Goal: Task Accomplishment & Management: Use online tool/utility

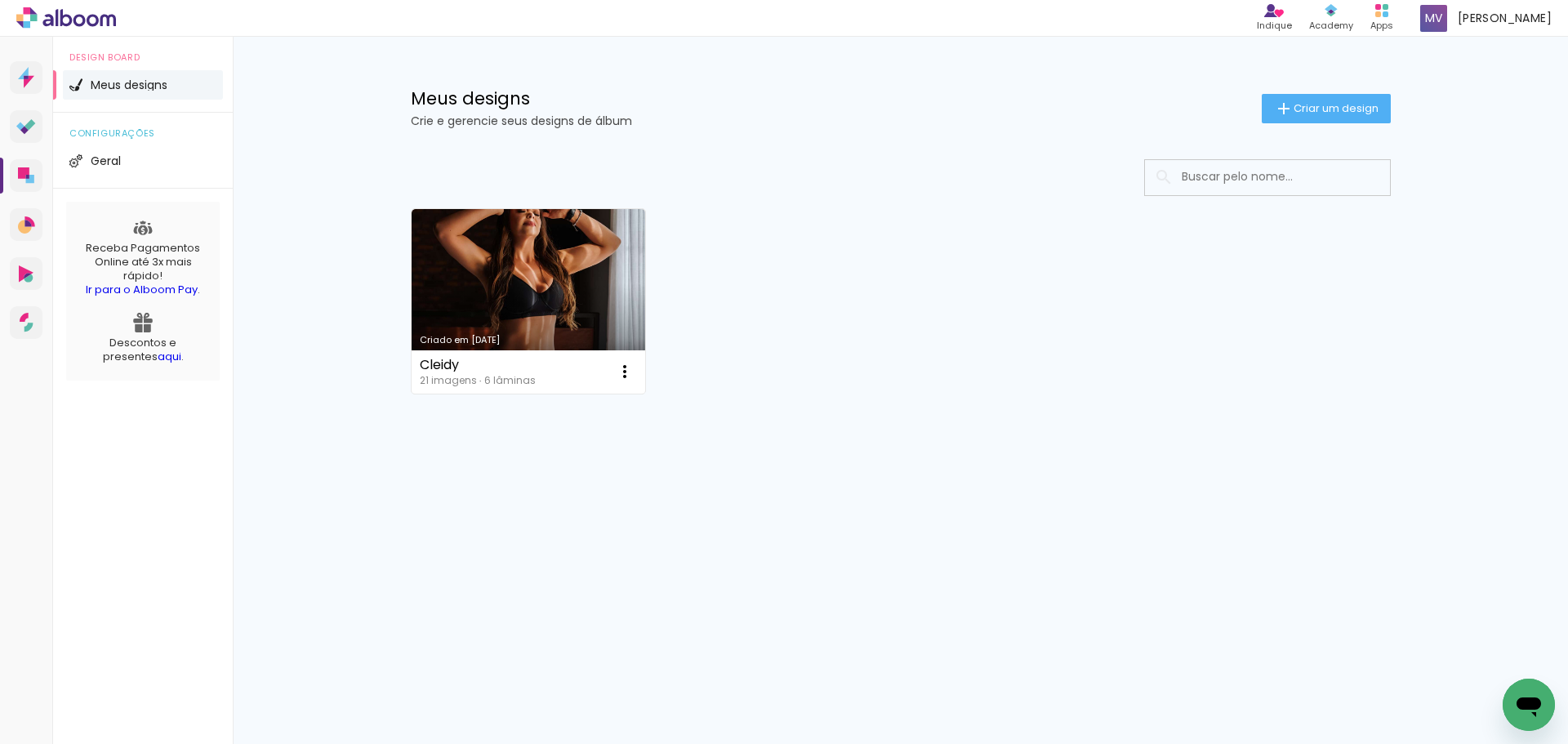
click at [1307, 113] on span "Criar um design" at bounding box center [1336, 107] width 85 height 10
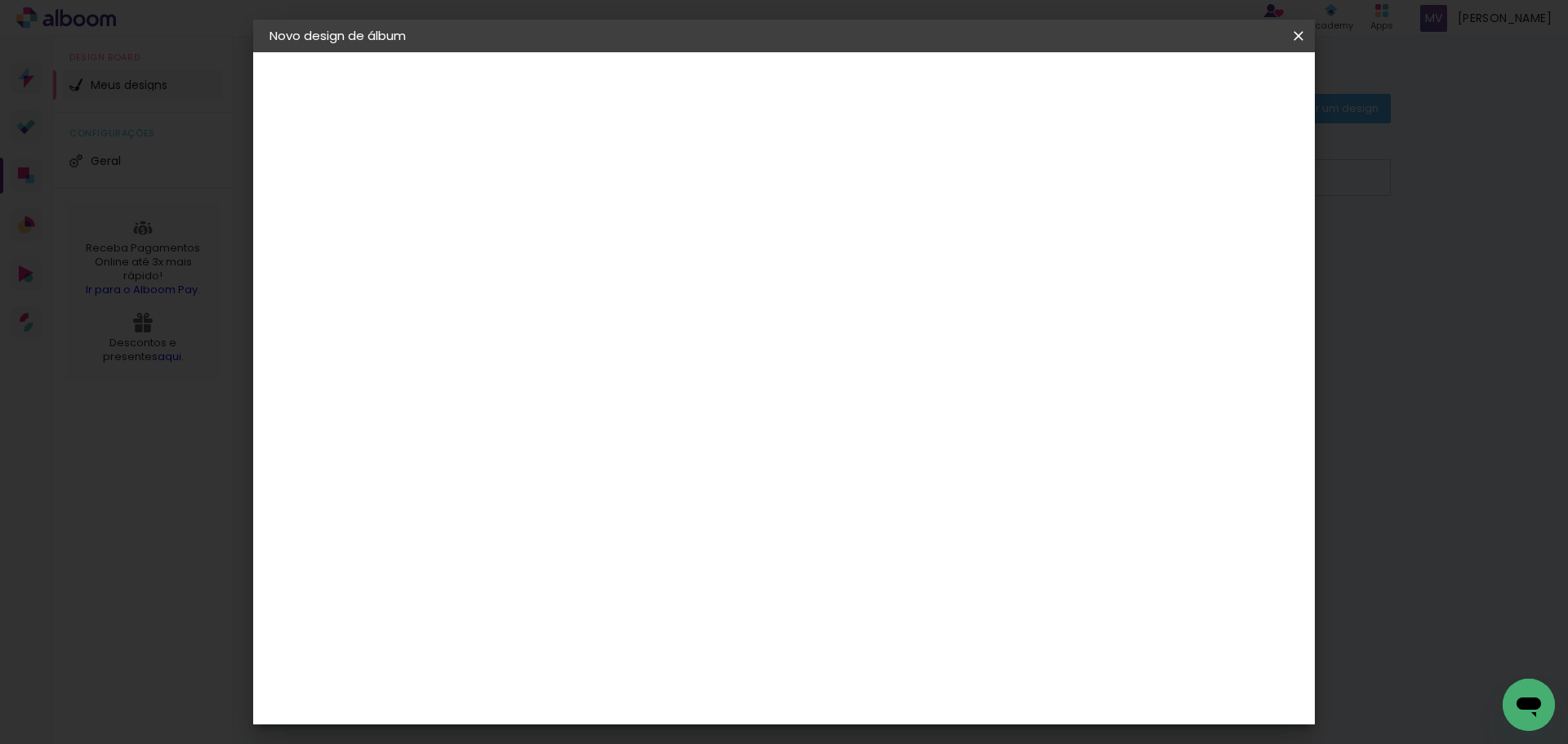
click at [537, 219] on input at bounding box center [537, 219] width 0 height 25
type input "Cami & Lucas"
type paper-input "Cami & Lucas"
click at [0, 0] on slot "Avançar" at bounding box center [0, 0] width 0 height 0
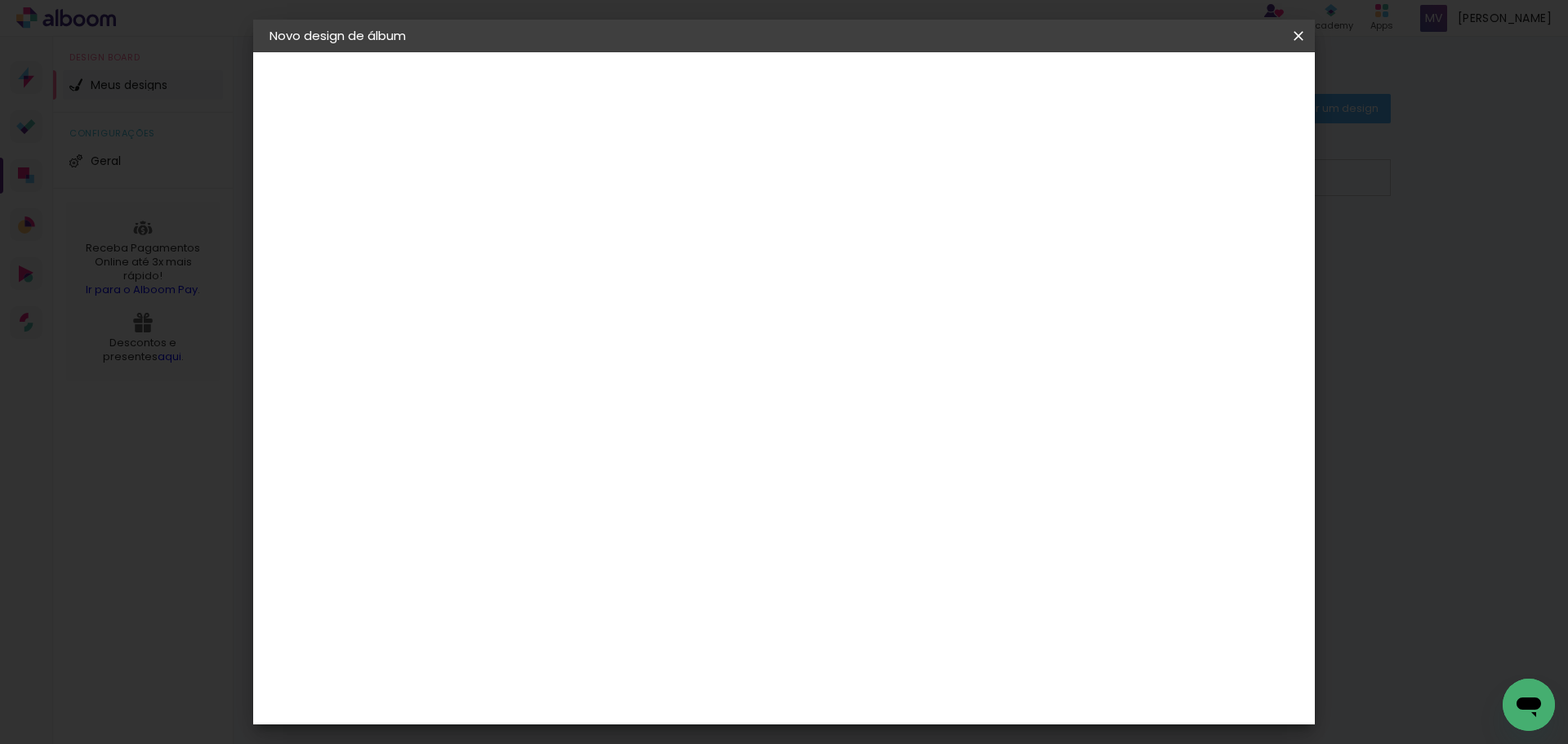
click at [0, 0] on slot "Avançar" at bounding box center [0, 0] width 0 height 0
click at [620, 275] on iron-icon at bounding box center [609, 284] width 20 height 20
click at [866, 297] on paper-item "Prime" at bounding box center [890, 304] width 327 height 33
click at [757, 267] on iron-icon at bounding box center [746, 267] width 20 height 20
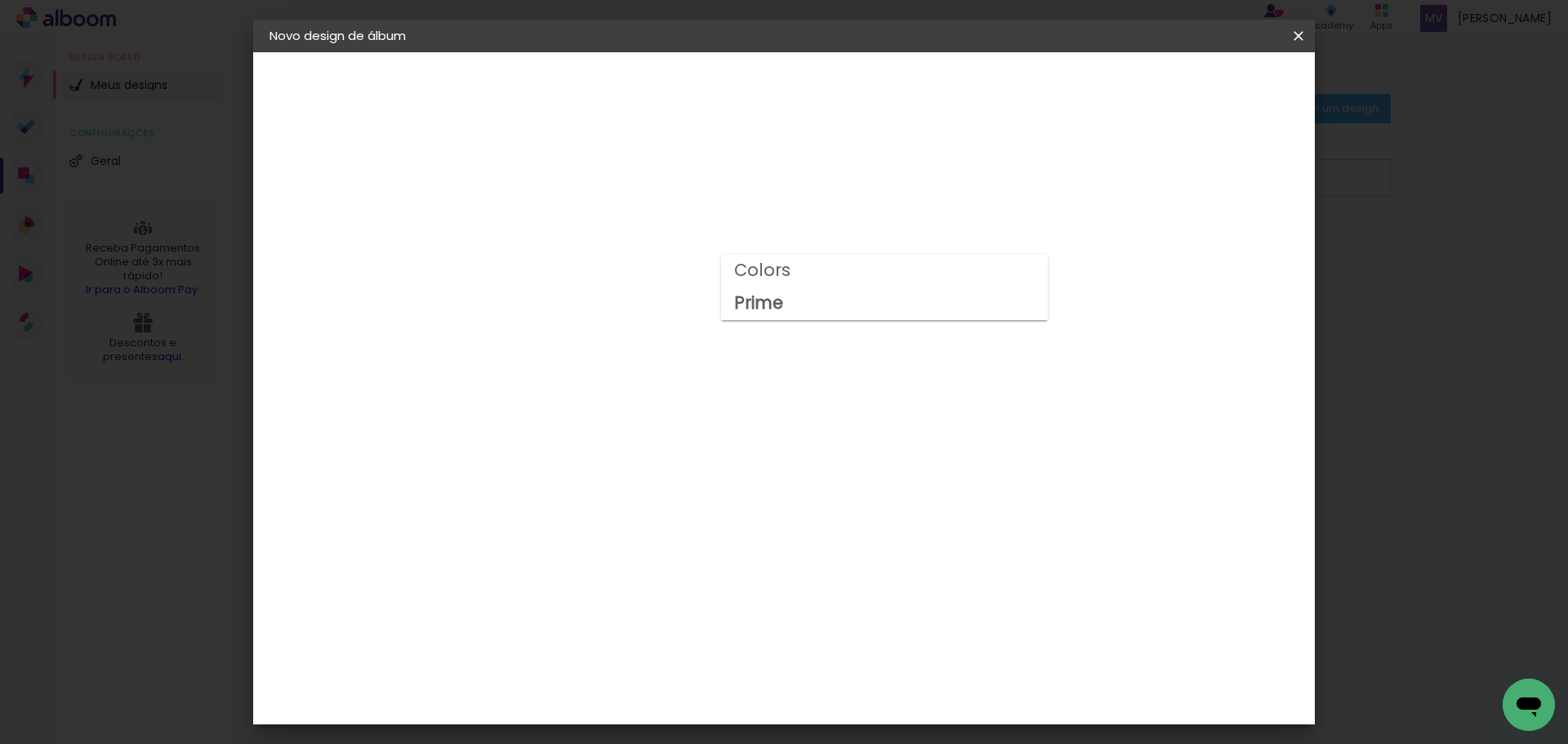
click at [891, 275] on paper-item "Colors" at bounding box center [884, 271] width 327 height 33
click at [757, 262] on iron-icon at bounding box center [746, 267] width 20 height 20
click at [996, 291] on paper-item "Prime" at bounding box center [890, 304] width 327 height 33
type input "Prime"
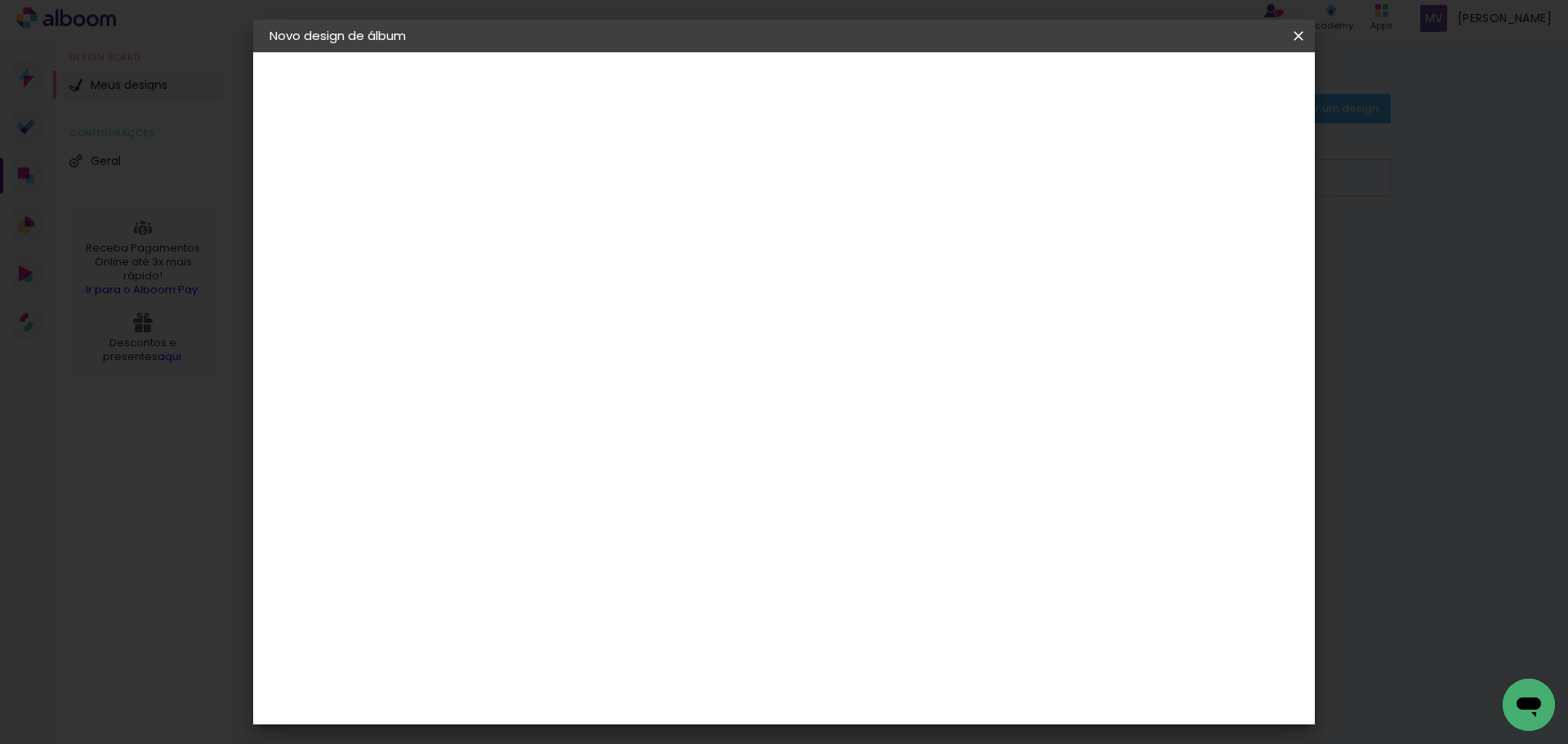
click at [647, 480] on span "30 × 40" at bounding box center [609, 501] width 76 height 43
click at [803, 90] on paper-button "Avançar" at bounding box center [763, 87] width 80 height 28
click at [1196, 88] on span "Iniciar design" at bounding box center [1159, 87] width 75 height 11
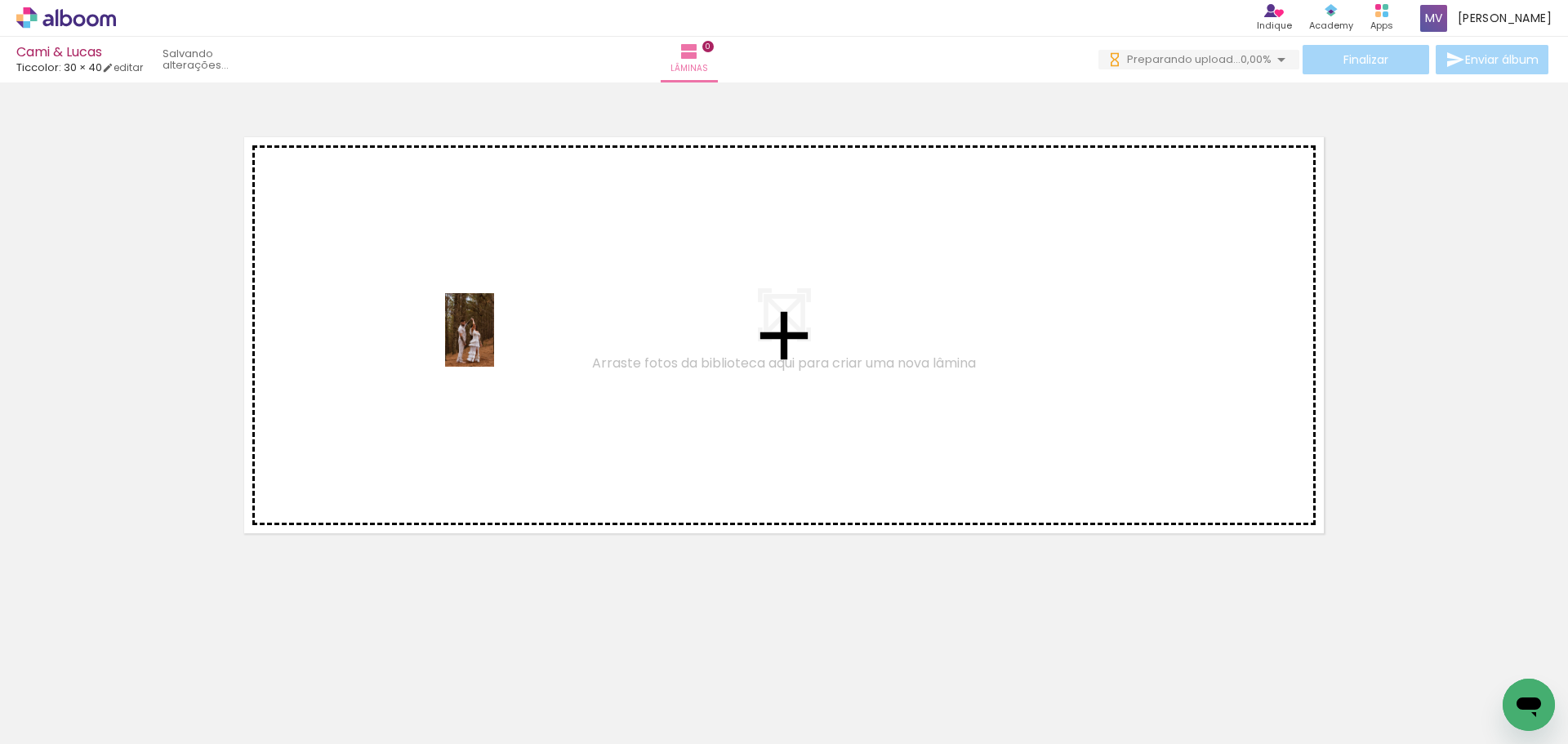
drag, startPoint x: 174, startPoint y: 698, endPoint x: 493, endPoint y: 344, distance: 476.5
click at [493, 342] on quentale-workspace at bounding box center [784, 372] width 1568 height 744
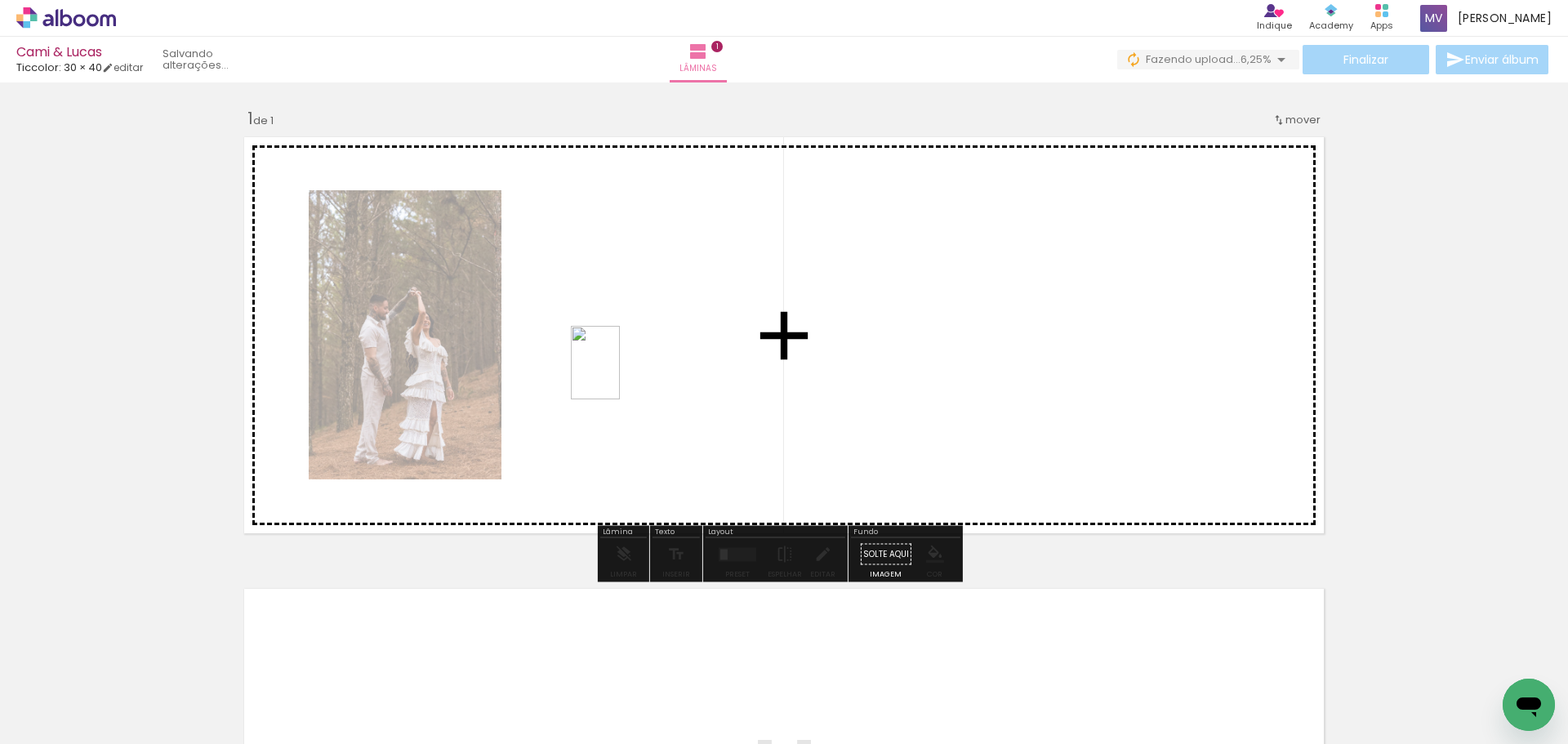
drag, startPoint x: 307, startPoint y: 667, endPoint x: 622, endPoint y: 373, distance: 430.9
click at [622, 373] on quentale-workspace at bounding box center [784, 372] width 1568 height 744
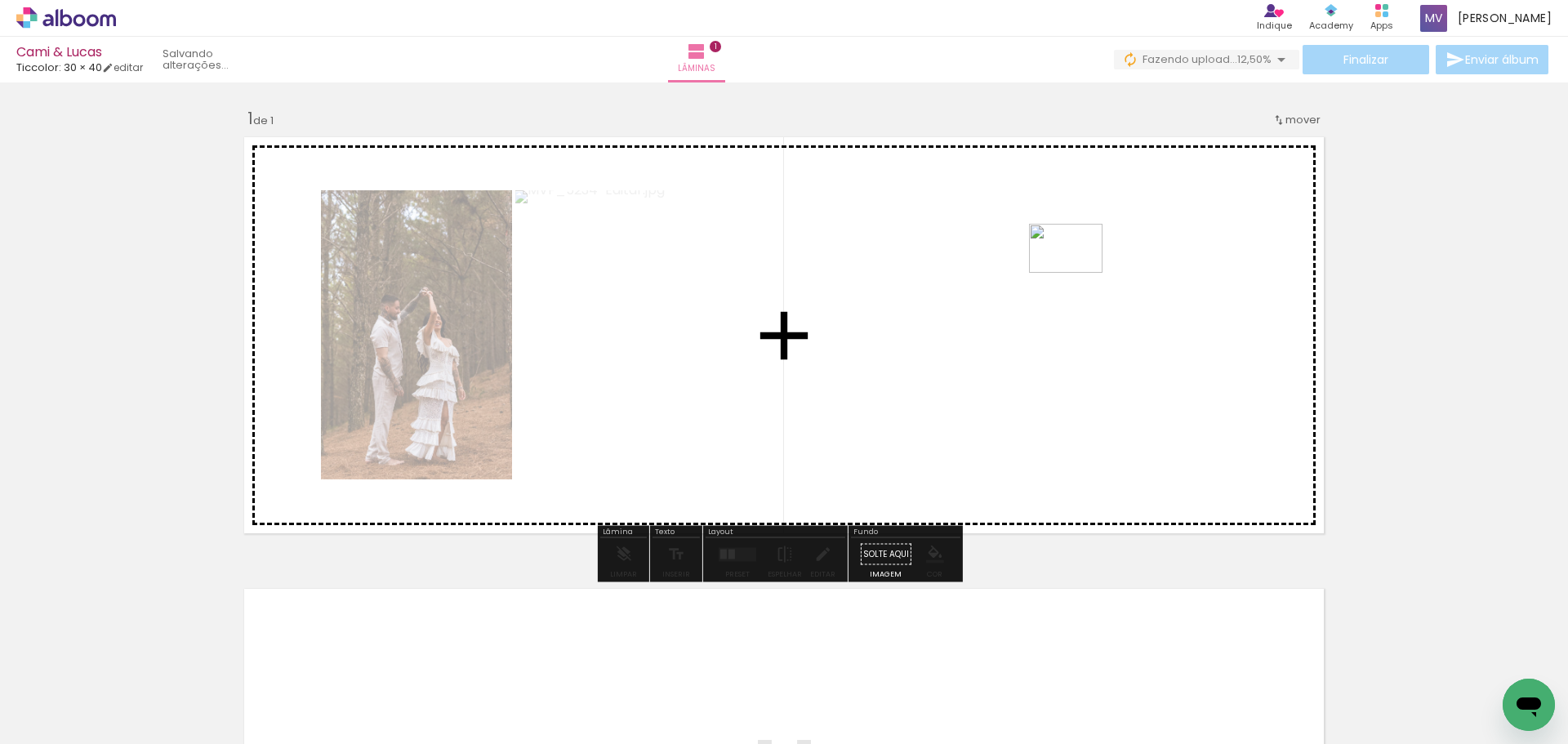
drag, startPoint x: 346, startPoint y: 690, endPoint x: 1076, endPoint y: 272, distance: 841.2
click at [1076, 272] on quentale-workspace at bounding box center [784, 372] width 1568 height 744
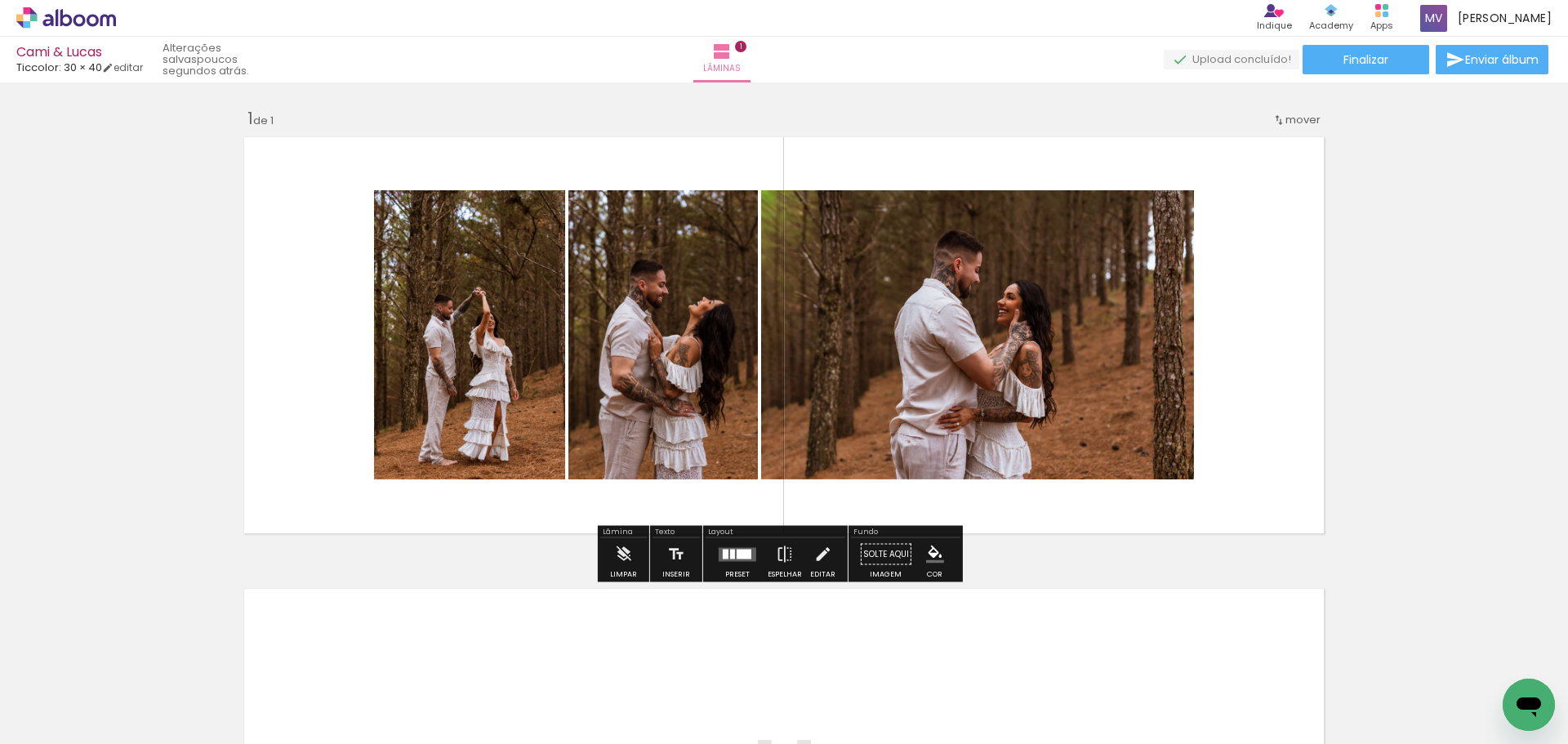
drag, startPoint x: 1296, startPoint y: 396, endPoint x: 1190, endPoint y: 399, distance: 106.0
click at [1181, 401] on quentale-layouter at bounding box center [784, 334] width 1095 height 411
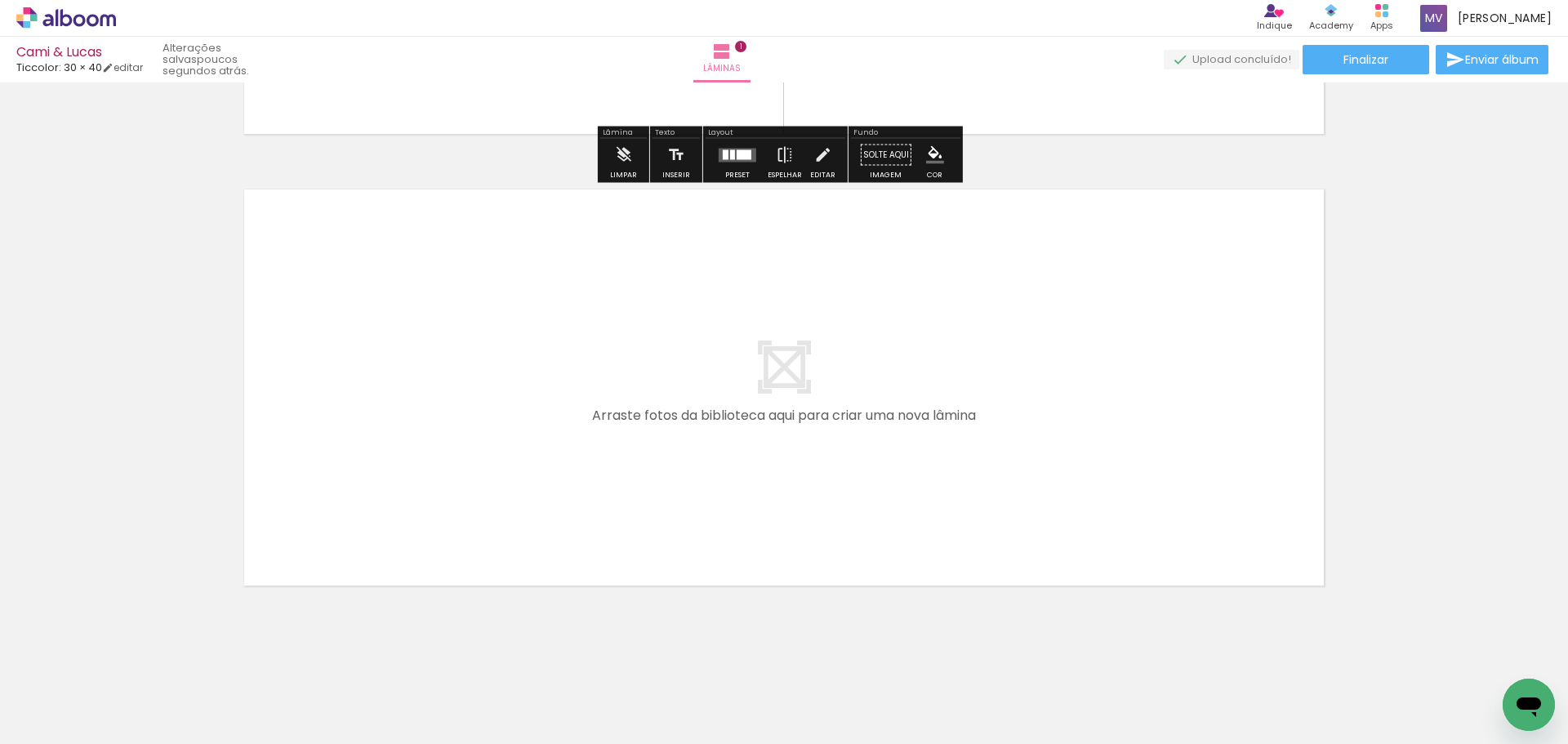
scroll to position [407, 0]
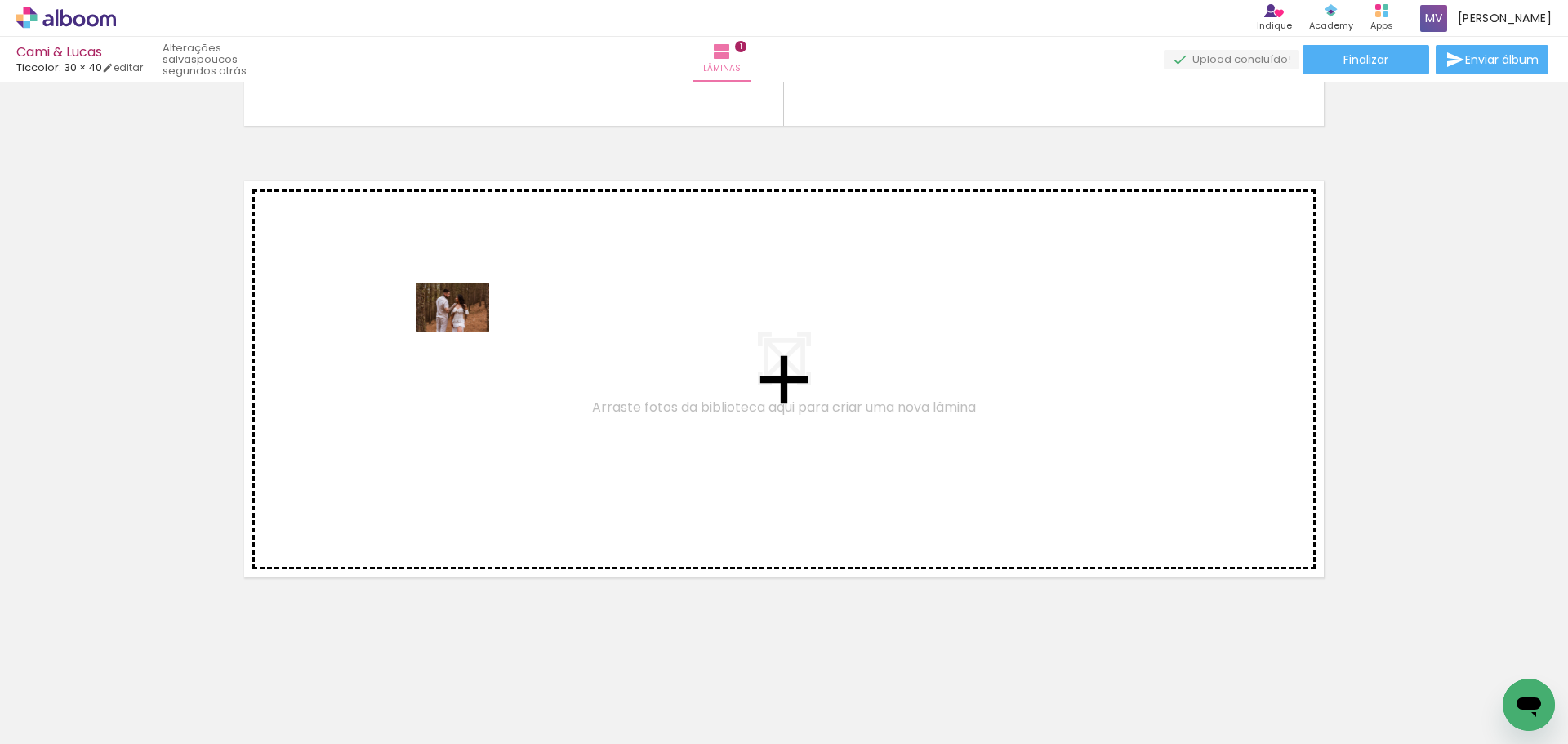
drag, startPoint x: 455, startPoint y: 699, endPoint x: 465, endPoint y: 331, distance: 368.1
click at [465, 331] on quentale-workspace at bounding box center [784, 372] width 1568 height 744
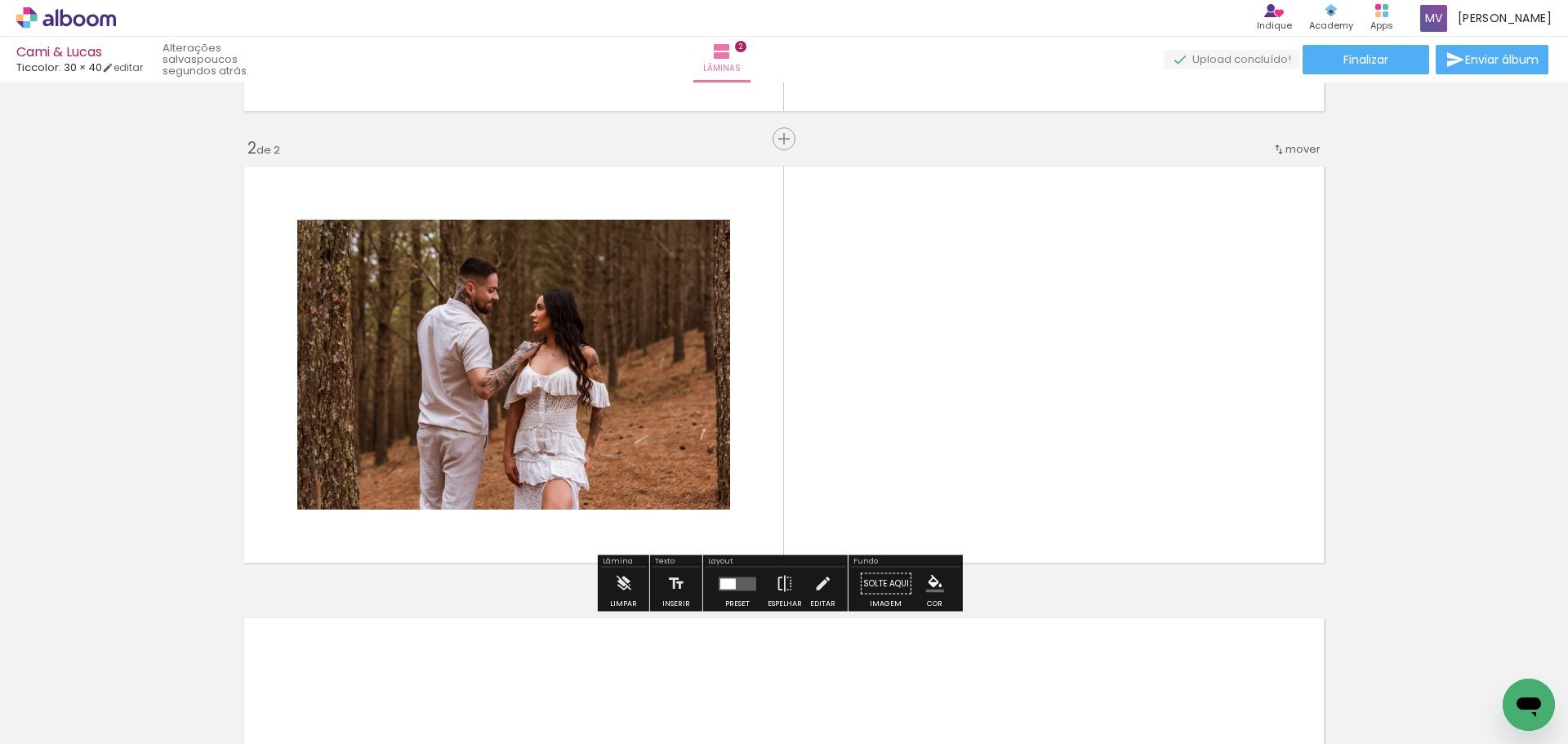
scroll to position [425, 0]
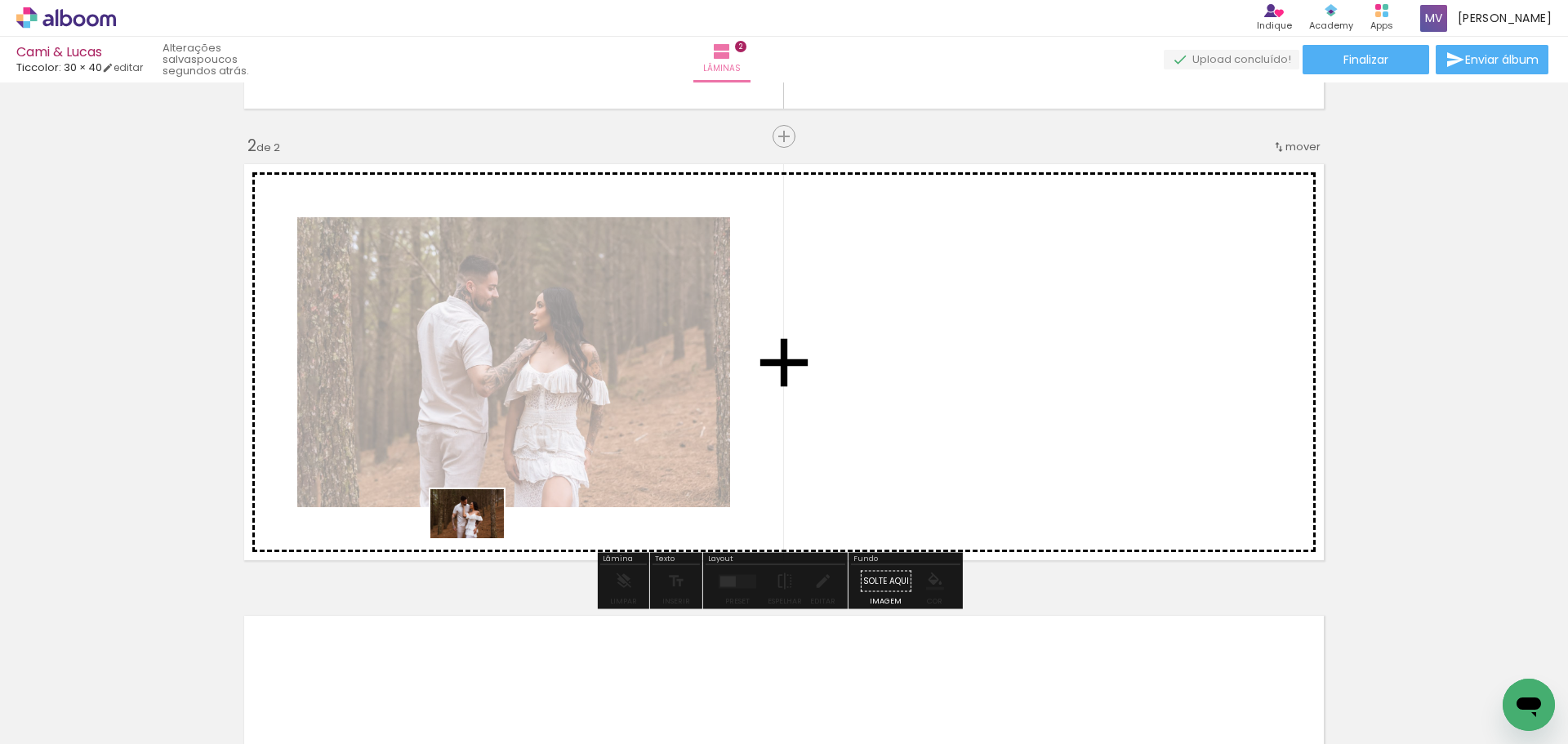
drag, startPoint x: 797, startPoint y: 671, endPoint x: 480, endPoint y: 538, distance: 343.8
click at [480, 538] on quentale-workspace at bounding box center [784, 372] width 1568 height 744
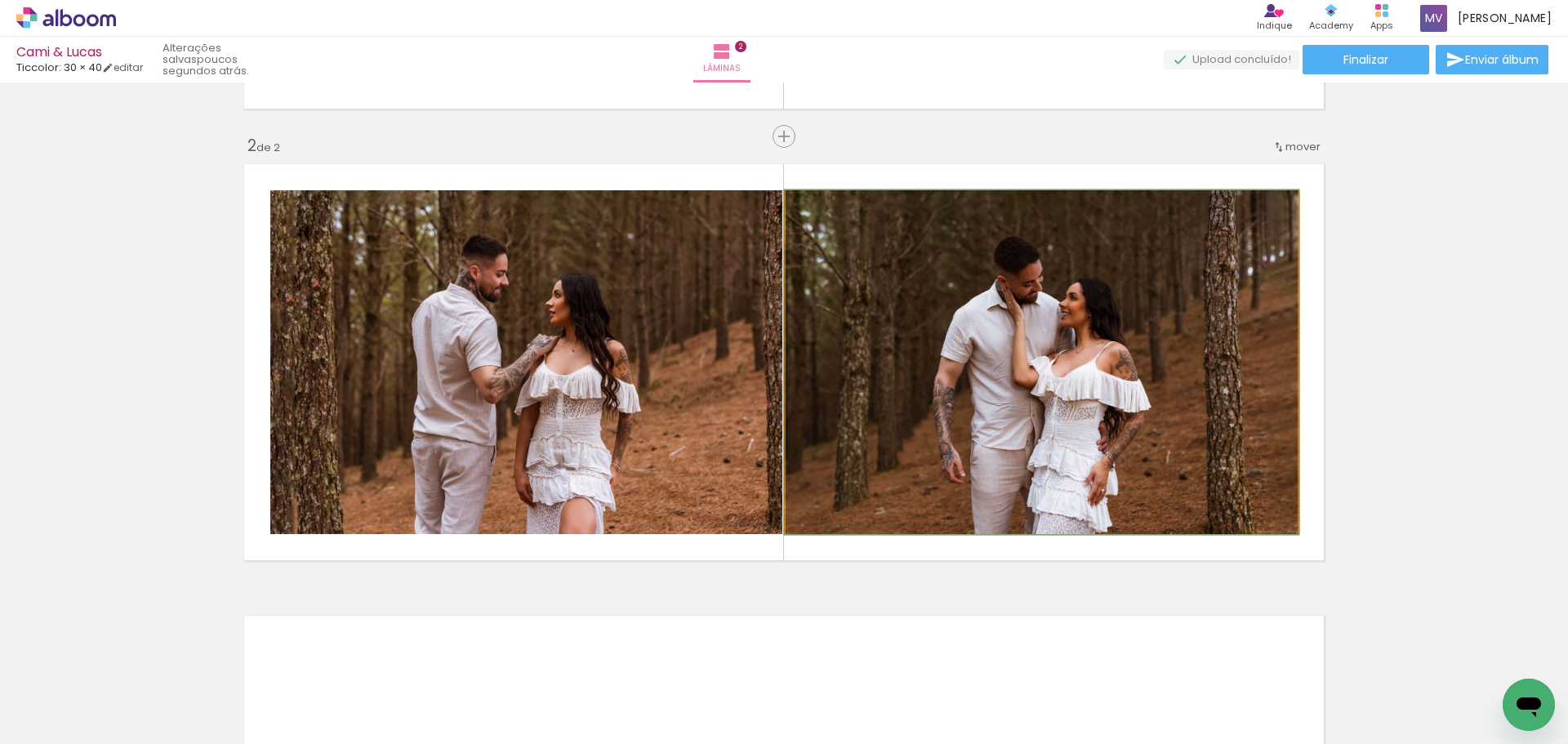
click at [1084, 373] on quentale-photo at bounding box center [1042, 361] width 512 height 344
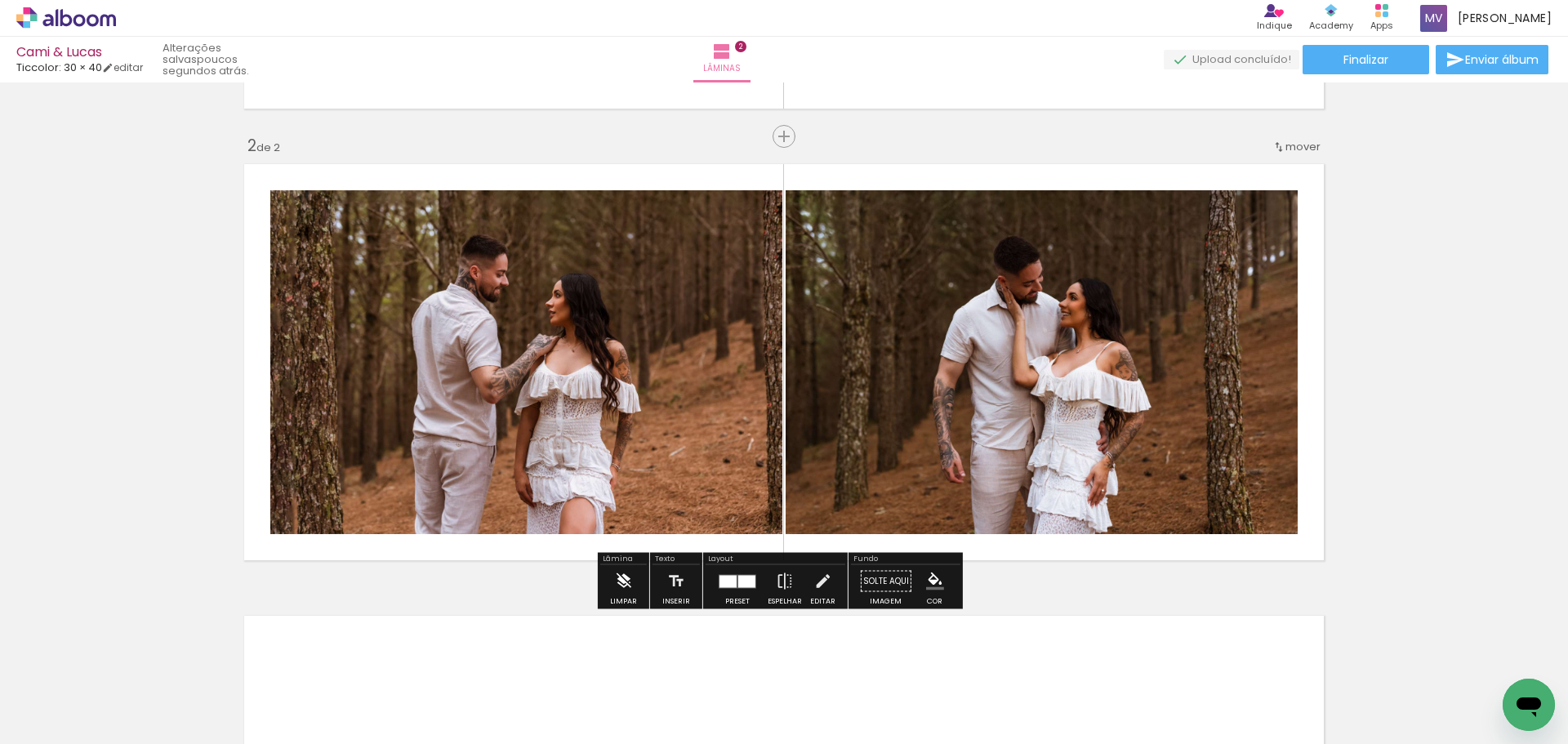
click at [616, 580] on iron-icon at bounding box center [622, 581] width 18 height 33
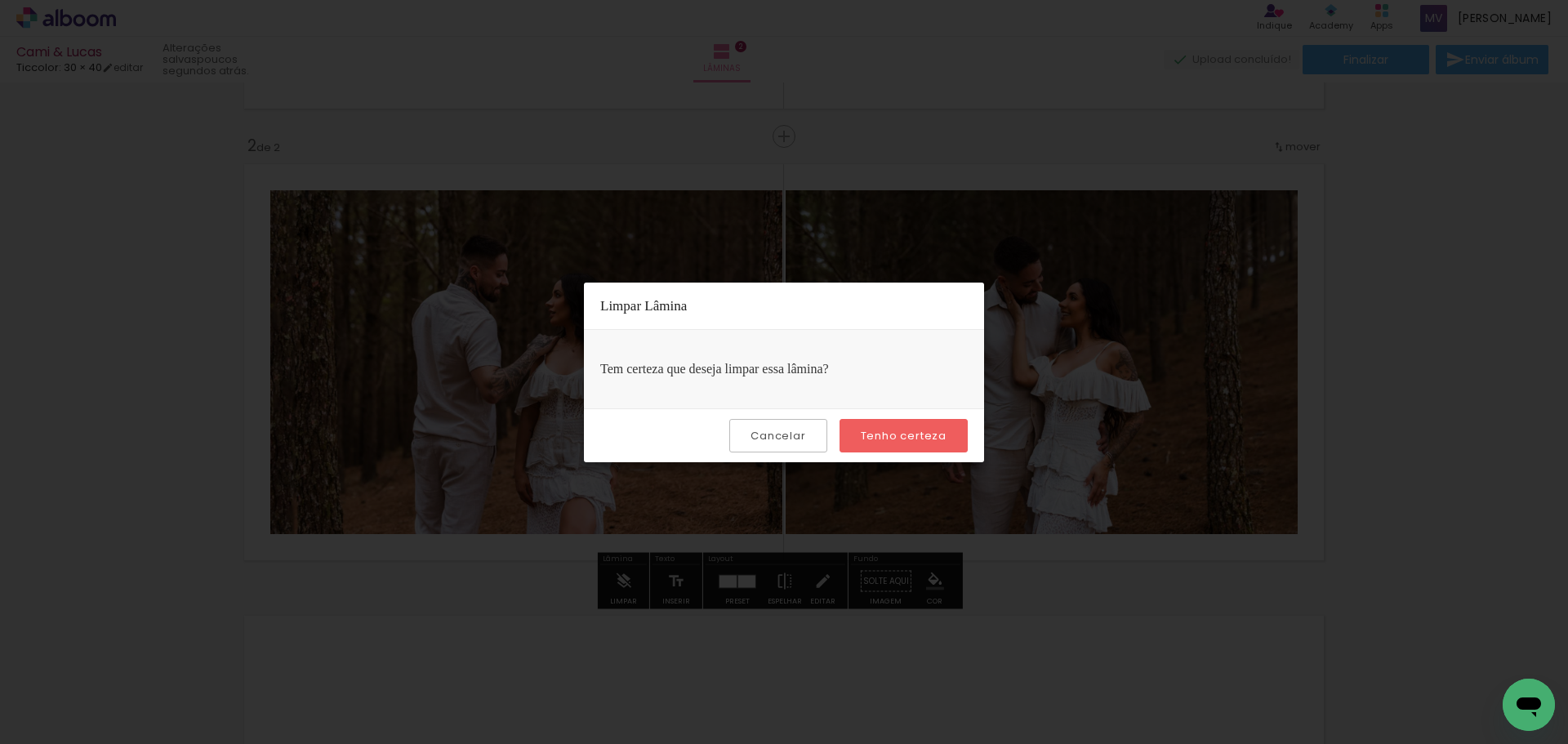
click at [0, 0] on slot "Cancelar" at bounding box center [0, 0] width 0 height 0
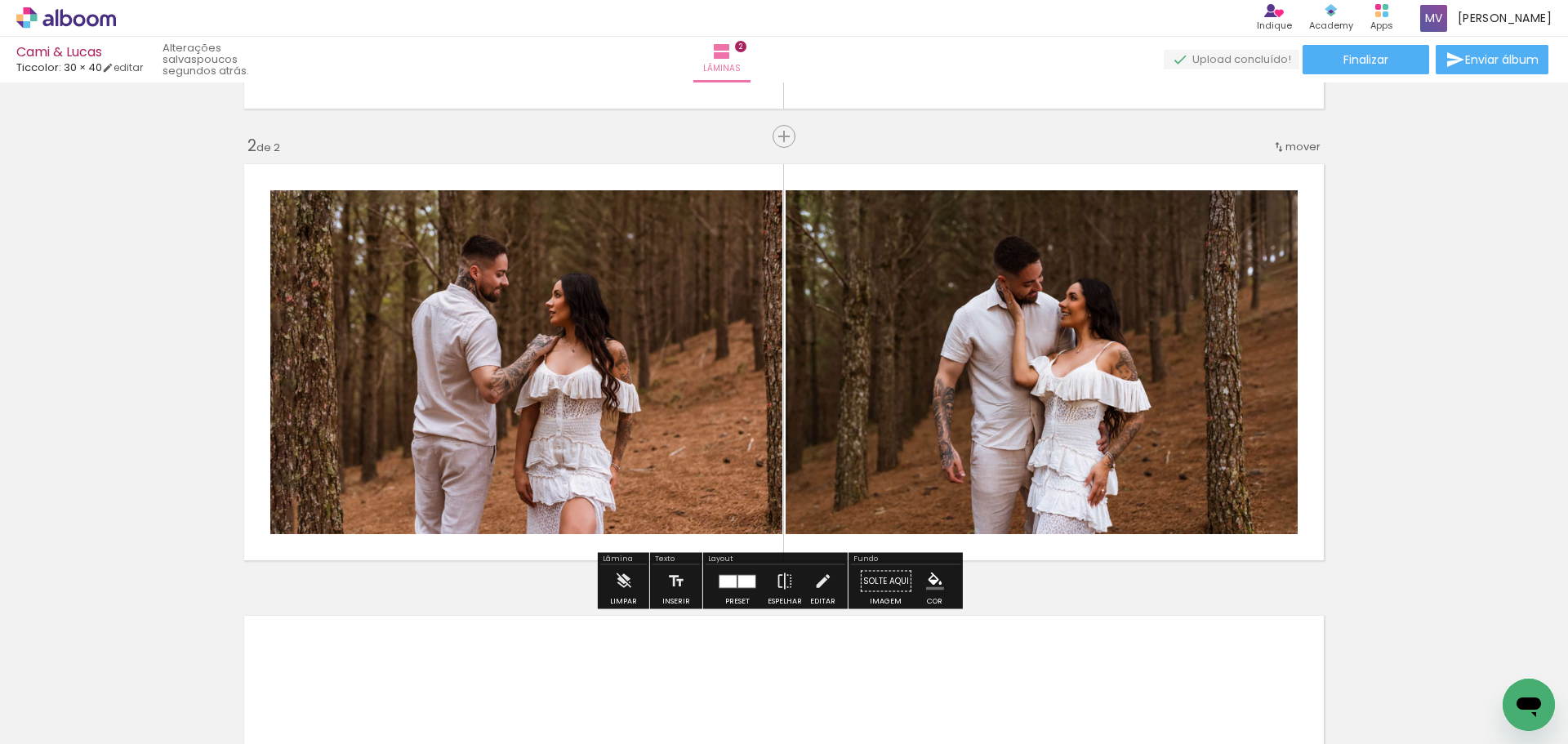
click at [1126, 347] on quentale-photo at bounding box center [1042, 361] width 512 height 344
drag, startPoint x: 1125, startPoint y: 348, endPoint x: 1099, endPoint y: 336, distance: 28.6
click at [1099, 339] on quentale-photo at bounding box center [1042, 361] width 512 height 344
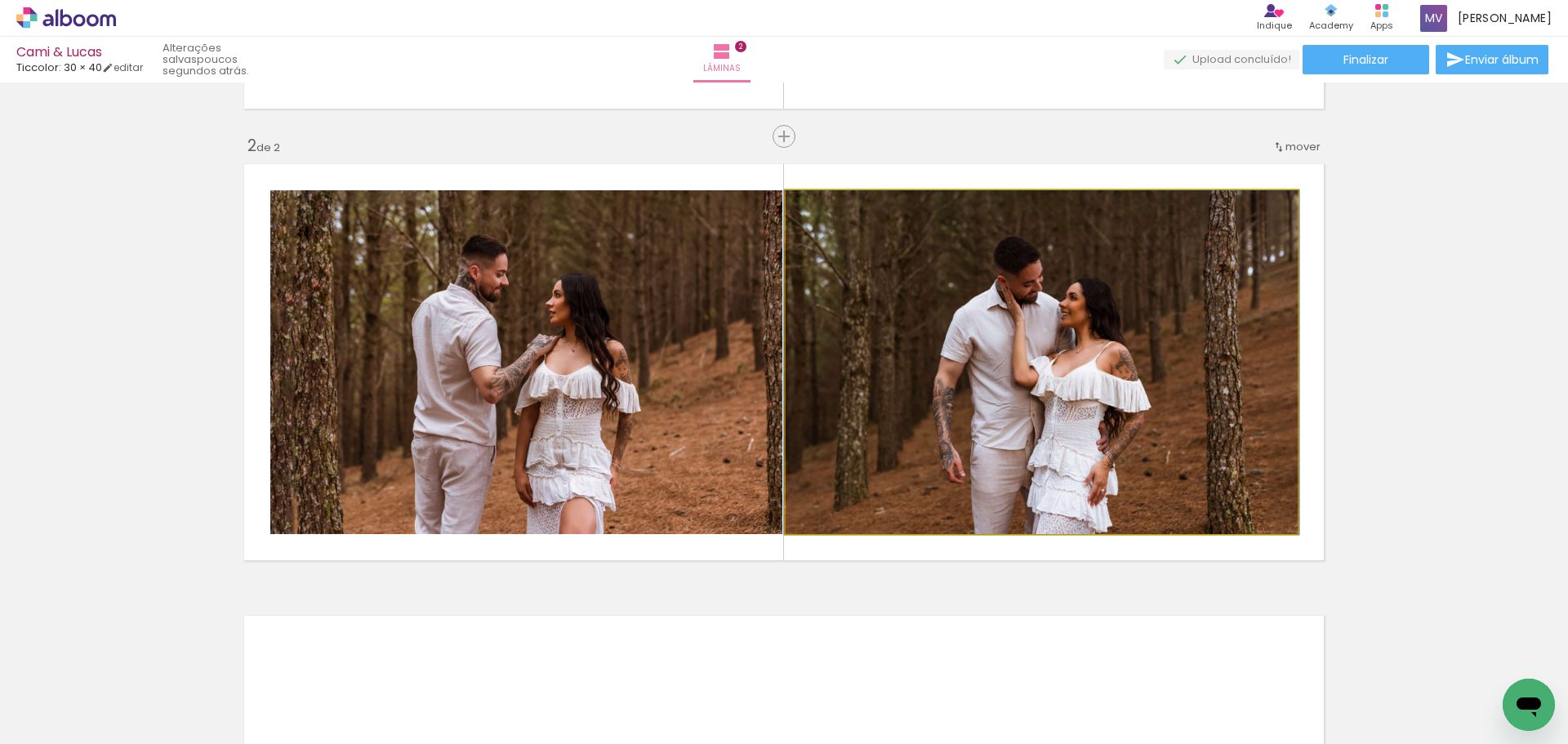
click at [1177, 400] on quentale-photo at bounding box center [1042, 361] width 512 height 344
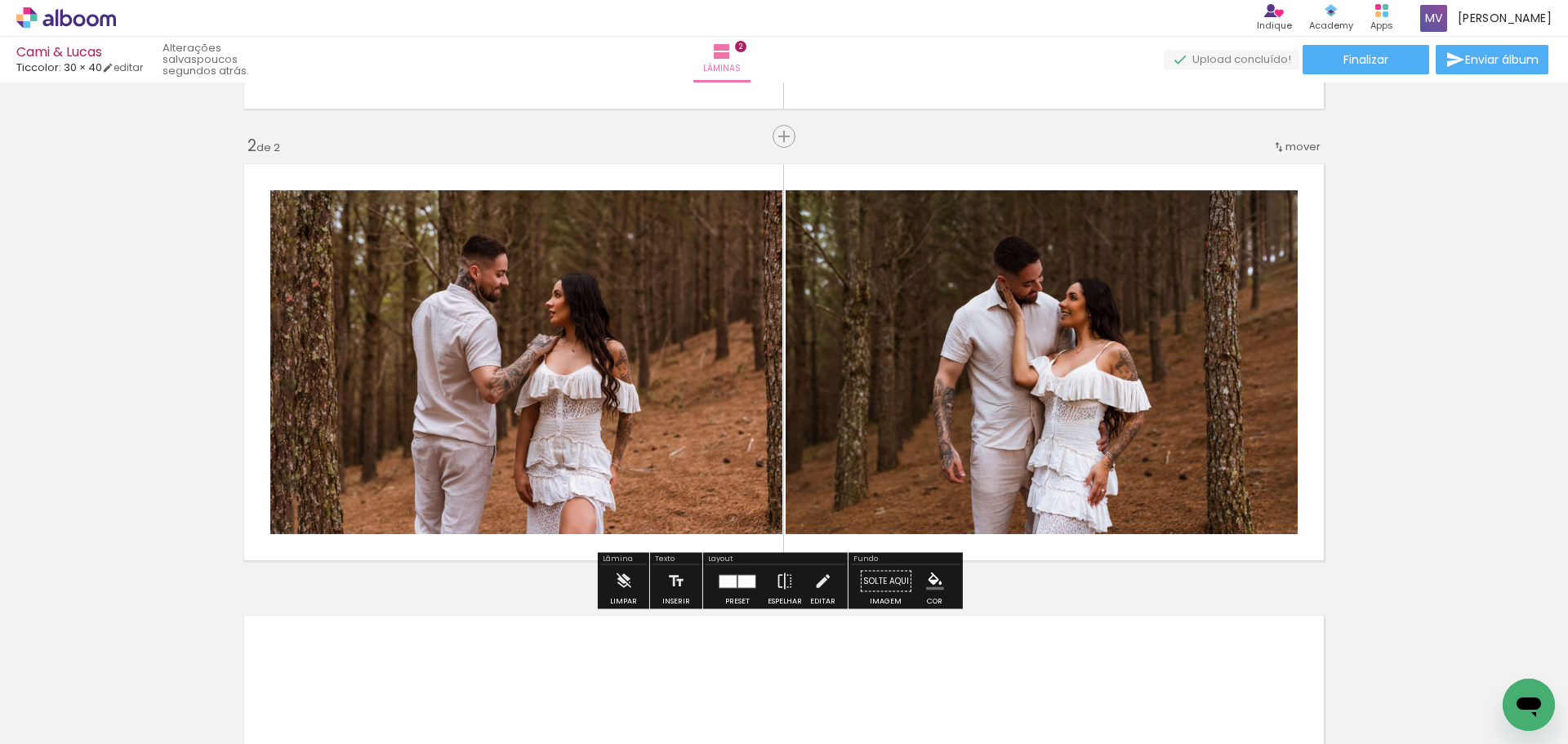
click at [0, 0] on slot "P&B" at bounding box center [0, 0] width 0 height 0
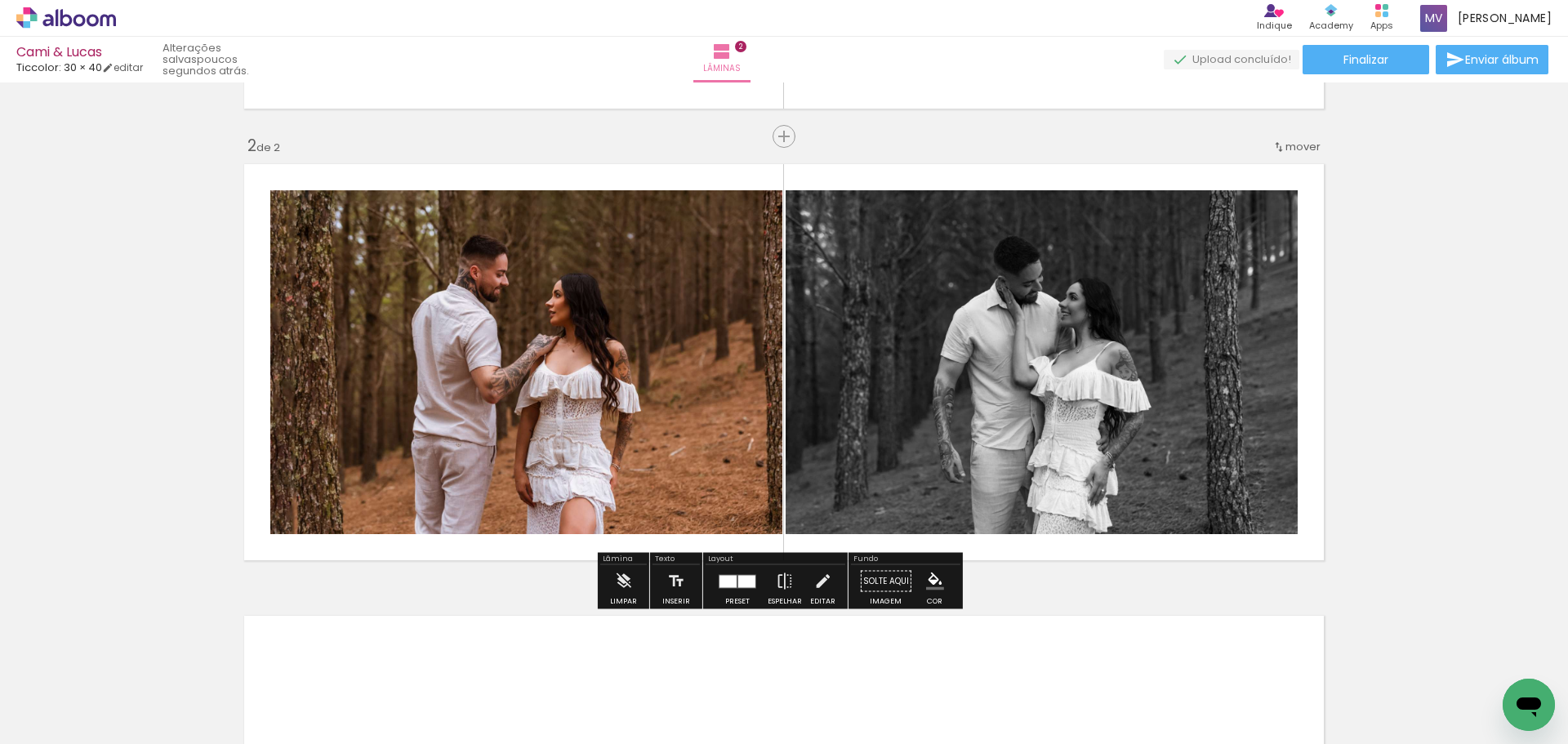
click at [0, 0] on slot "P&B" at bounding box center [0, 0] width 0 height 0
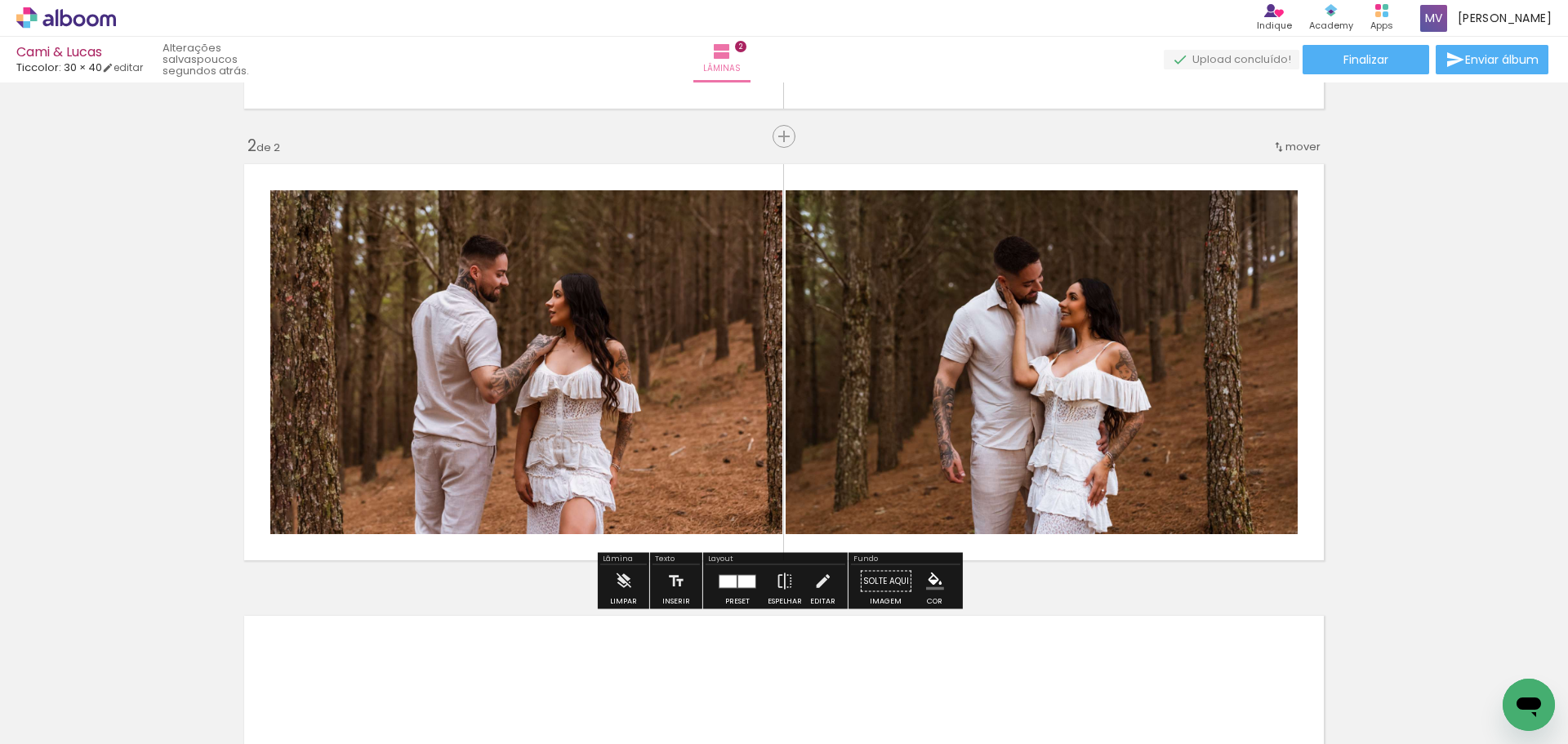
click at [0, 0] on slot "P&B" at bounding box center [0, 0] width 0 height 0
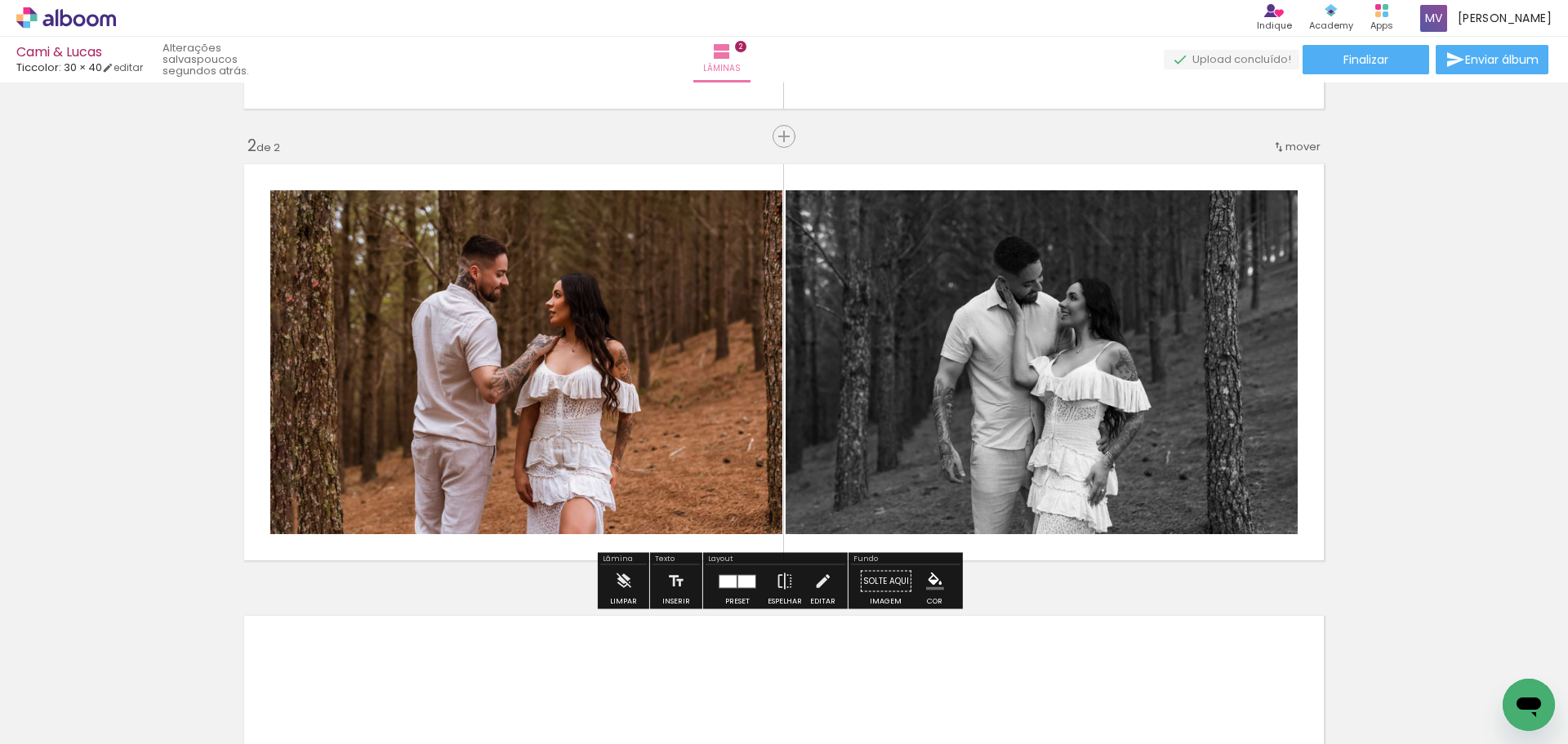
click at [0, 0] on slot "P&B" at bounding box center [0, 0] width 0 height 0
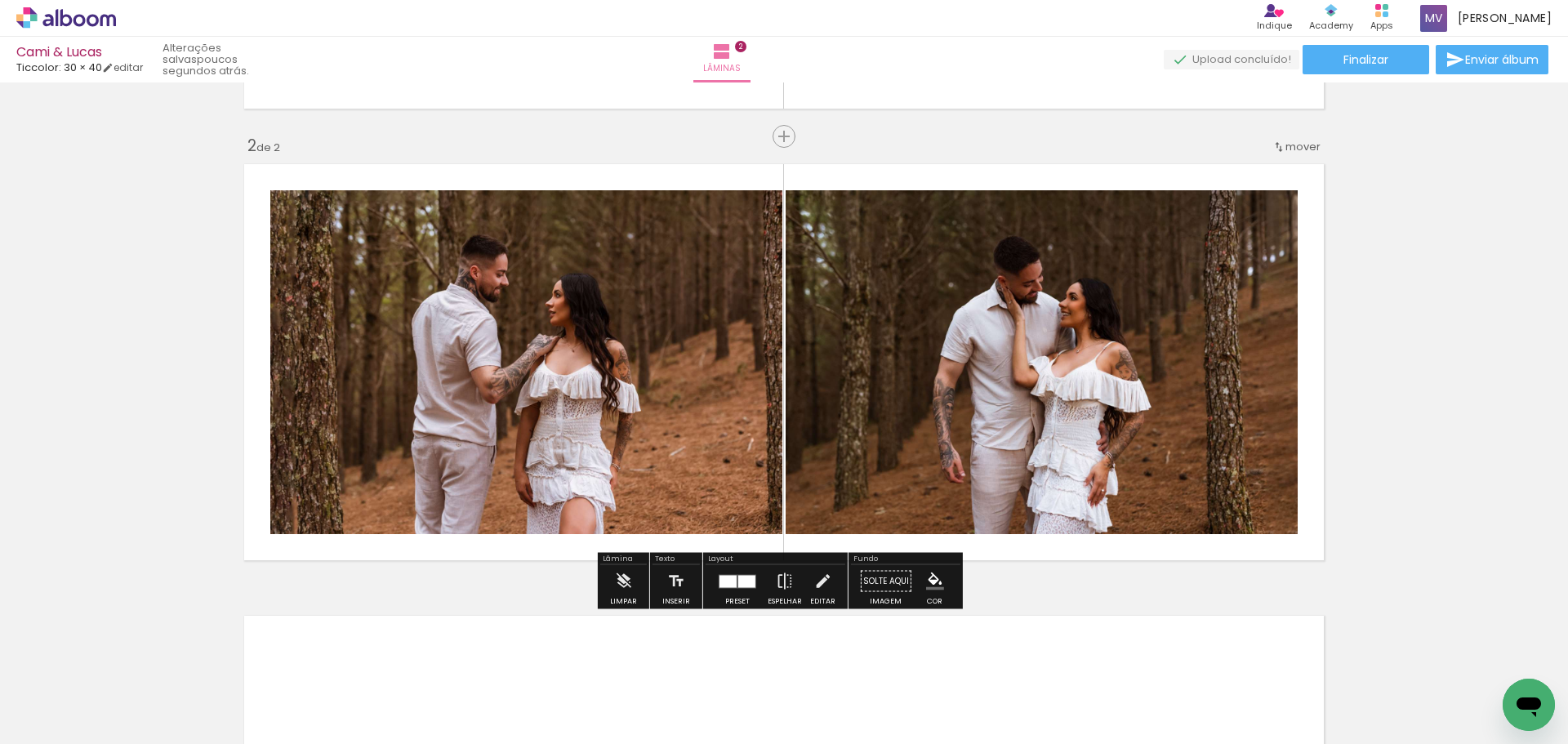
click at [950, 205] on div at bounding box center [952, 208] width 20 height 17
click at [1023, 395] on quentale-photo at bounding box center [1042, 361] width 512 height 344
click at [620, 575] on iron-icon at bounding box center [622, 581] width 18 height 33
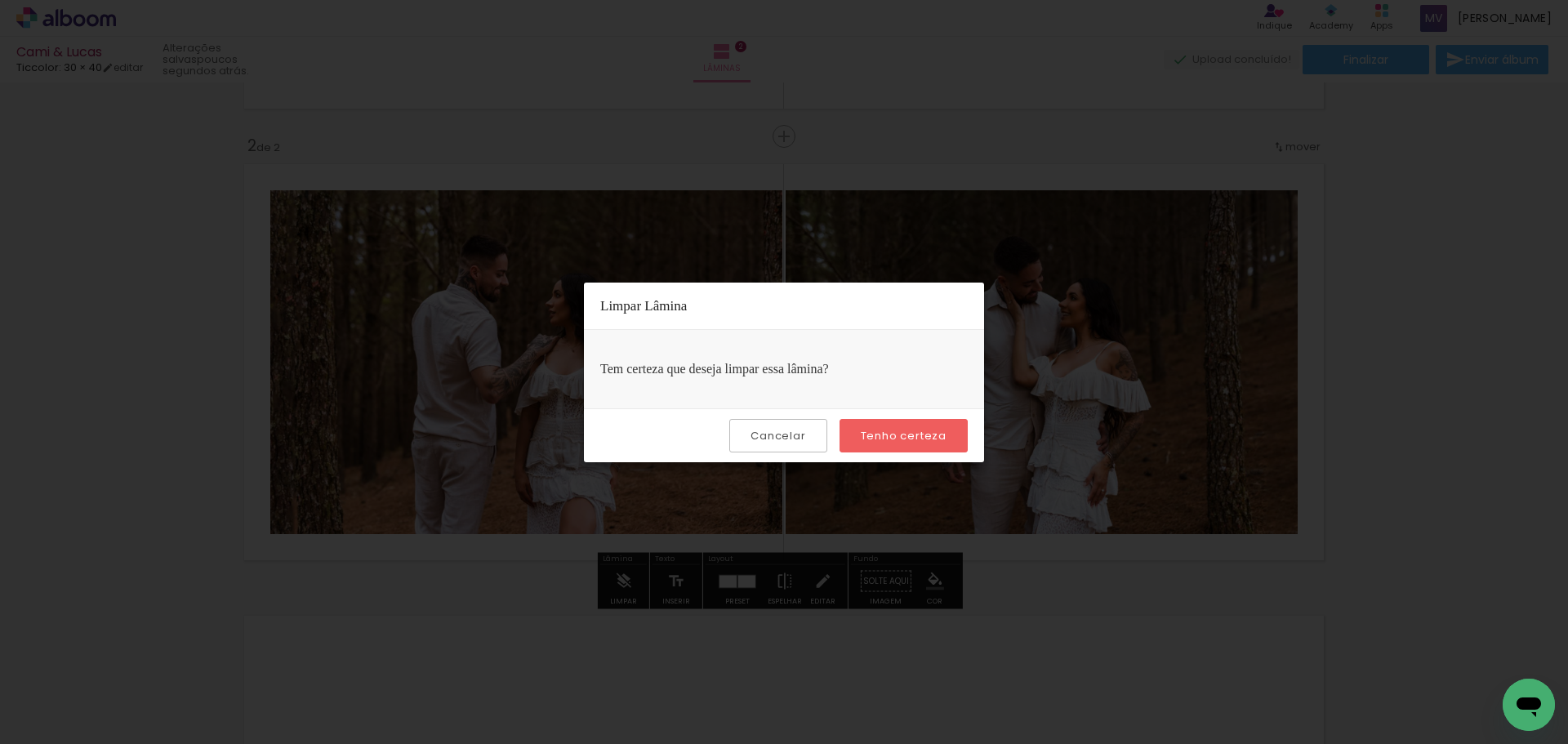
click at [0, 0] on slot "Tenho certeza" at bounding box center [0, 0] width 0 height 0
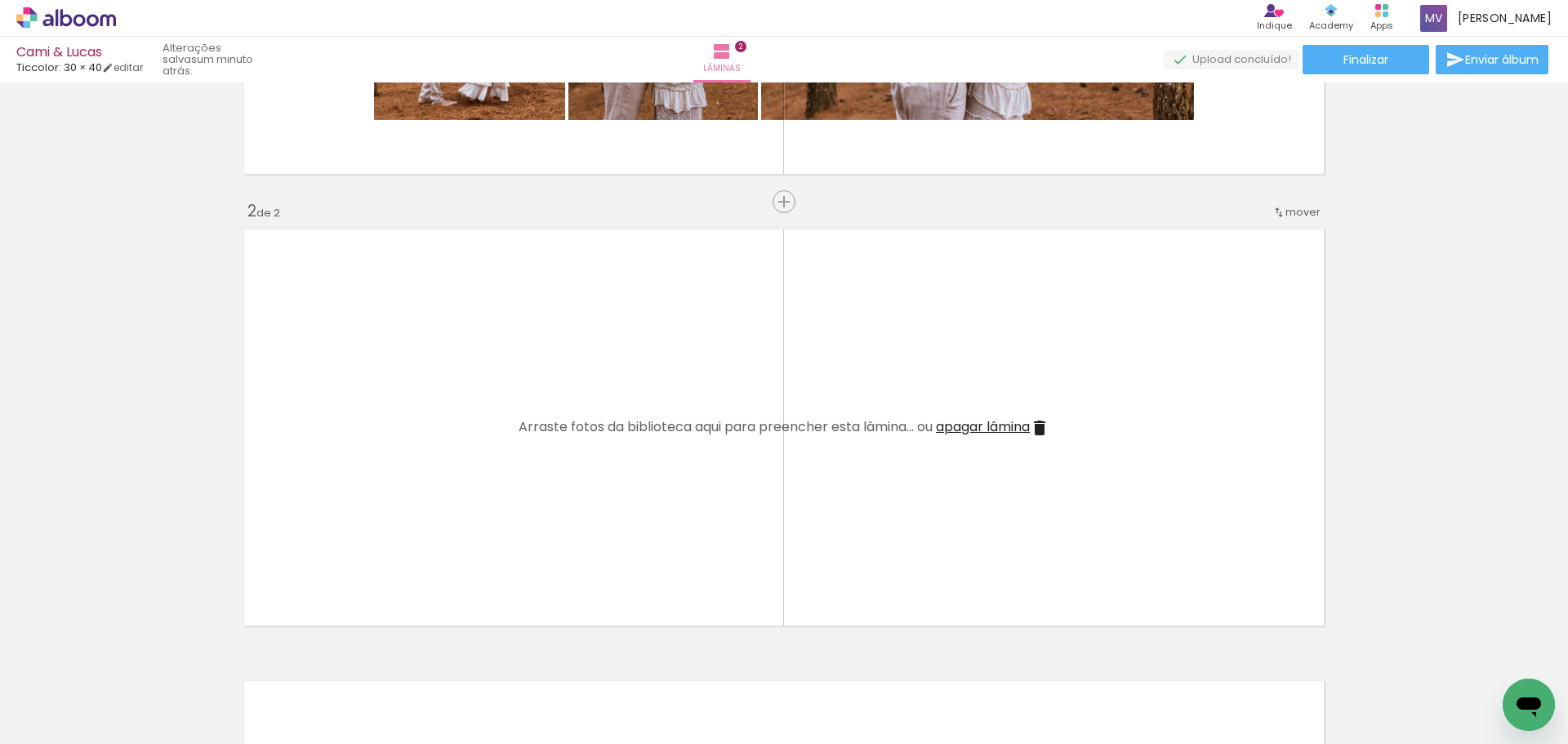
scroll to position [408, 0]
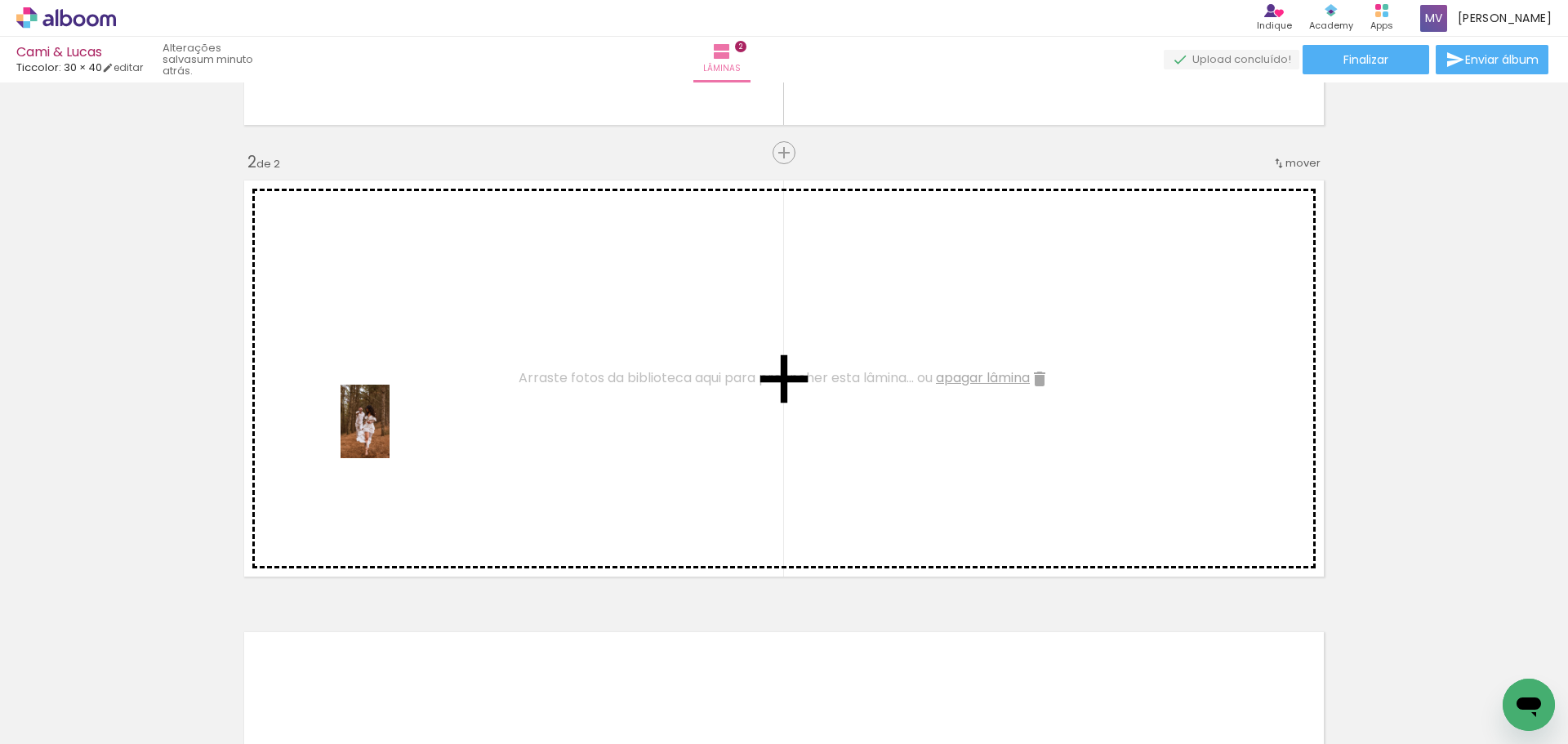
drag, startPoint x: 537, startPoint y: 705, endPoint x: 392, endPoint y: 435, distance: 306.5
click at [392, 435] on quentale-workspace at bounding box center [784, 372] width 1568 height 744
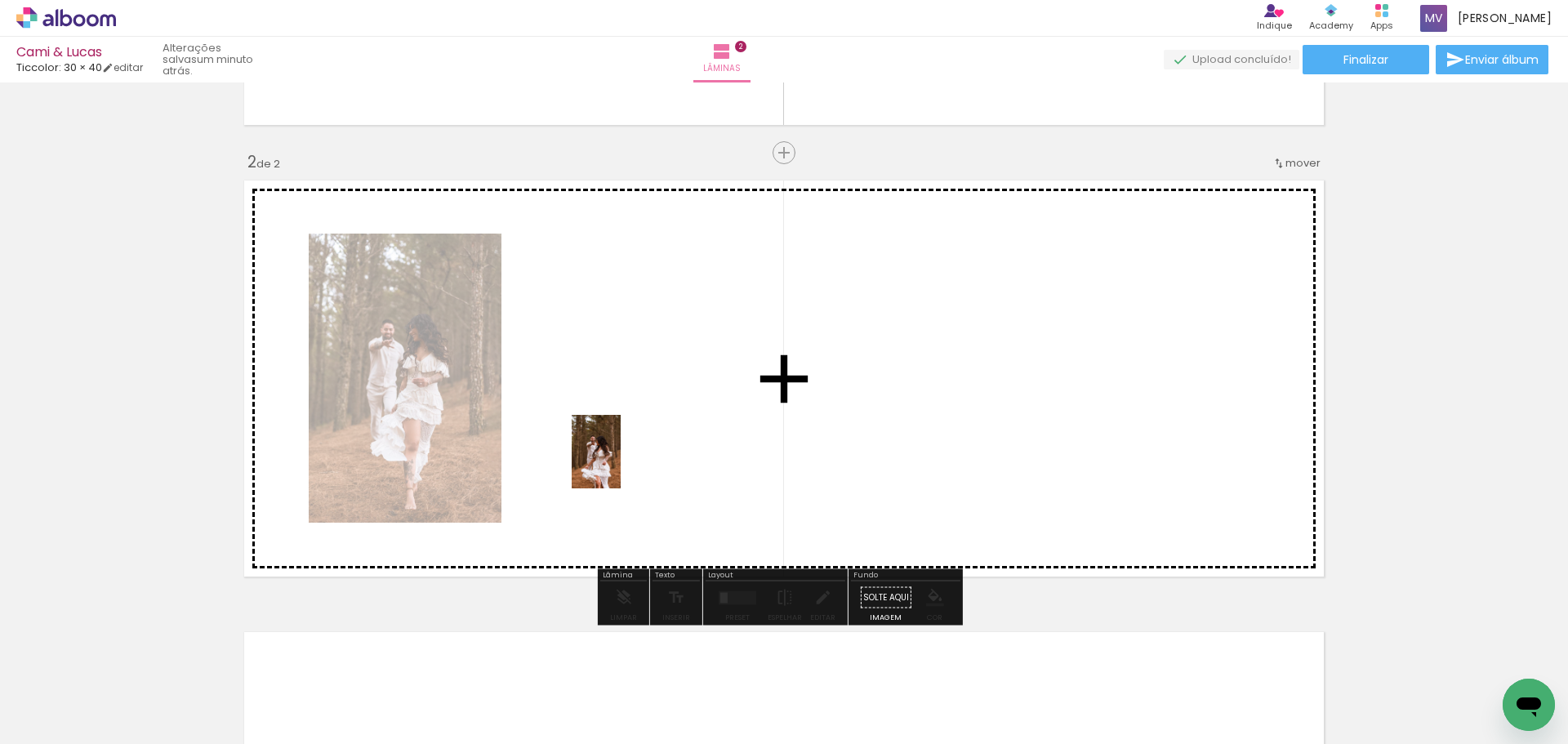
drag, startPoint x: 626, startPoint y: 696, endPoint x: 621, endPoint y: 464, distance: 232.1
click at [621, 464] on quentale-workspace at bounding box center [784, 372] width 1568 height 744
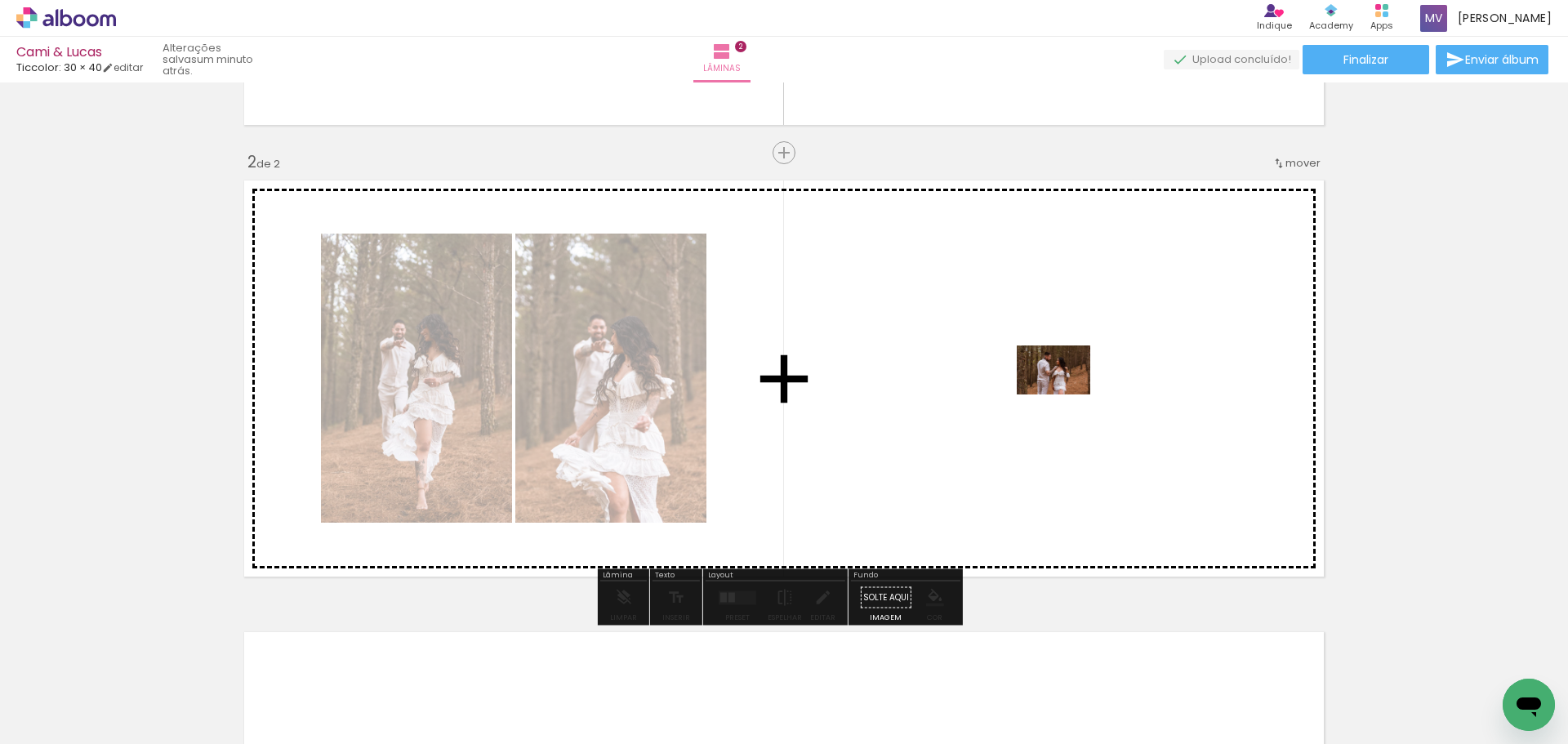
drag, startPoint x: 440, startPoint y: 697, endPoint x: 1069, endPoint y: 399, distance: 696.0
click at [1069, 399] on quentale-workspace at bounding box center [784, 372] width 1568 height 744
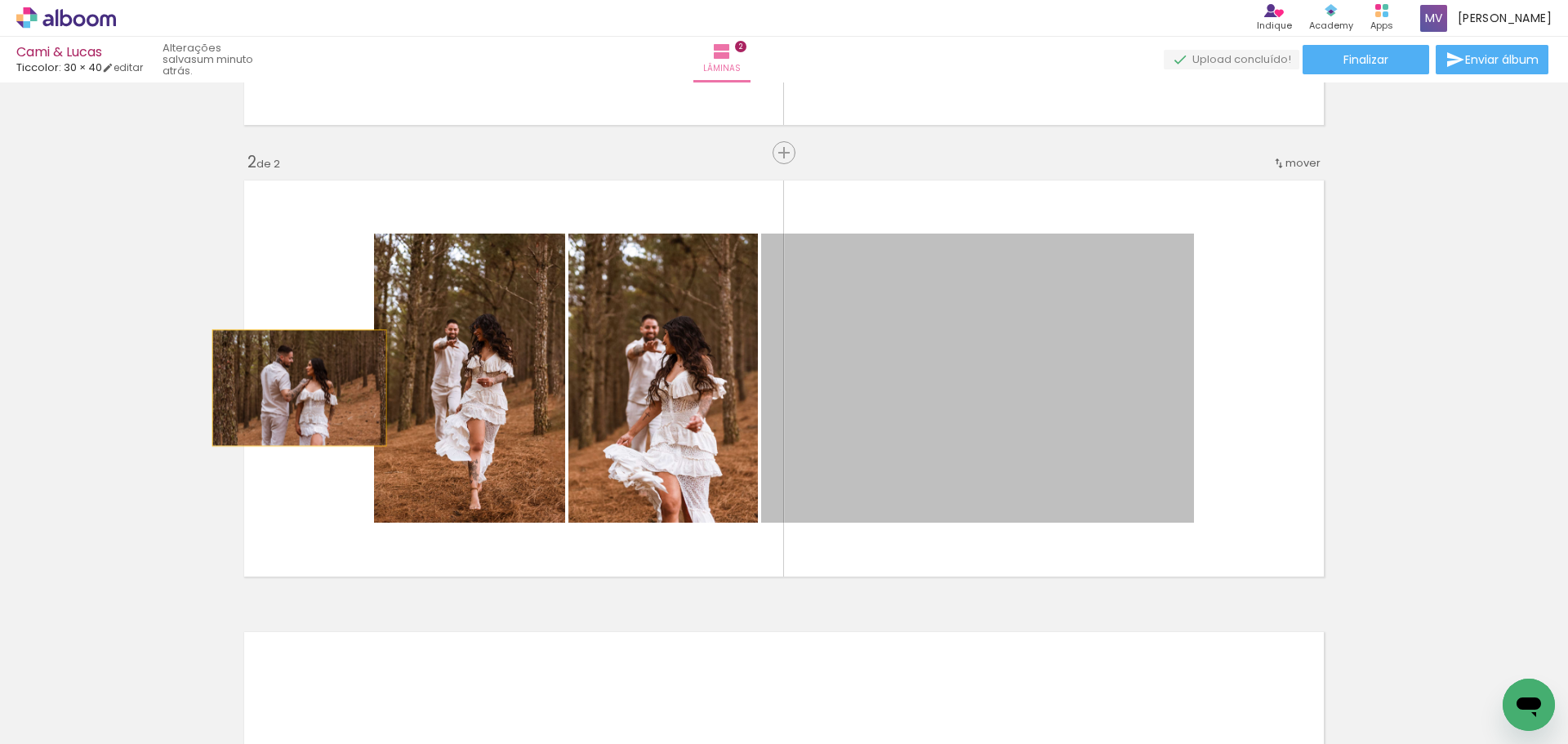
drag, startPoint x: 1014, startPoint y: 380, endPoint x: 300, endPoint y: 387, distance: 714.0
click at [294, 387] on quentale-layouter at bounding box center [784, 378] width 1095 height 411
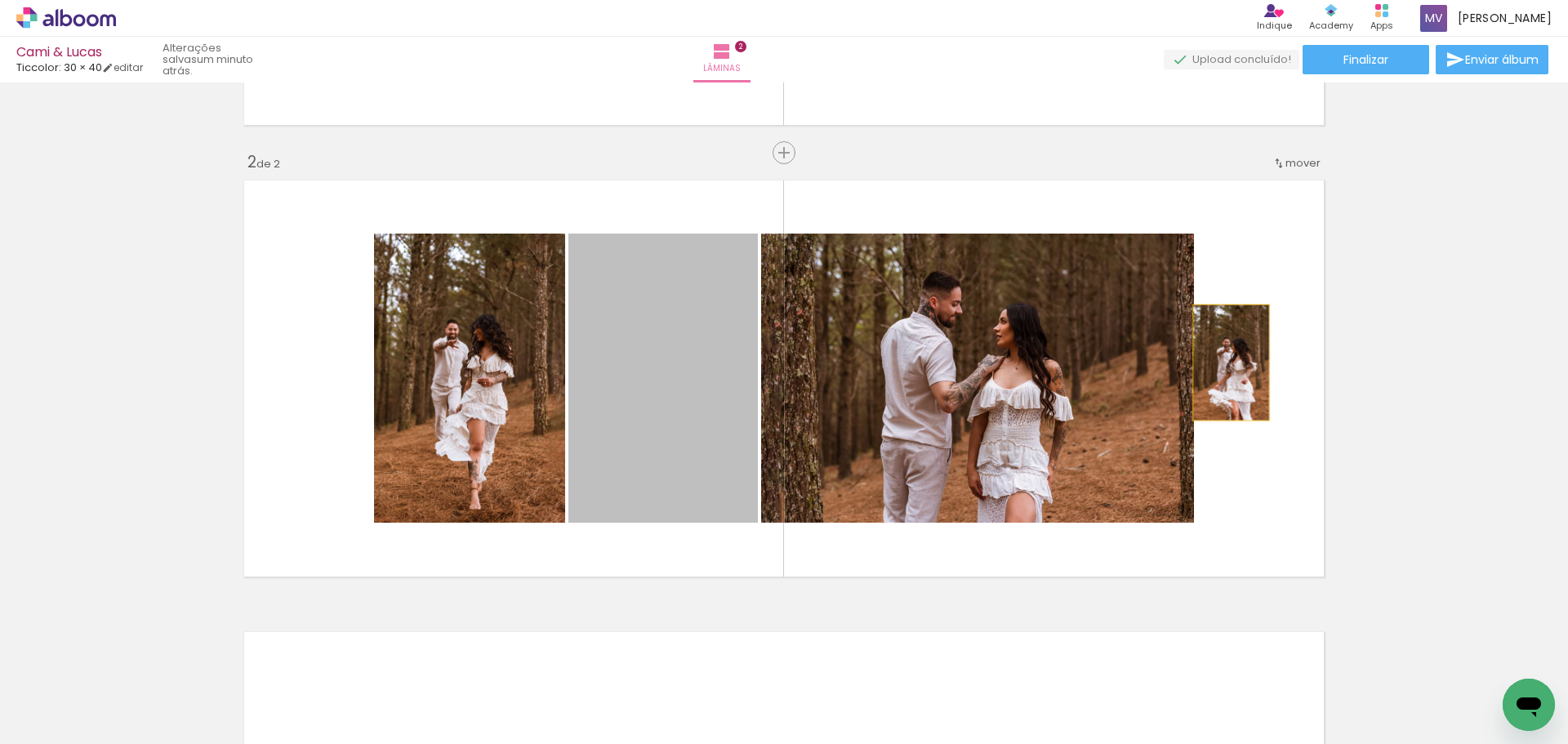
drag, startPoint x: 648, startPoint y: 394, endPoint x: 1225, endPoint y: 362, distance: 577.9
click at [1225, 362] on quentale-layouter at bounding box center [784, 378] width 1095 height 411
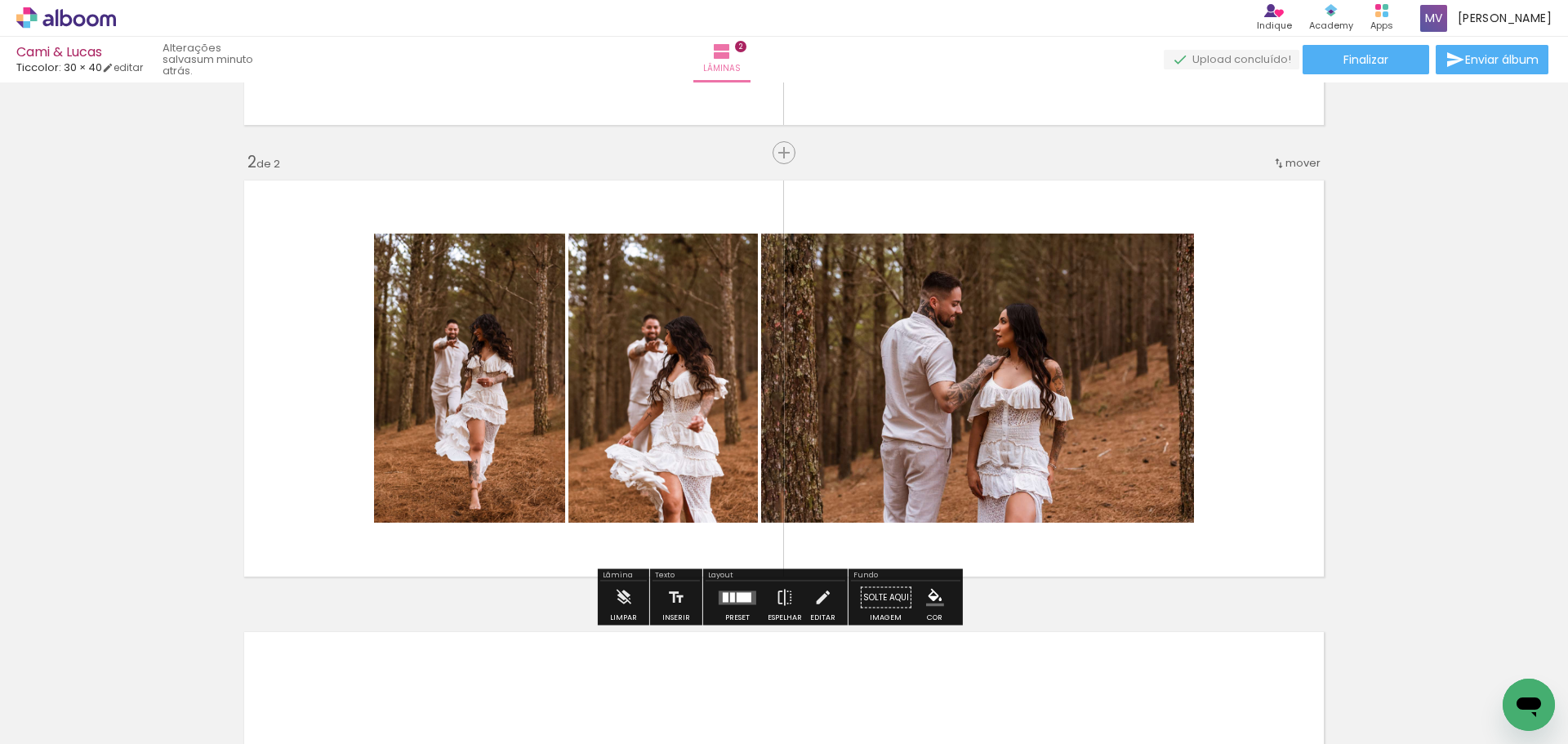
click at [1297, 162] on span "mover" at bounding box center [1303, 163] width 35 height 16
click at [1250, 350] on quentale-layouter at bounding box center [784, 378] width 1095 height 411
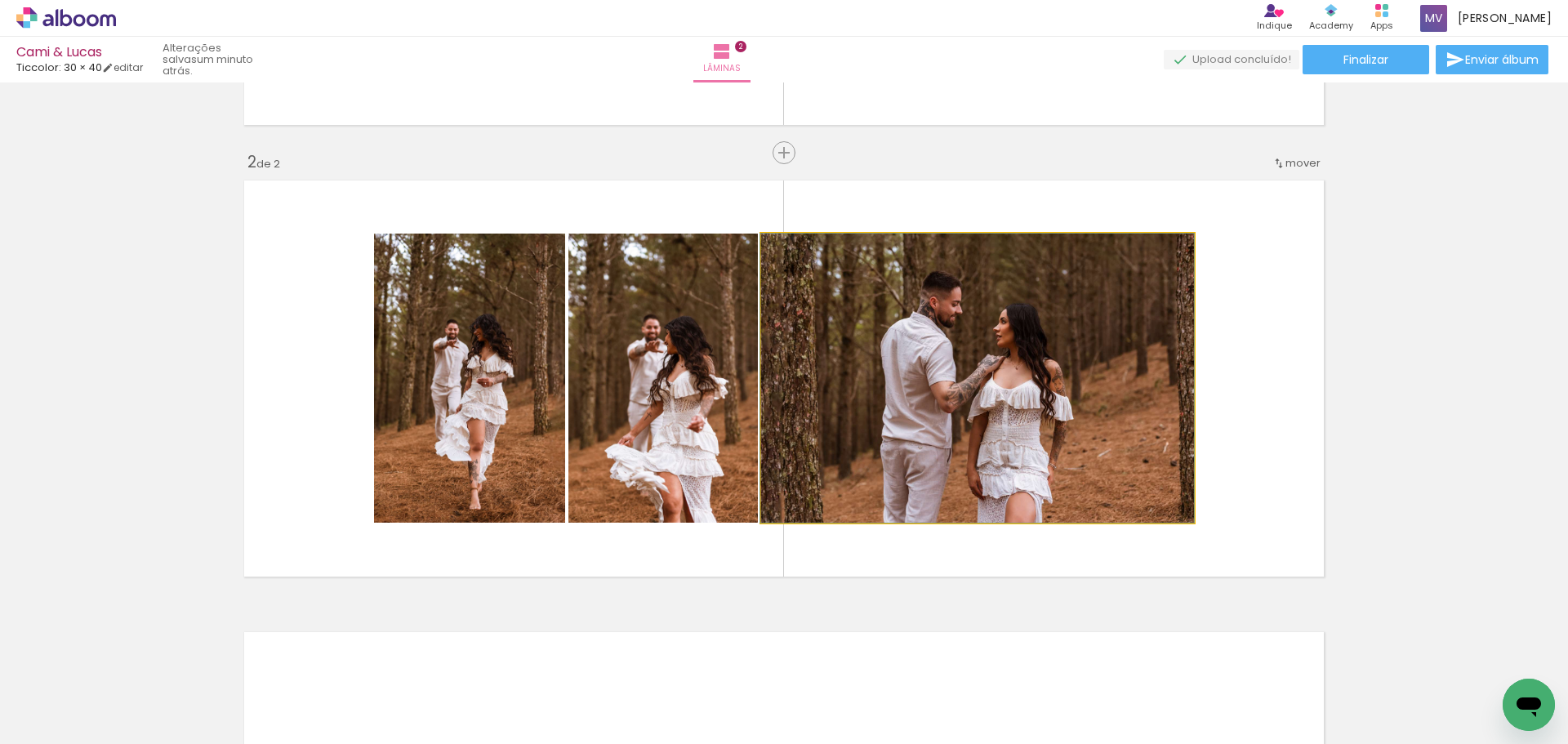
drag, startPoint x: 907, startPoint y: 389, endPoint x: 751, endPoint y: 369, distance: 157.3
click at [0, 0] on slot at bounding box center [0, 0] width 0 height 0
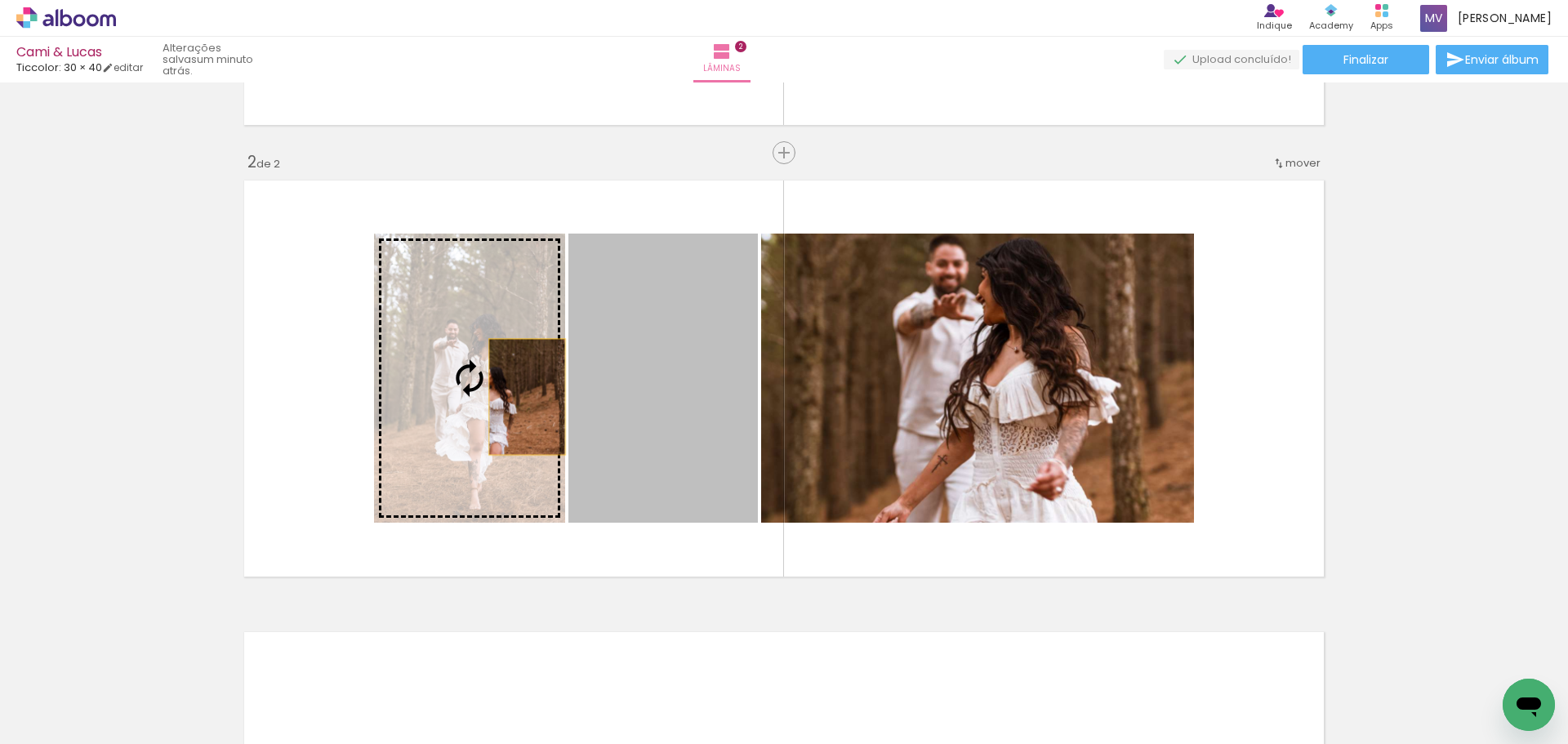
drag, startPoint x: 694, startPoint y: 396, endPoint x: 521, endPoint y: 397, distance: 173.0
click at [0, 0] on slot at bounding box center [0, 0] width 0 height 0
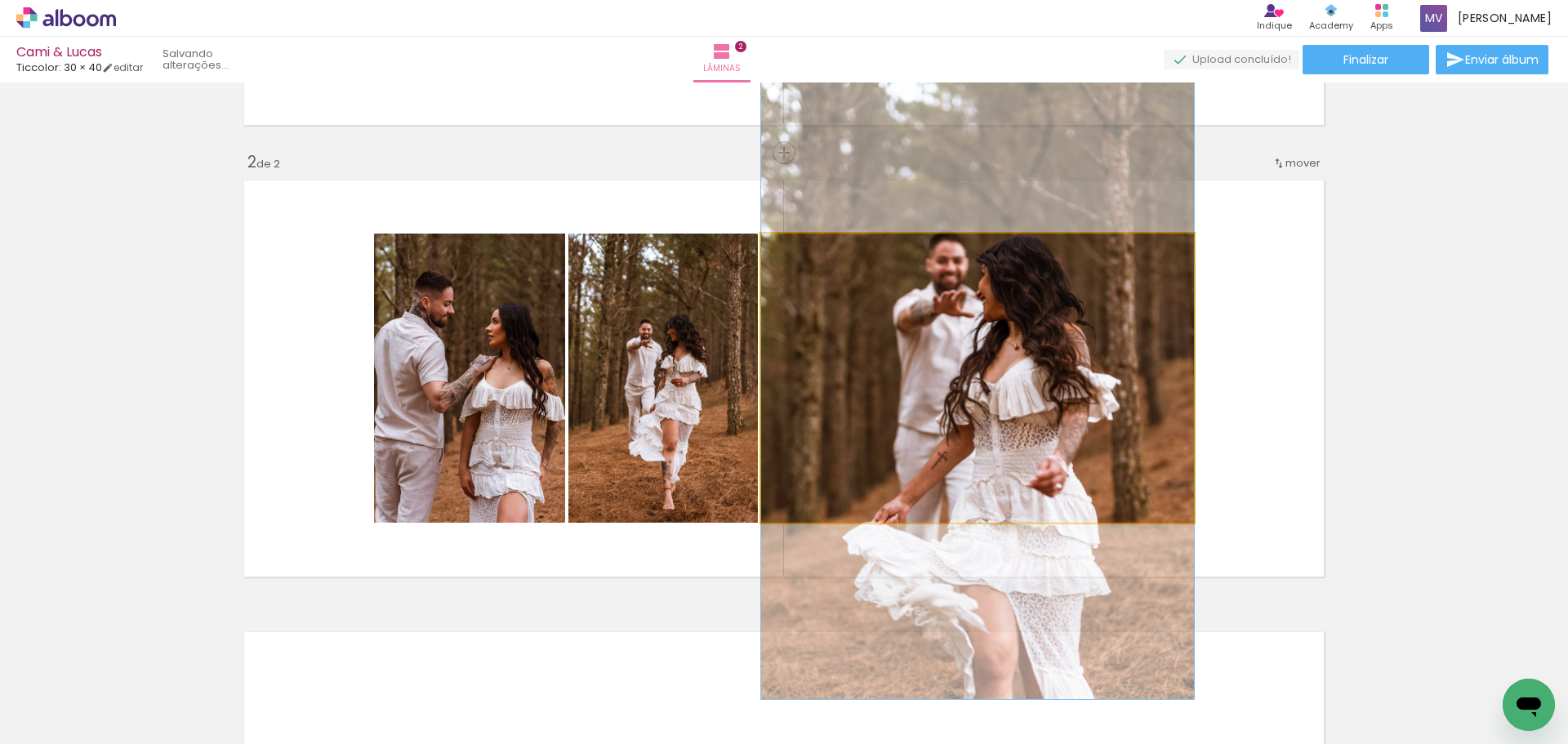
drag, startPoint x: 1029, startPoint y: 367, endPoint x: 1071, endPoint y: 364, distance: 42.1
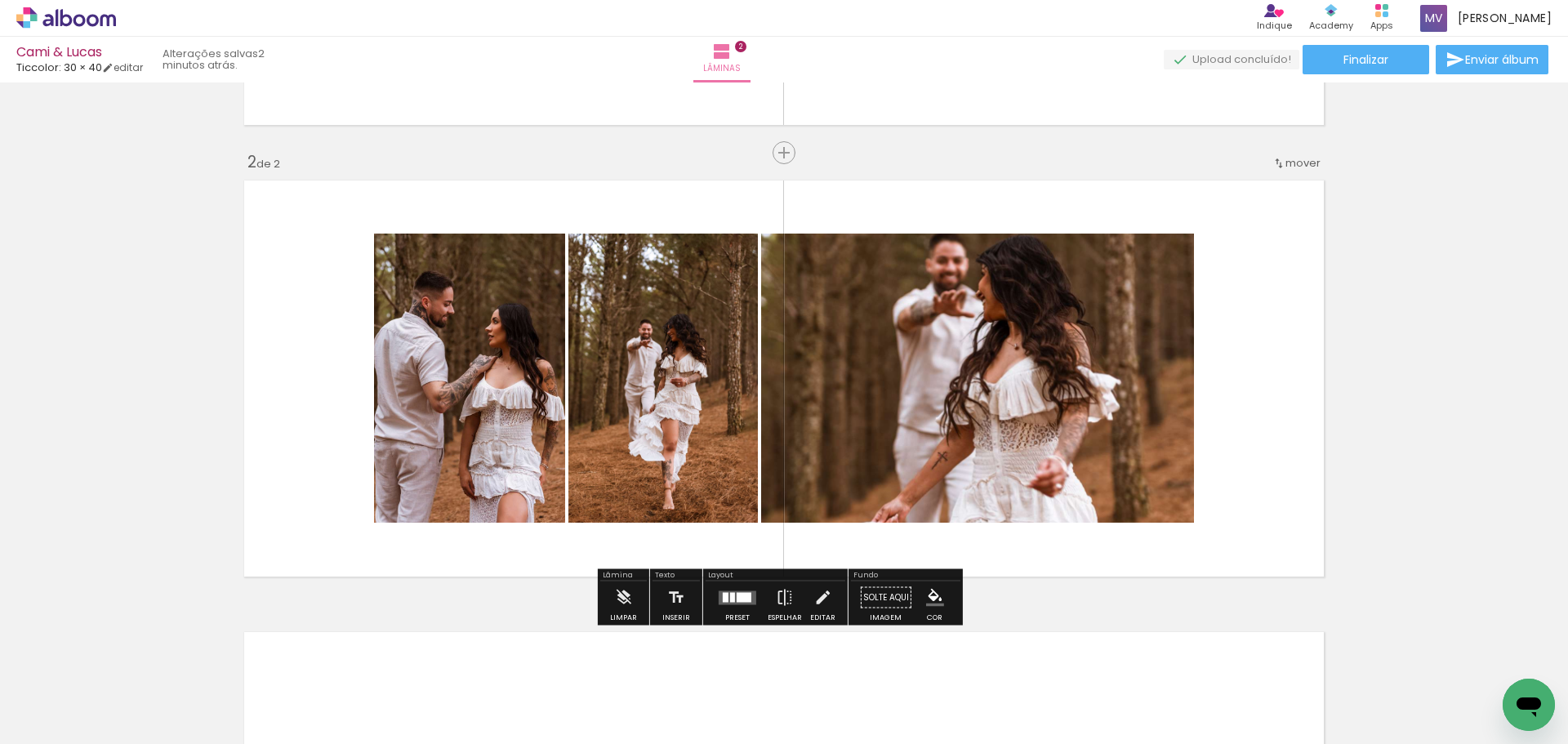
click at [739, 594] on div at bounding box center [744, 597] width 15 height 10
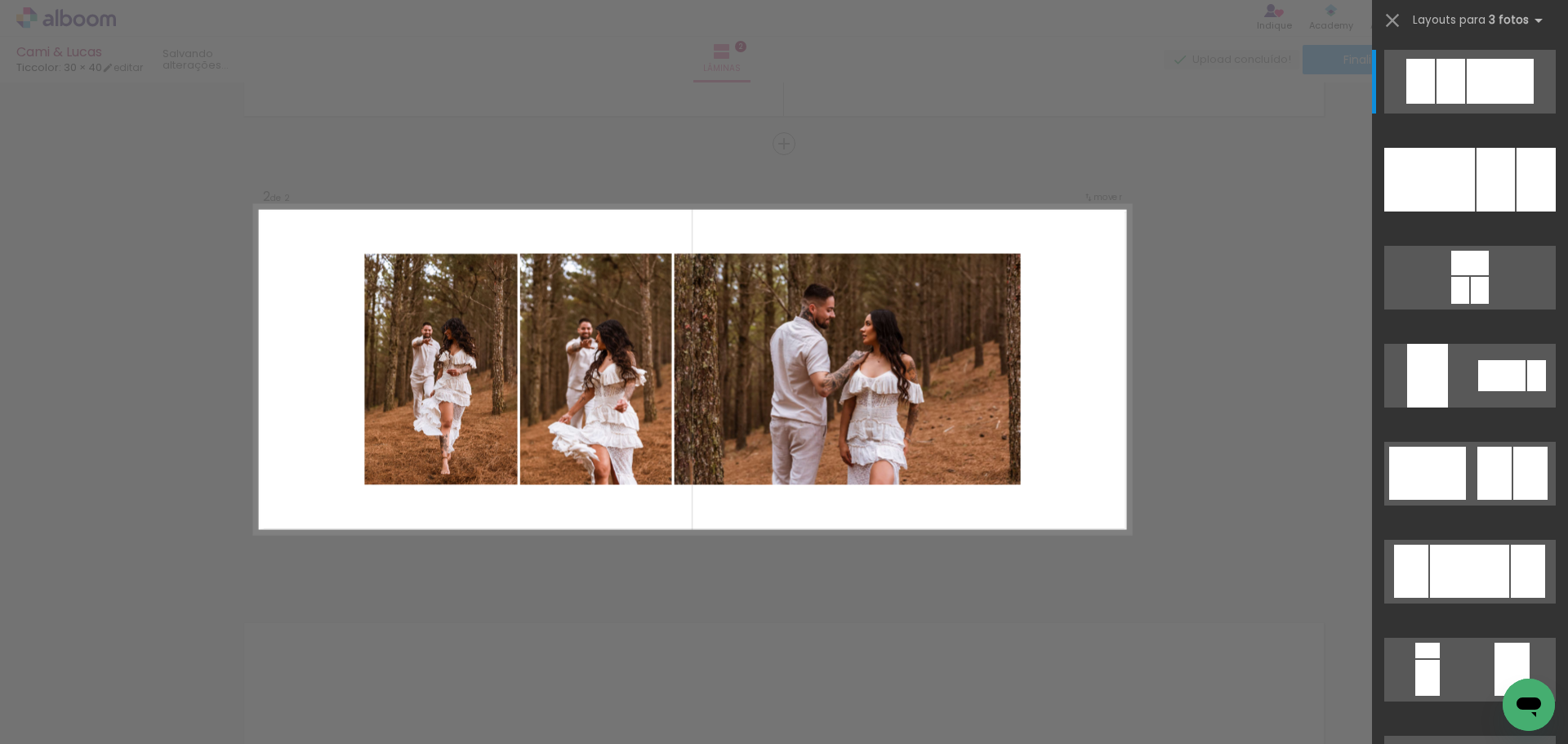
scroll to position [425, 0]
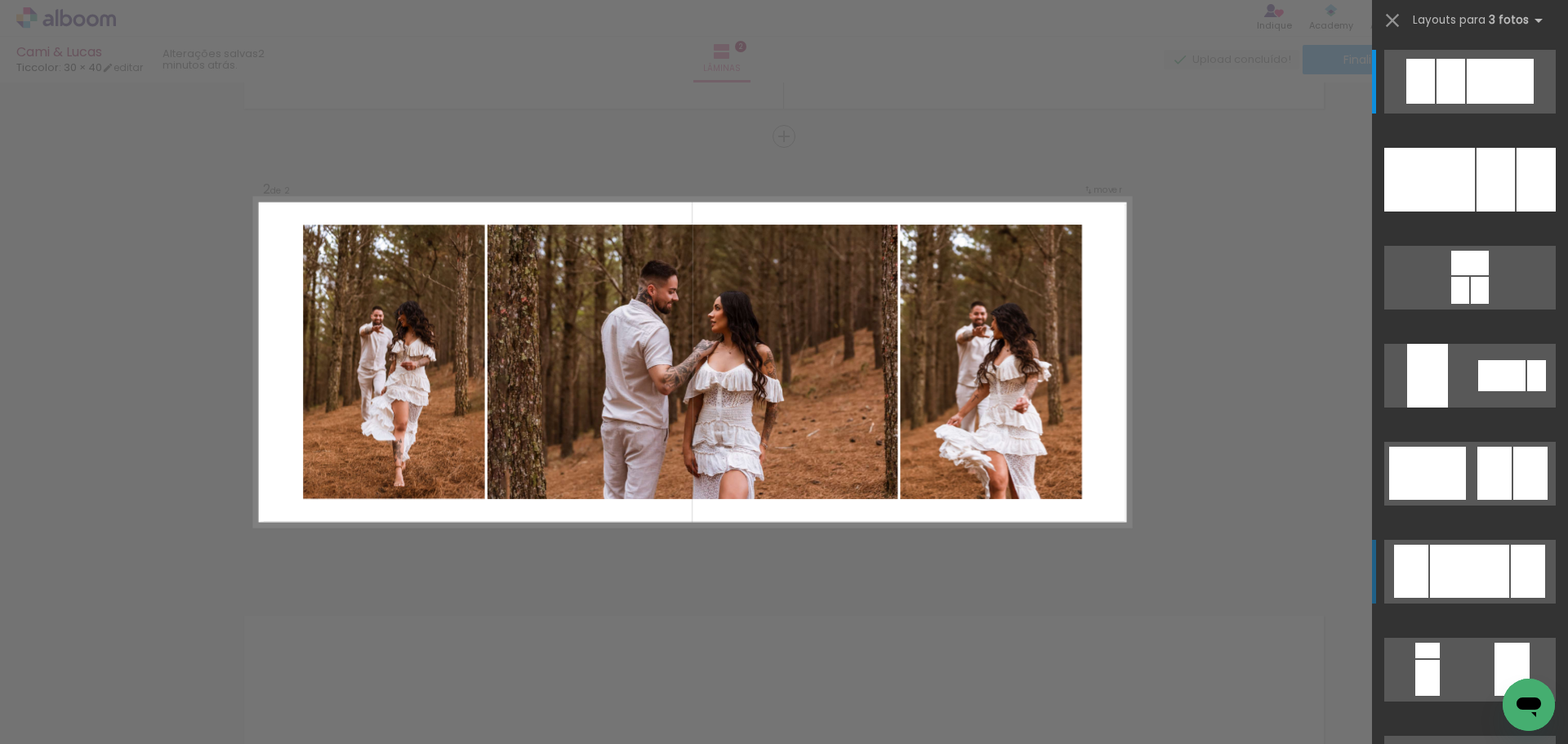
click at [1457, 565] on div at bounding box center [1469, 571] width 79 height 53
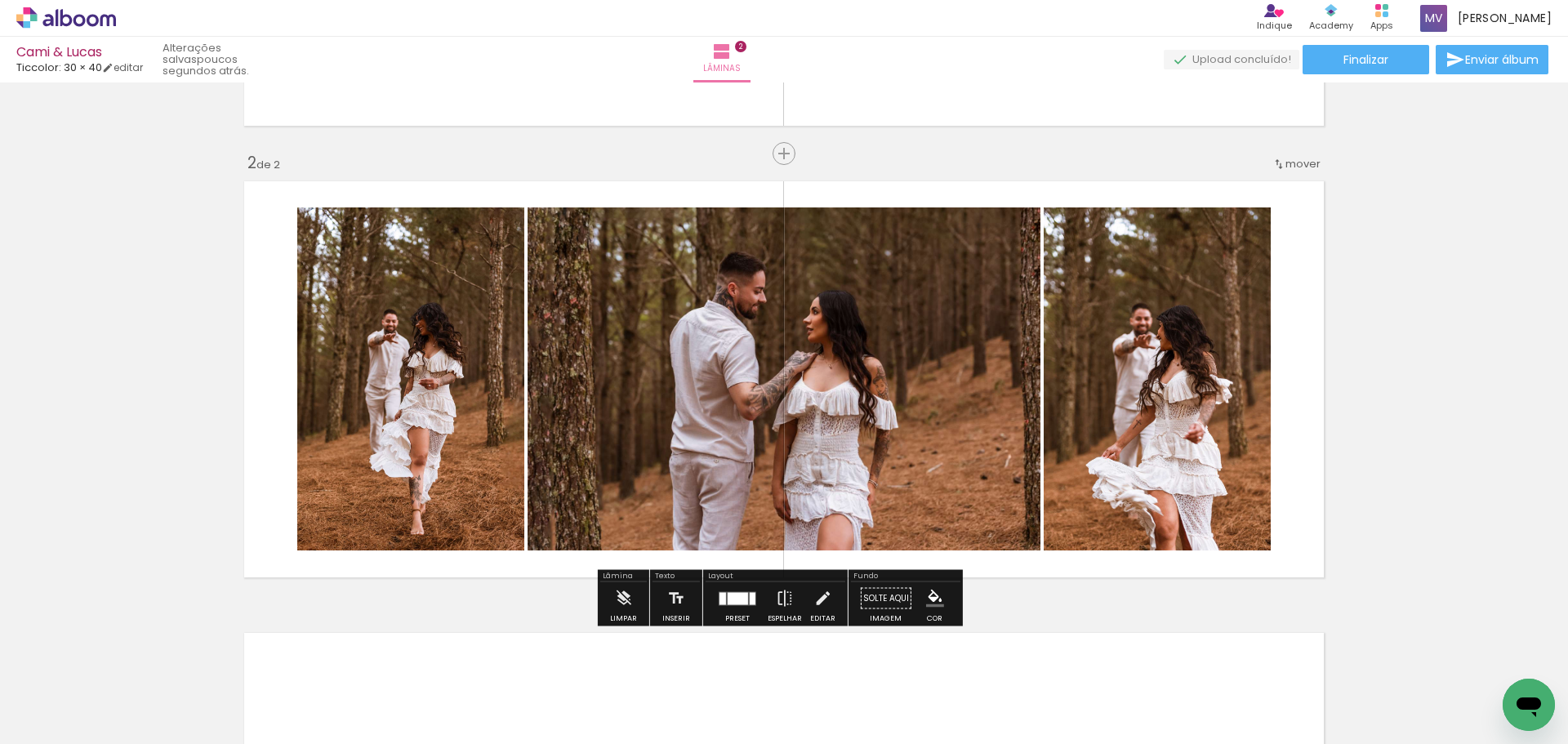
scroll to position [288, 0]
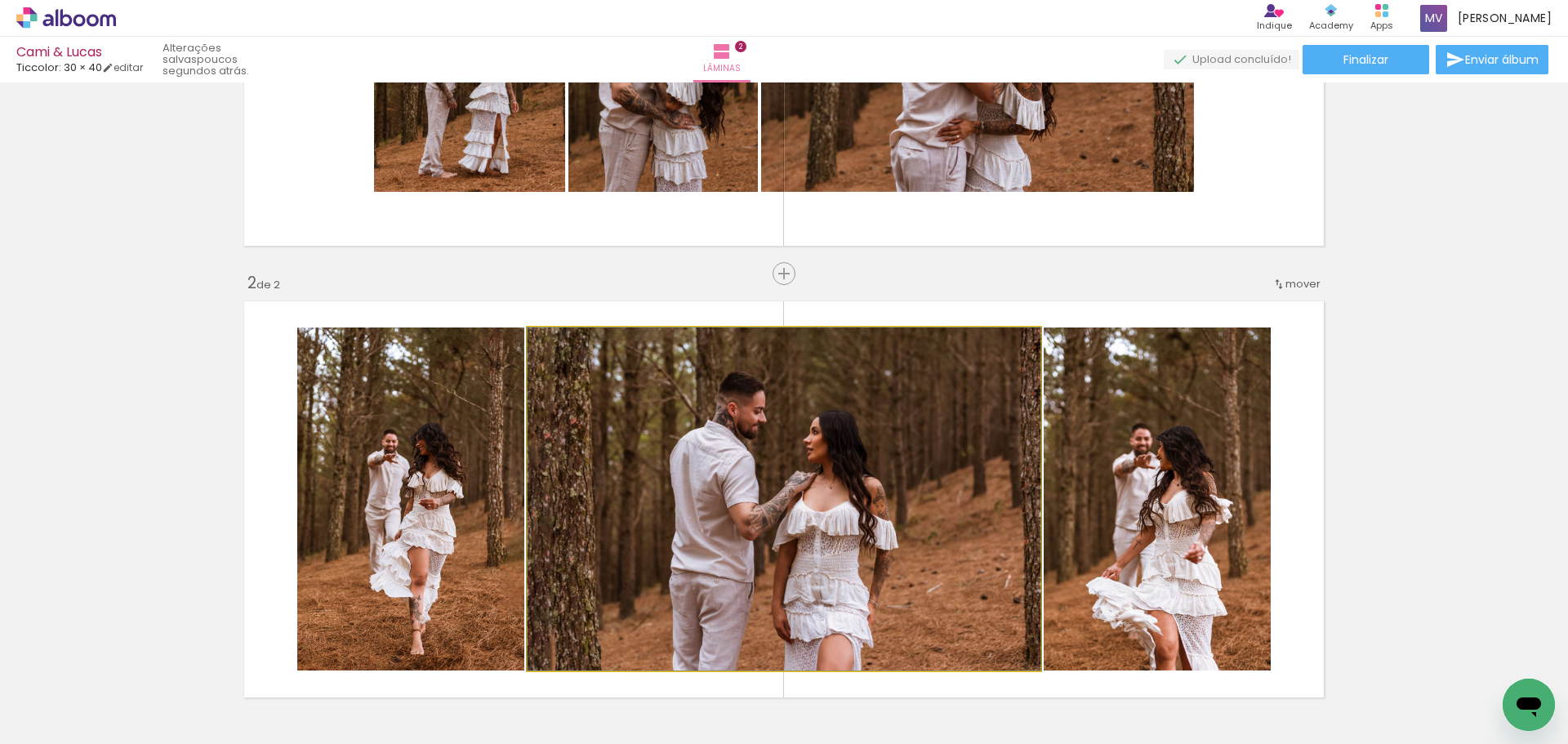
click at [901, 508] on quentale-photo at bounding box center [784, 499] width 513 height 343
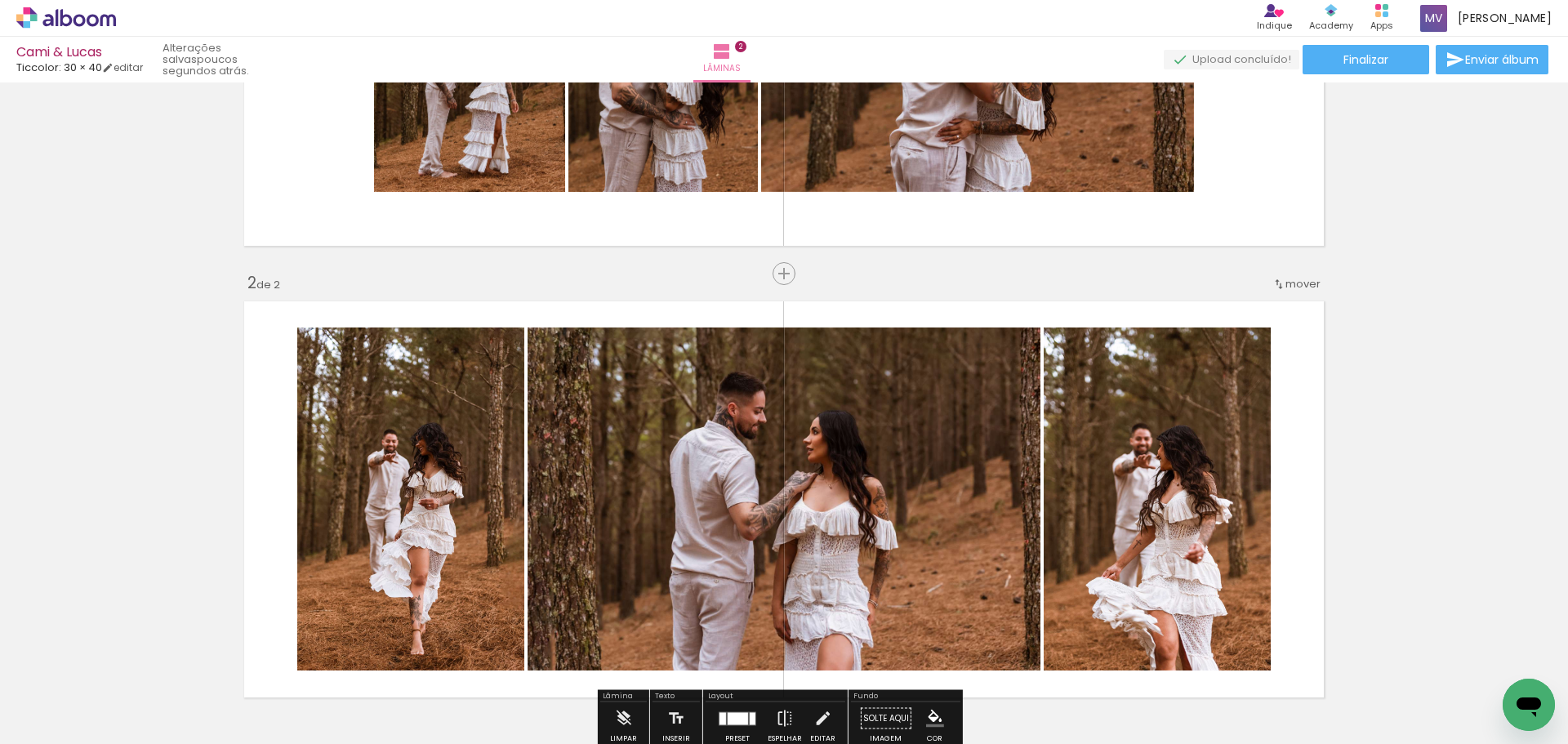
click at [1115, 471] on quentale-photo at bounding box center [1157, 499] width 227 height 343
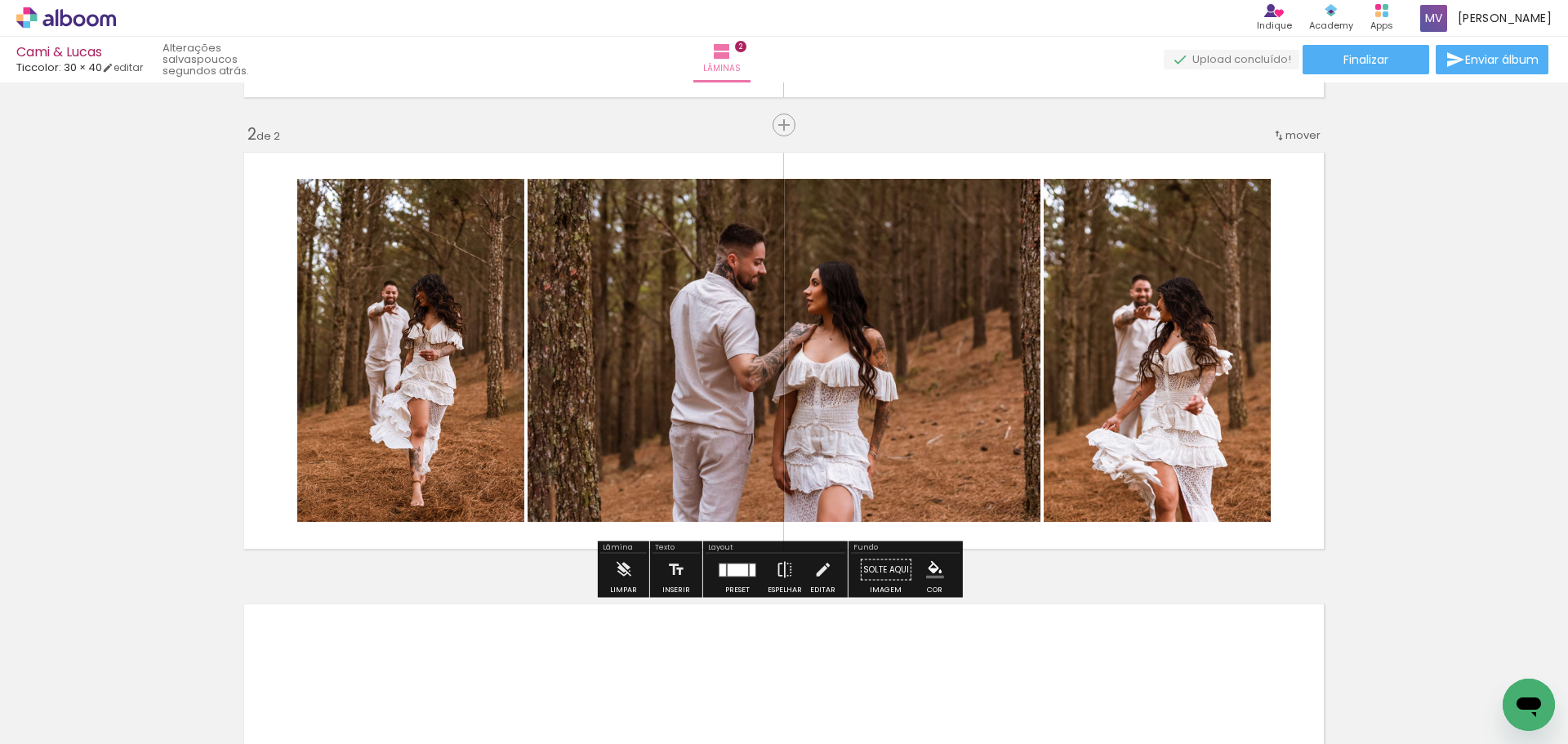
scroll to position [451, 0]
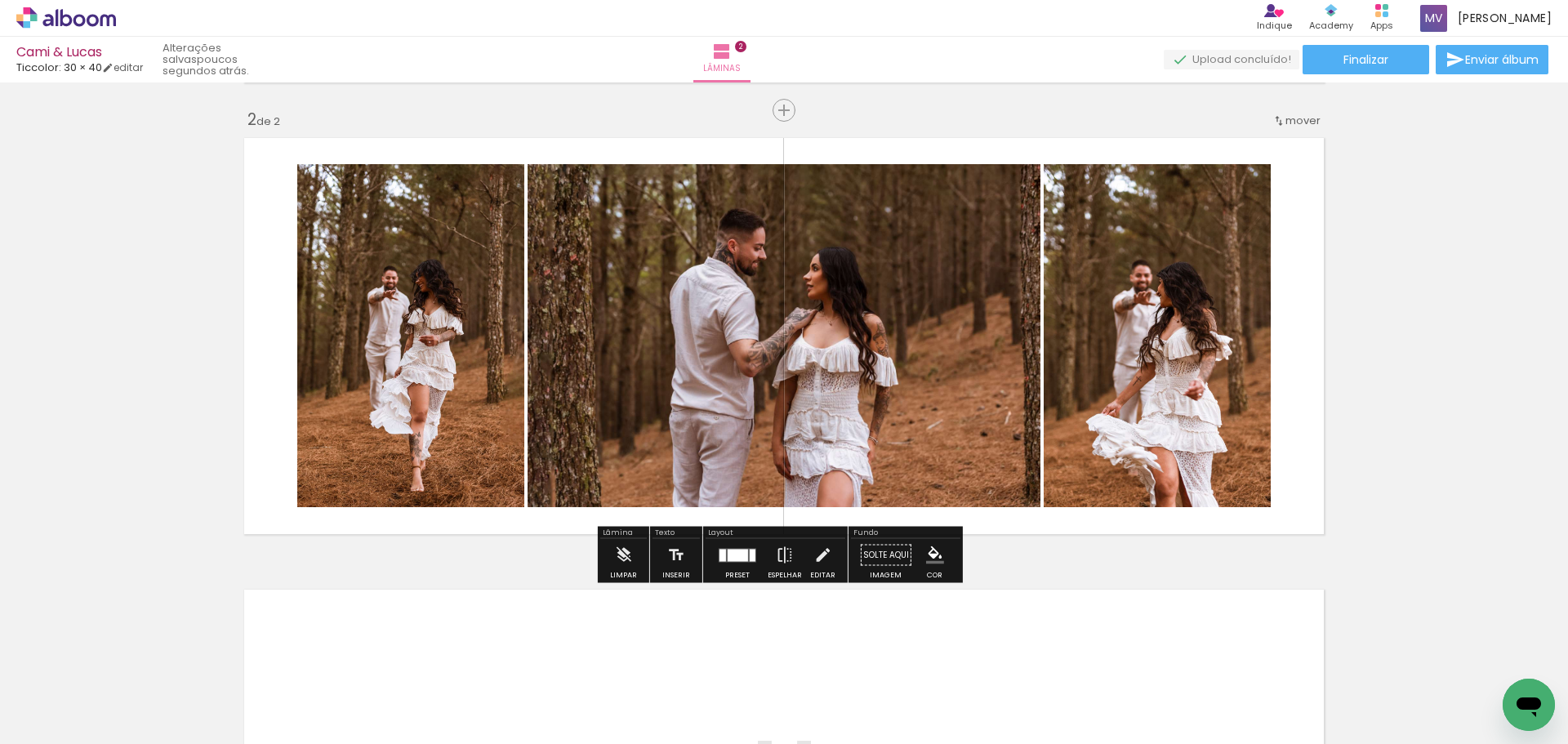
click at [732, 550] on div at bounding box center [738, 554] width 20 height 12
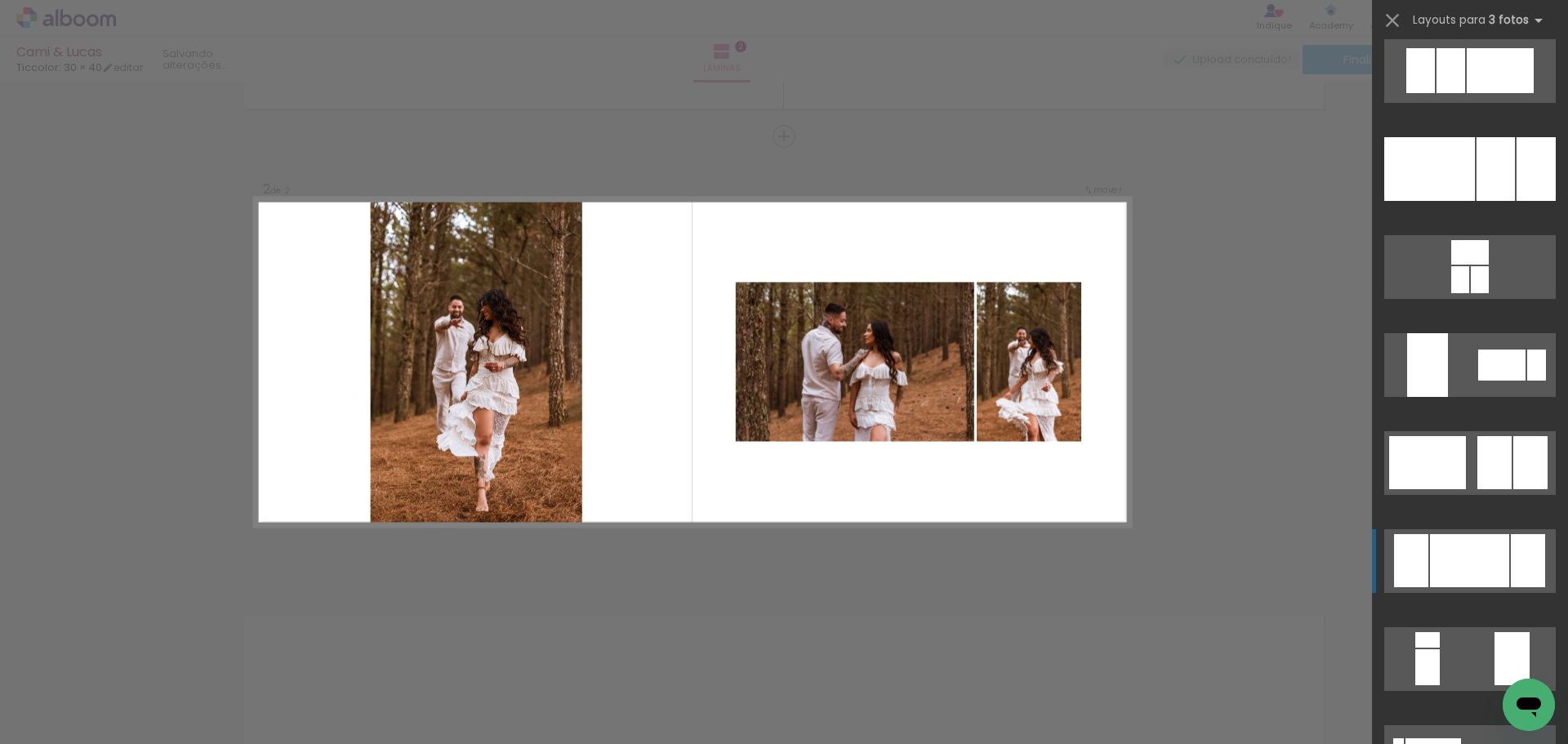
scroll to position [0, 0]
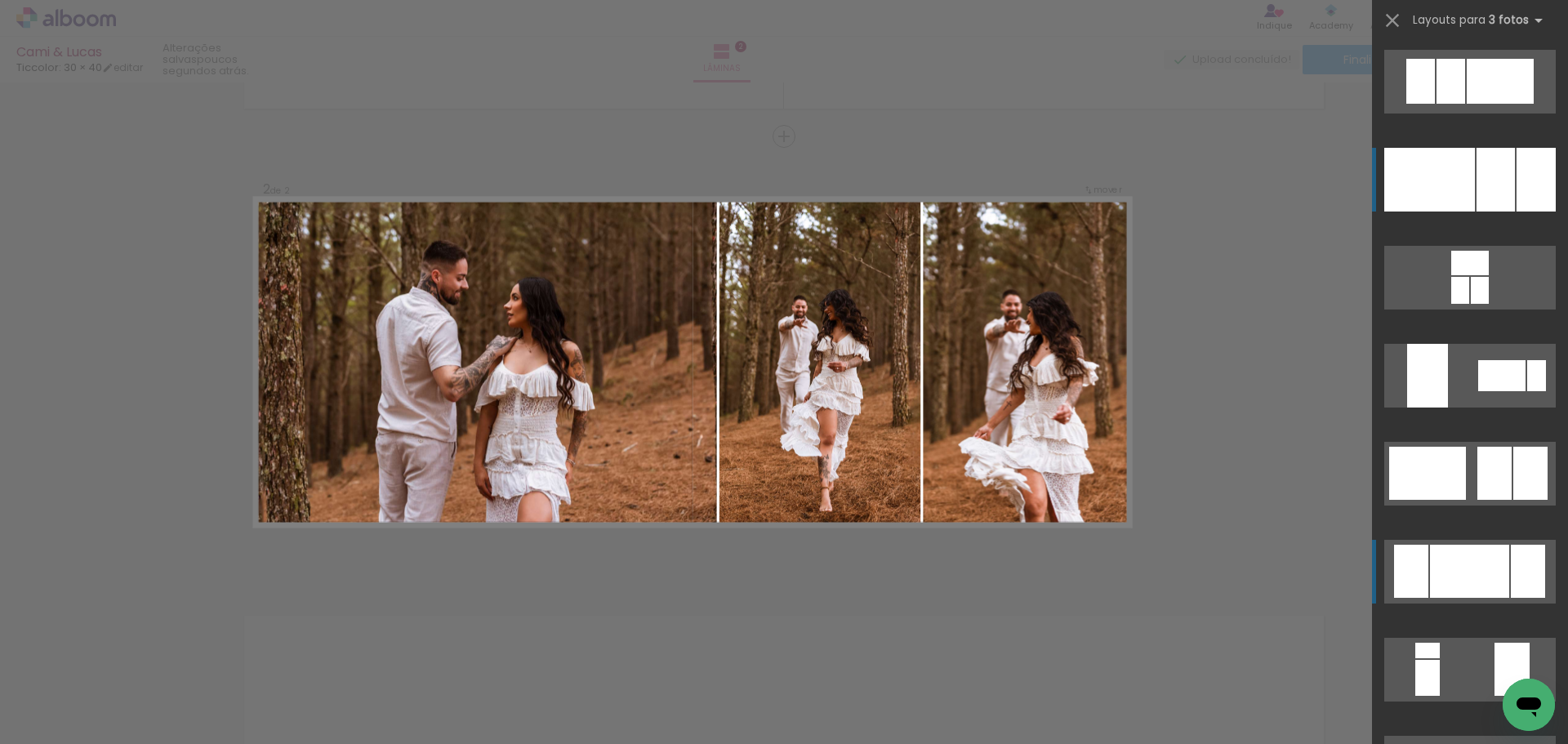
click at [1433, 175] on div at bounding box center [1429, 180] width 90 height 63
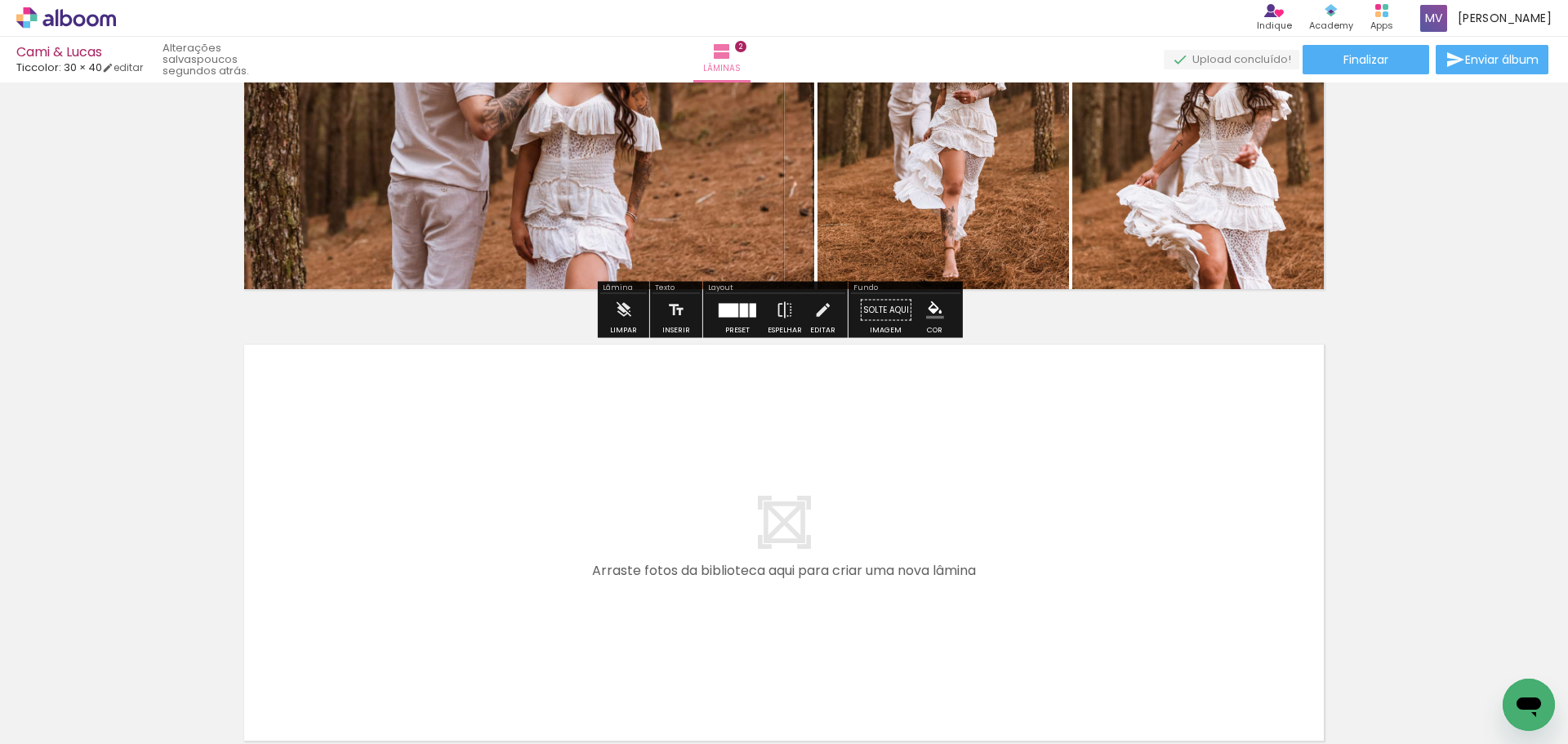
scroll to position [817, 0]
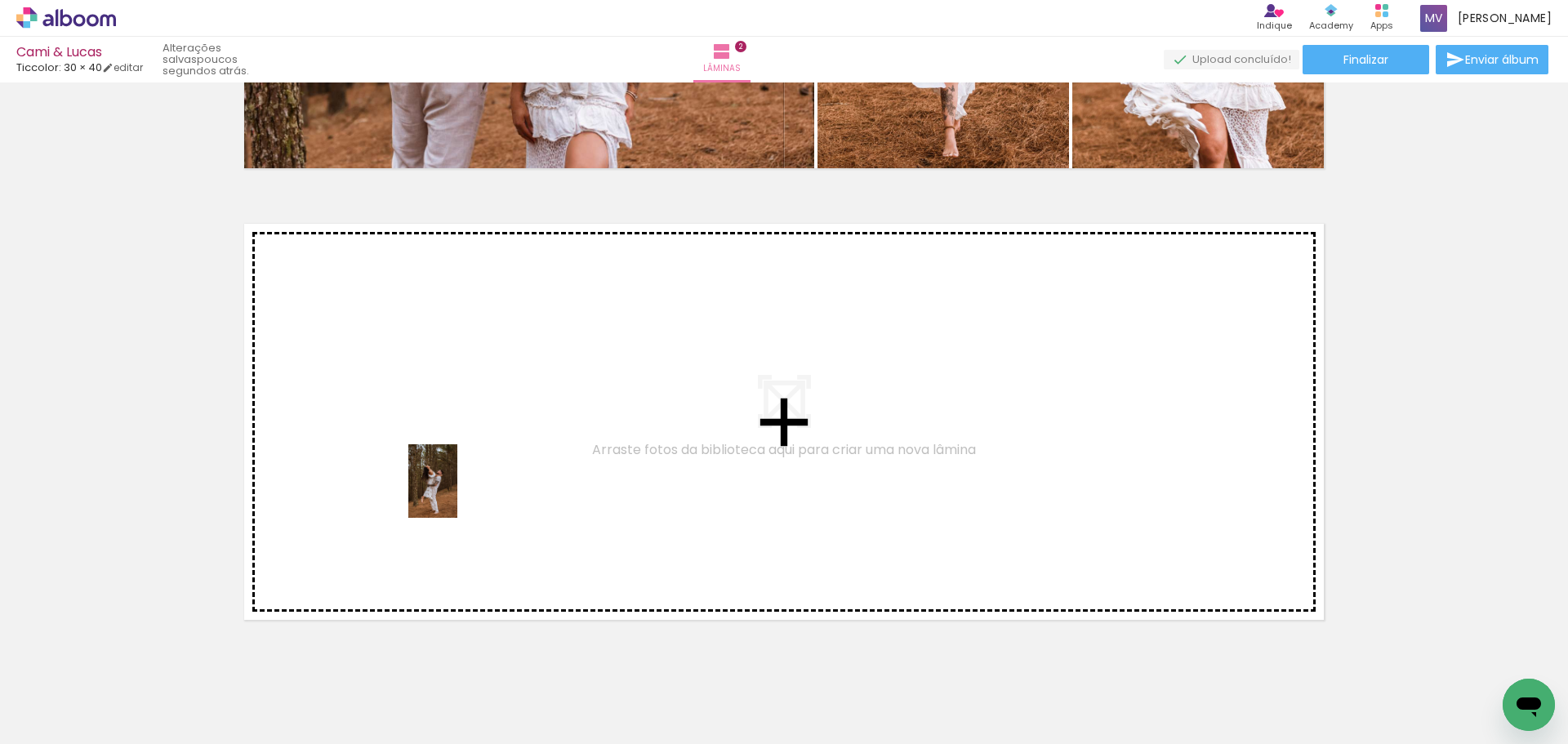
drag, startPoint x: 717, startPoint y: 692, endPoint x: 457, endPoint y: 494, distance: 326.8
click at [457, 494] on quentale-workspace at bounding box center [784, 372] width 1568 height 744
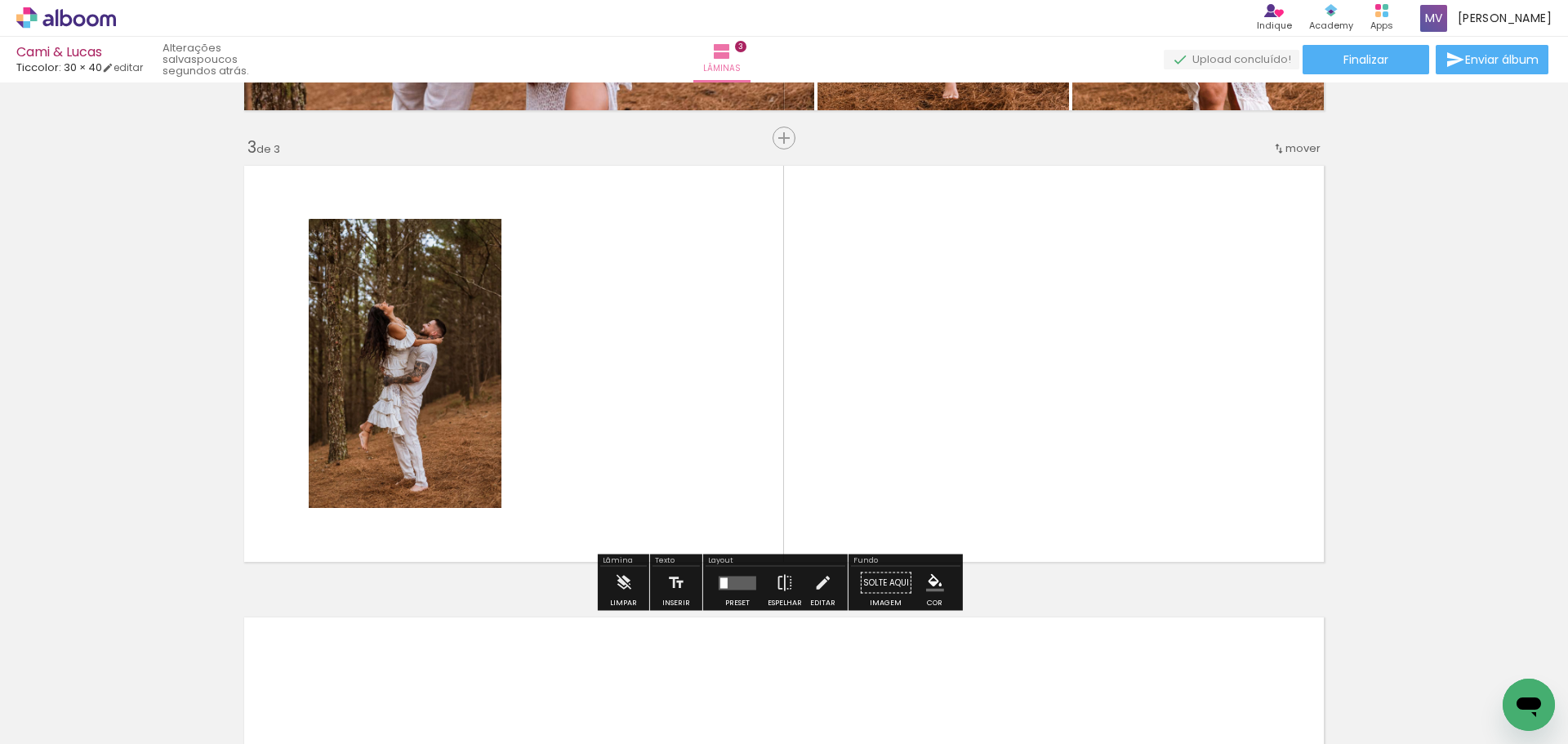
scroll to position [876, 0]
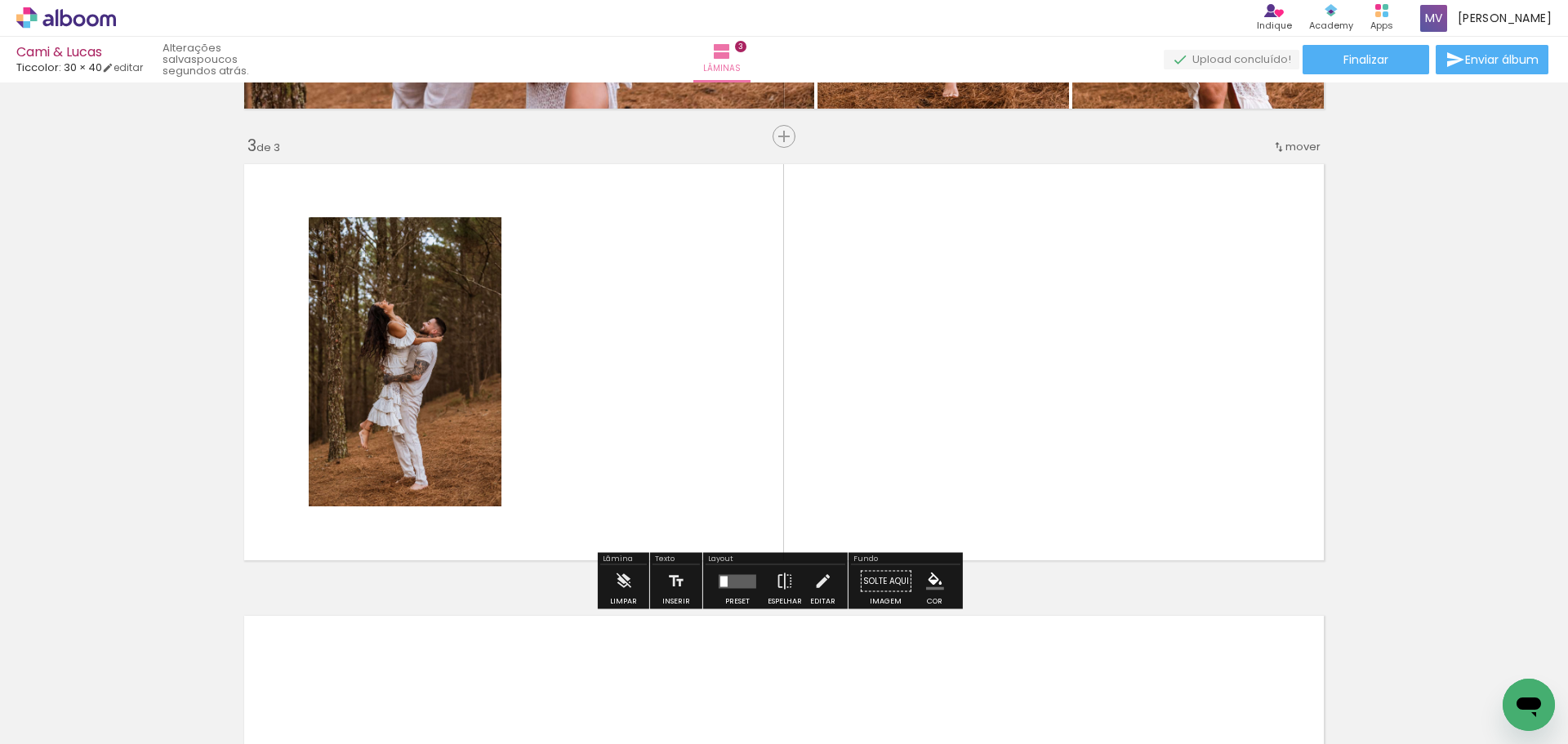
click at [741, 585] on quentale-layouter at bounding box center [737, 580] width 37 height 14
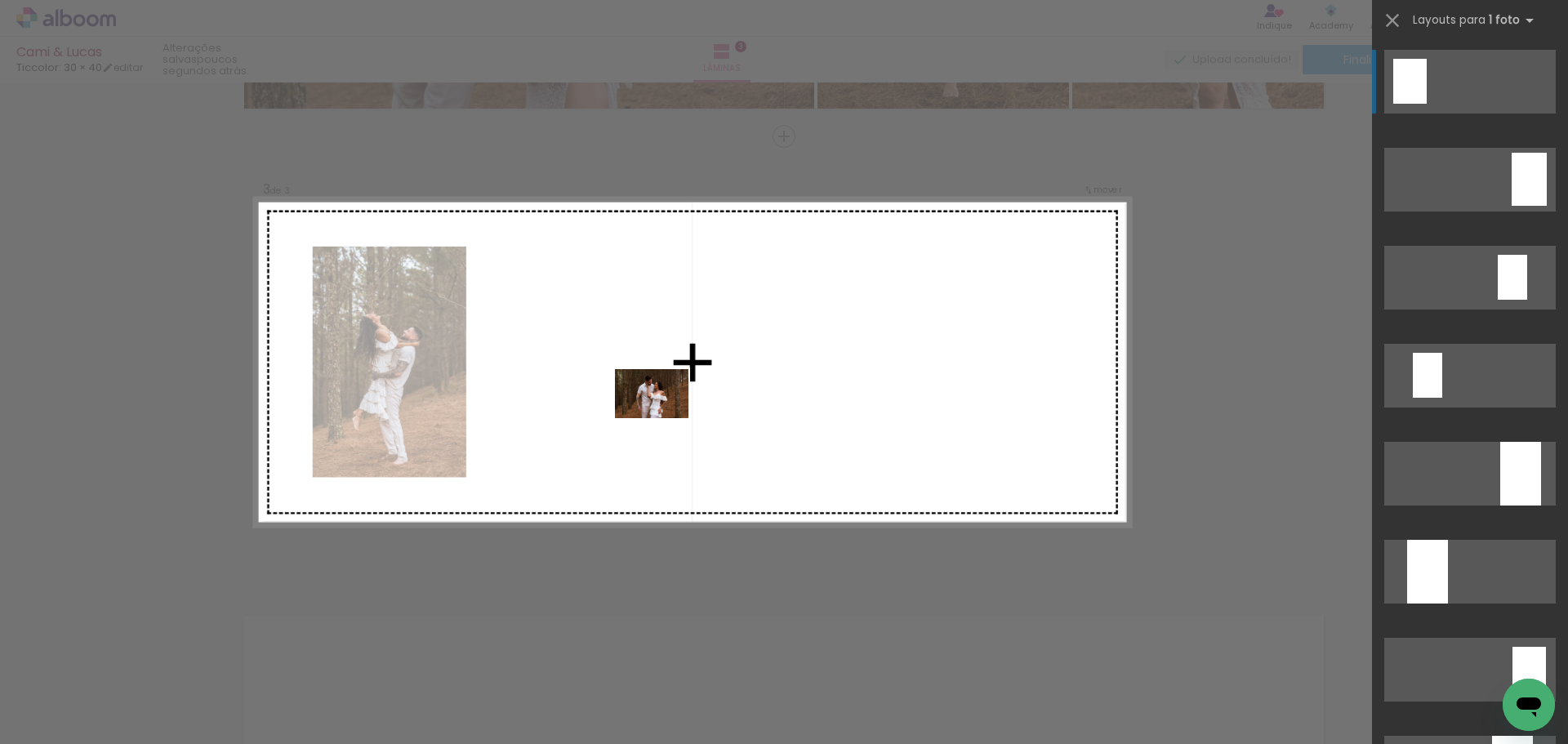
drag, startPoint x: 798, startPoint y: 694, endPoint x: 664, endPoint y: 418, distance: 306.8
click at [664, 418] on quentale-workspace at bounding box center [784, 372] width 1568 height 744
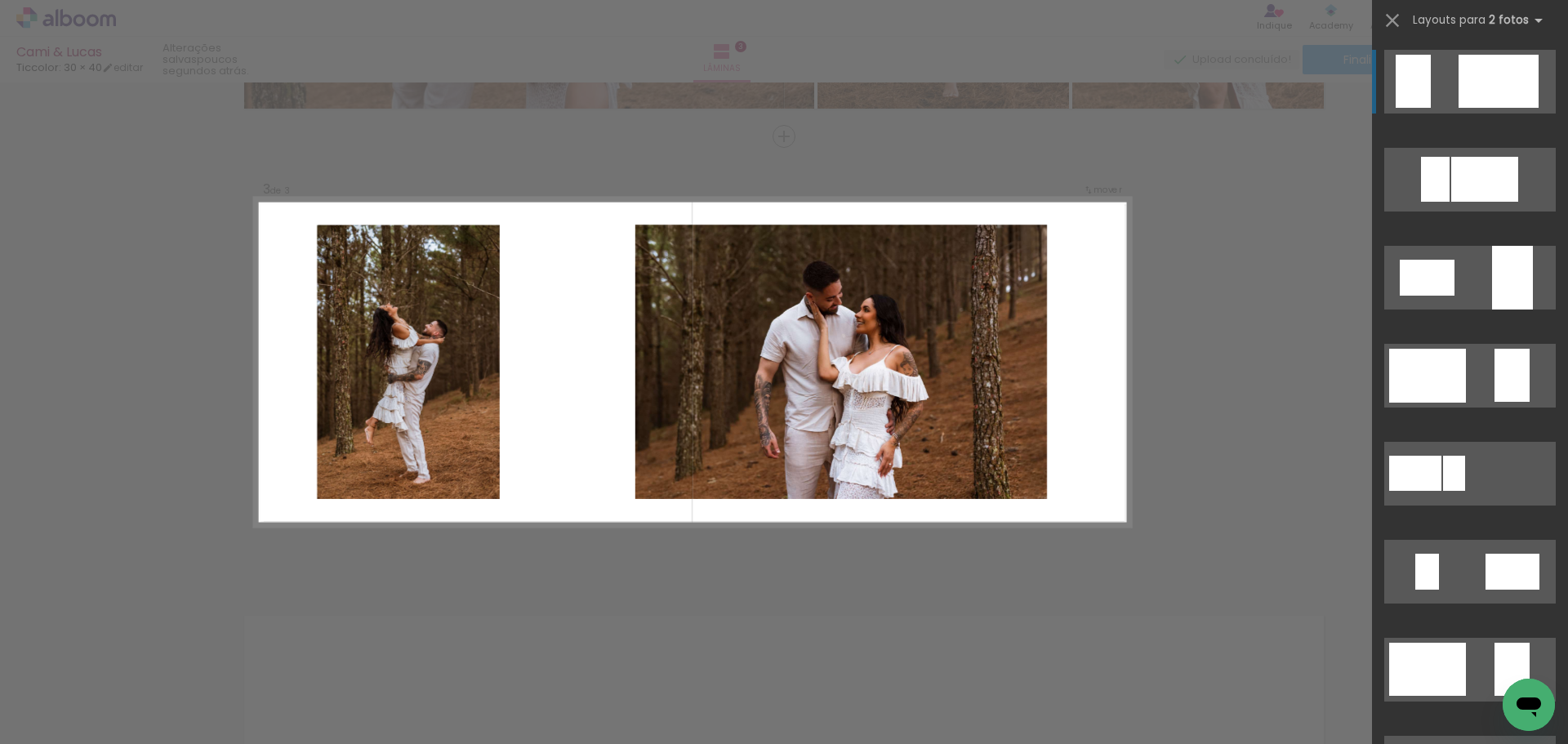
click at [1188, 381] on div "Confirmar Cancelar" at bounding box center [784, 129] width 1568 height 1845
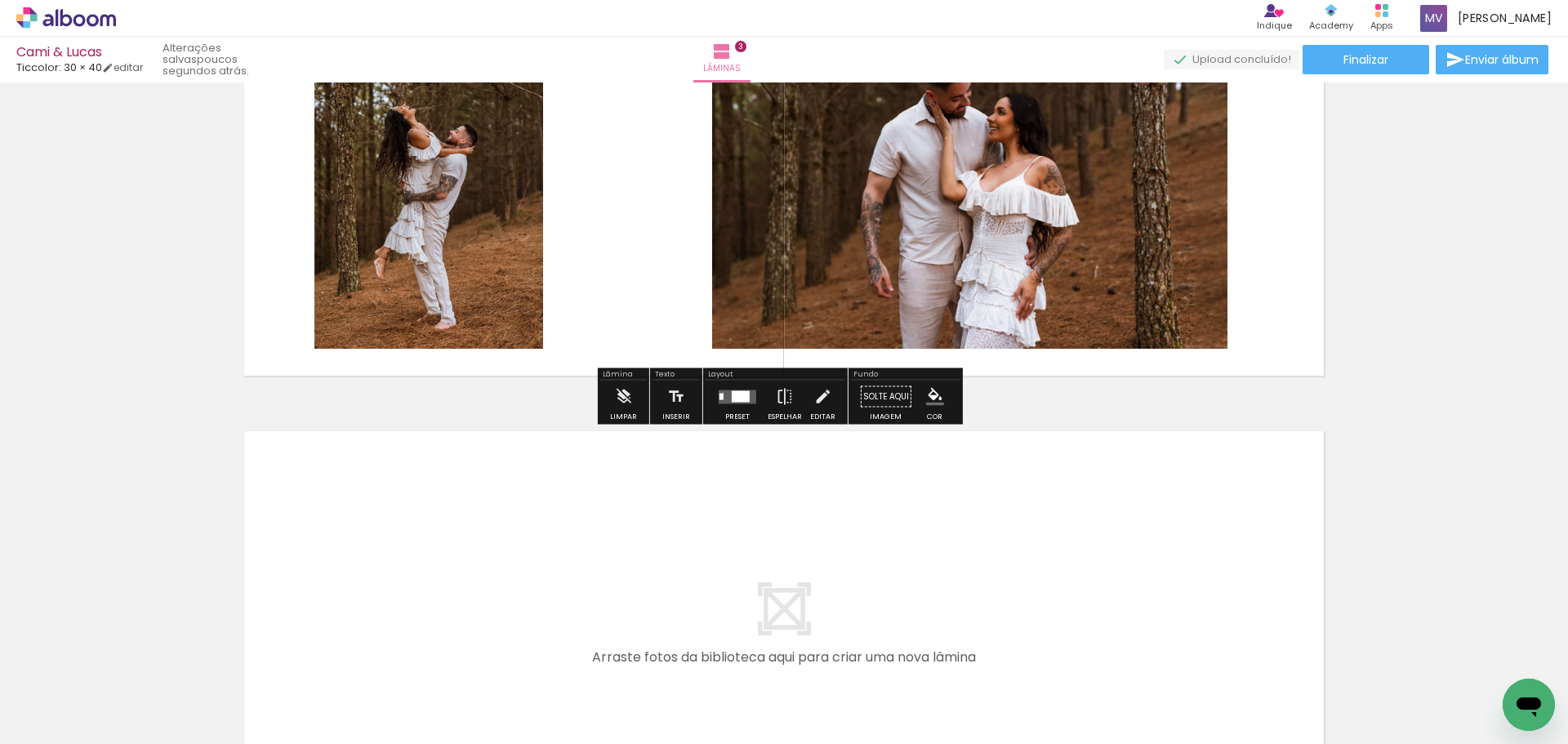
scroll to position [1202, 0]
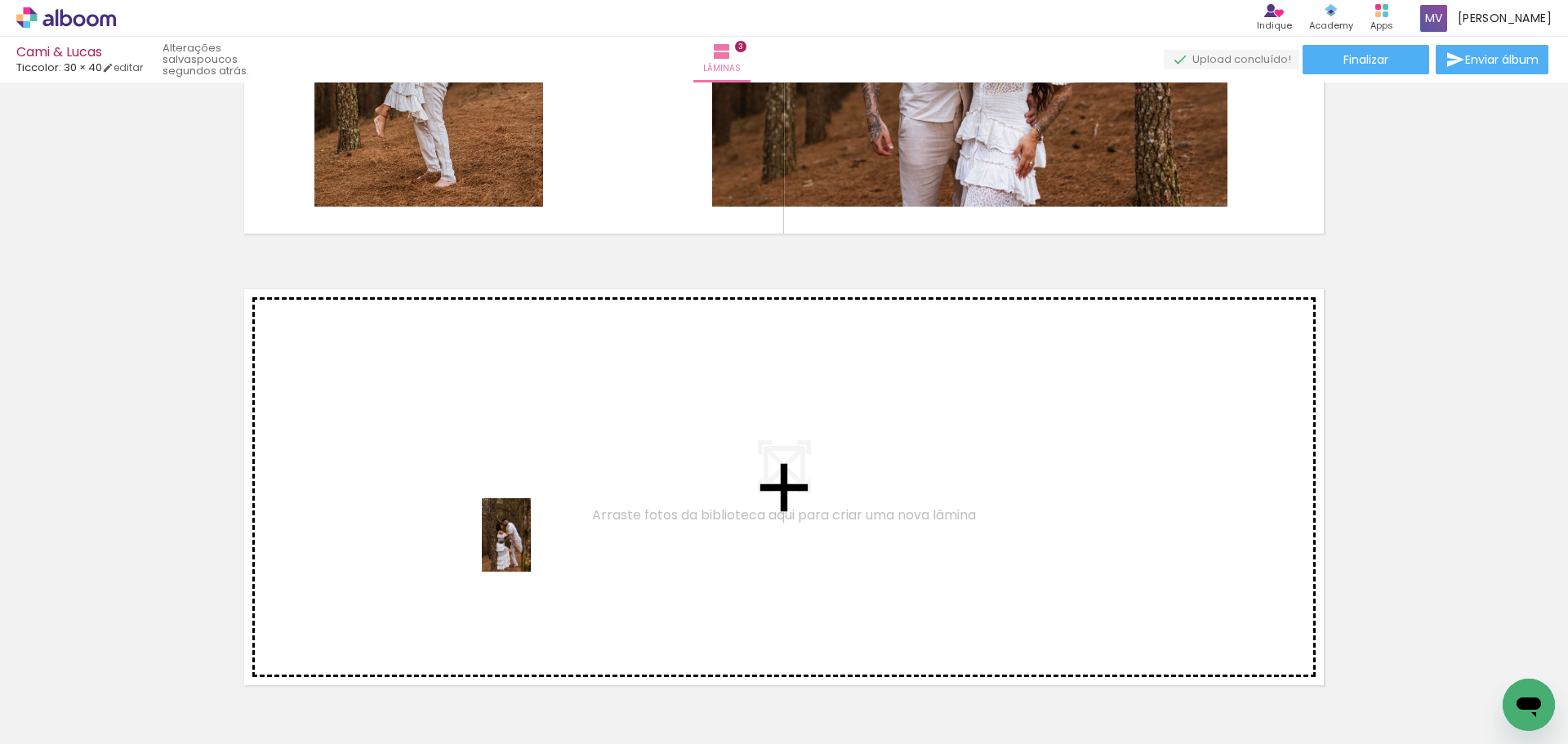
drag, startPoint x: 910, startPoint y: 690, endPoint x: 530, endPoint y: 546, distance: 406.4
click at [530, 546] on quentale-workspace at bounding box center [784, 372] width 1568 height 744
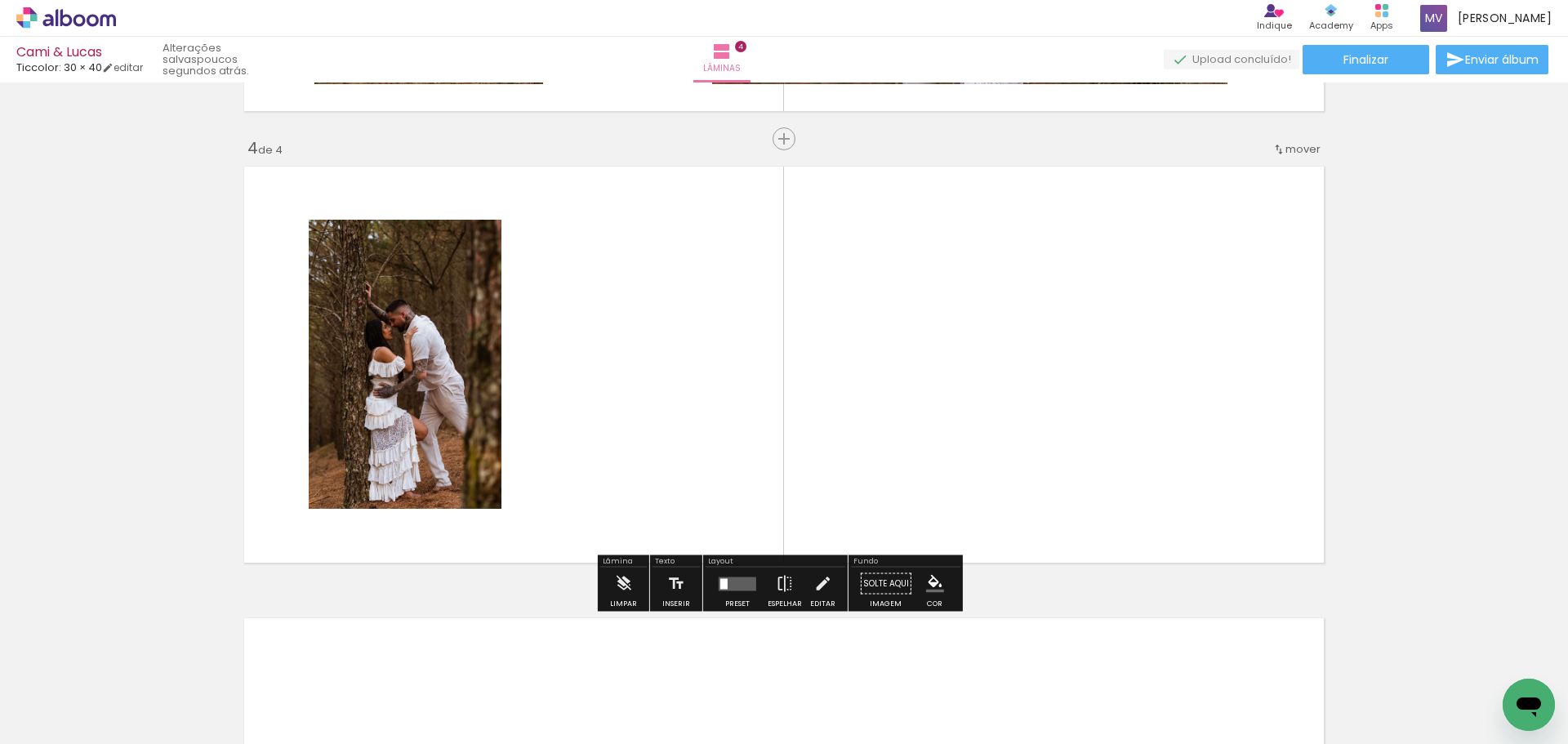
scroll to position [1327, 0]
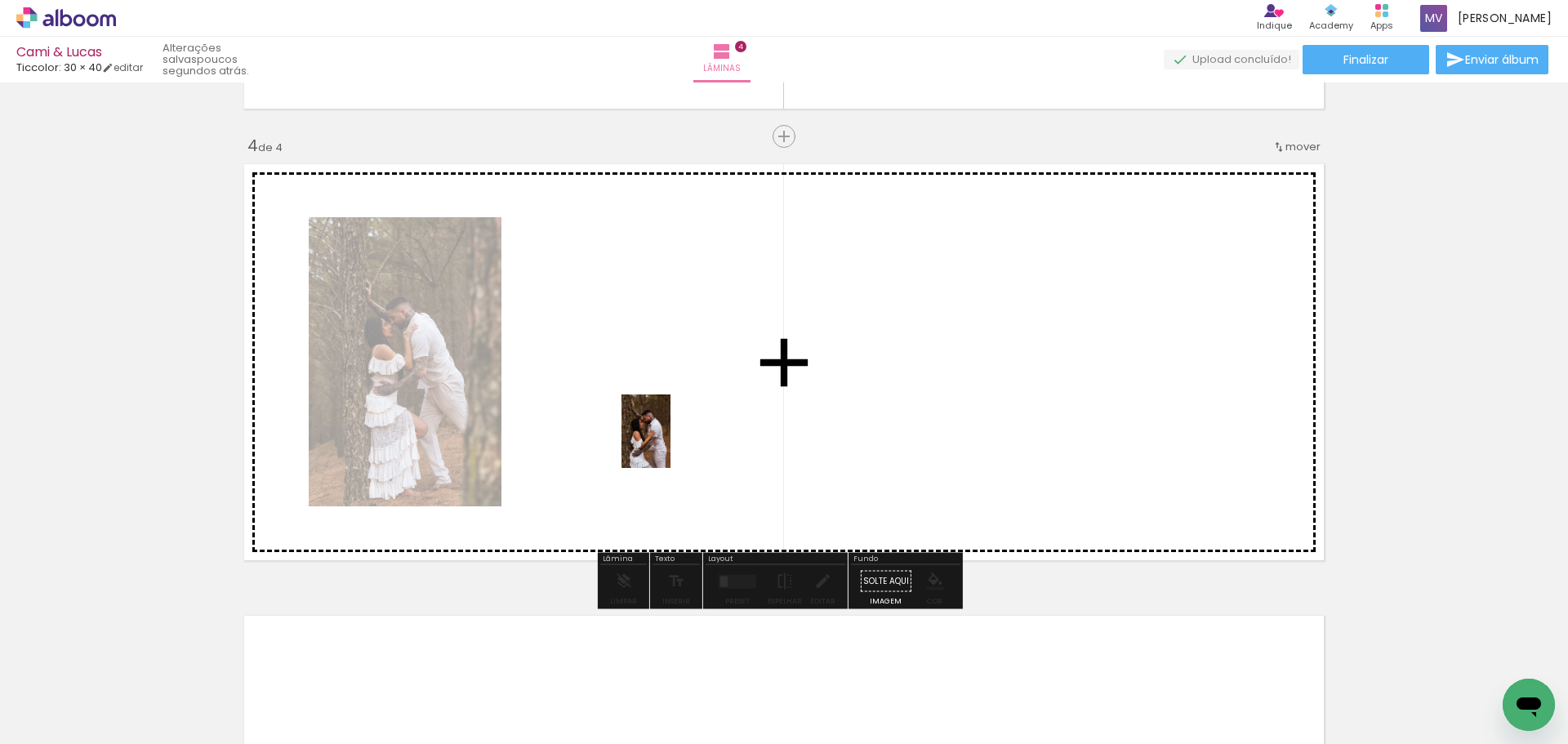
drag, startPoint x: 999, startPoint y: 696, endPoint x: 673, endPoint y: 445, distance: 411.4
click at [673, 445] on quentale-workspace at bounding box center [784, 372] width 1568 height 744
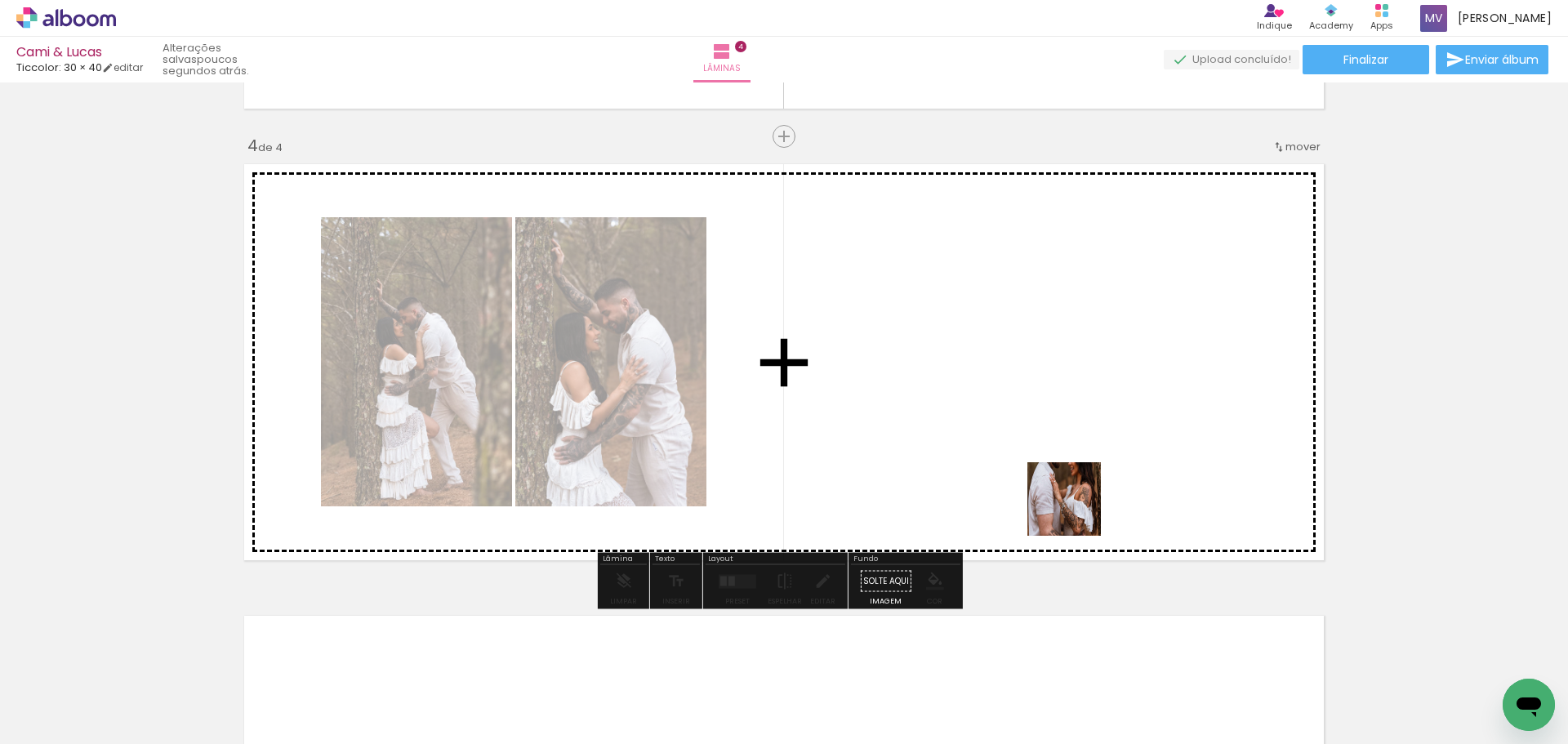
drag, startPoint x: 1090, startPoint y: 700, endPoint x: 1071, endPoint y: 460, distance: 240.8
click at [1071, 460] on quentale-workspace at bounding box center [784, 372] width 1568 height 744
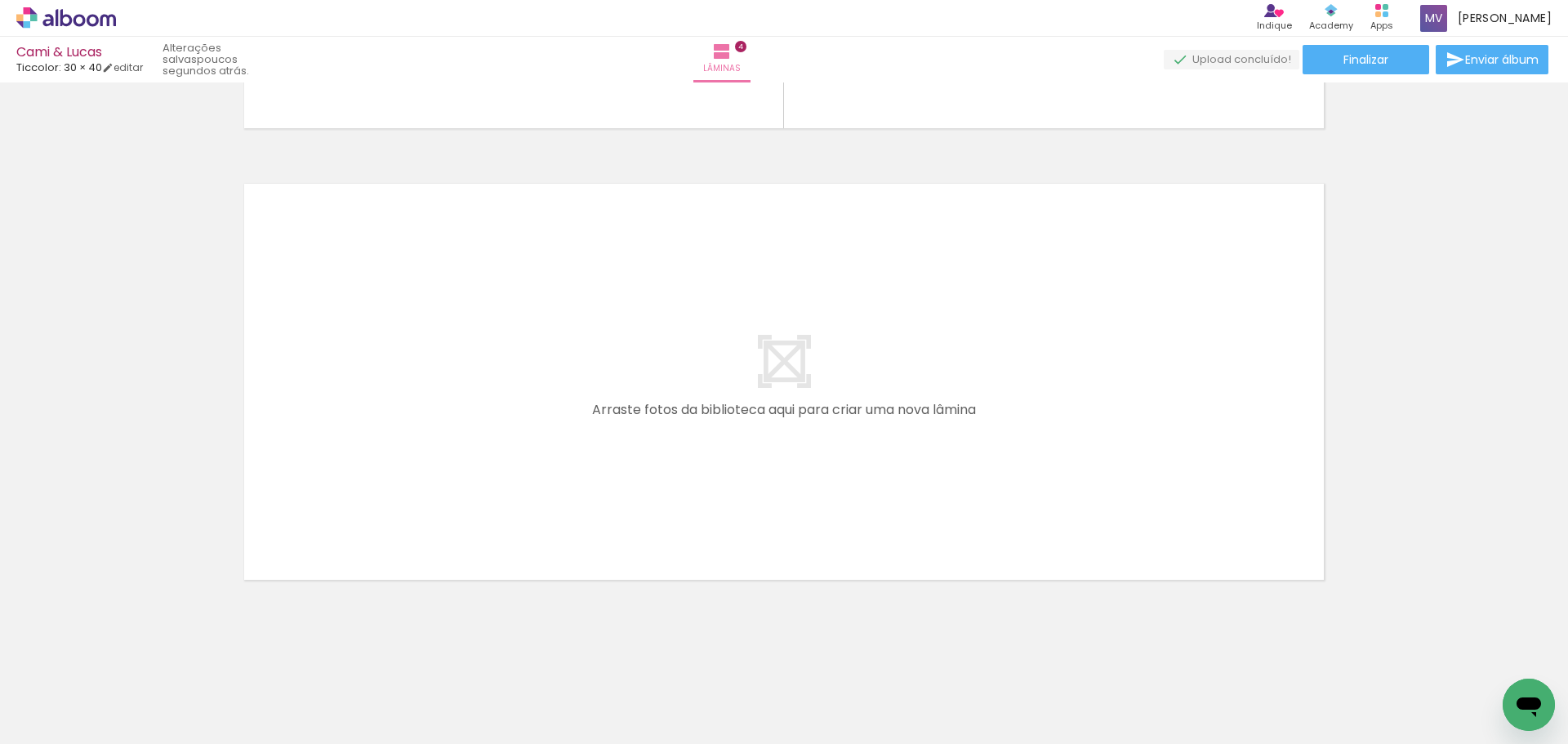
scroll to position [1762, 0]
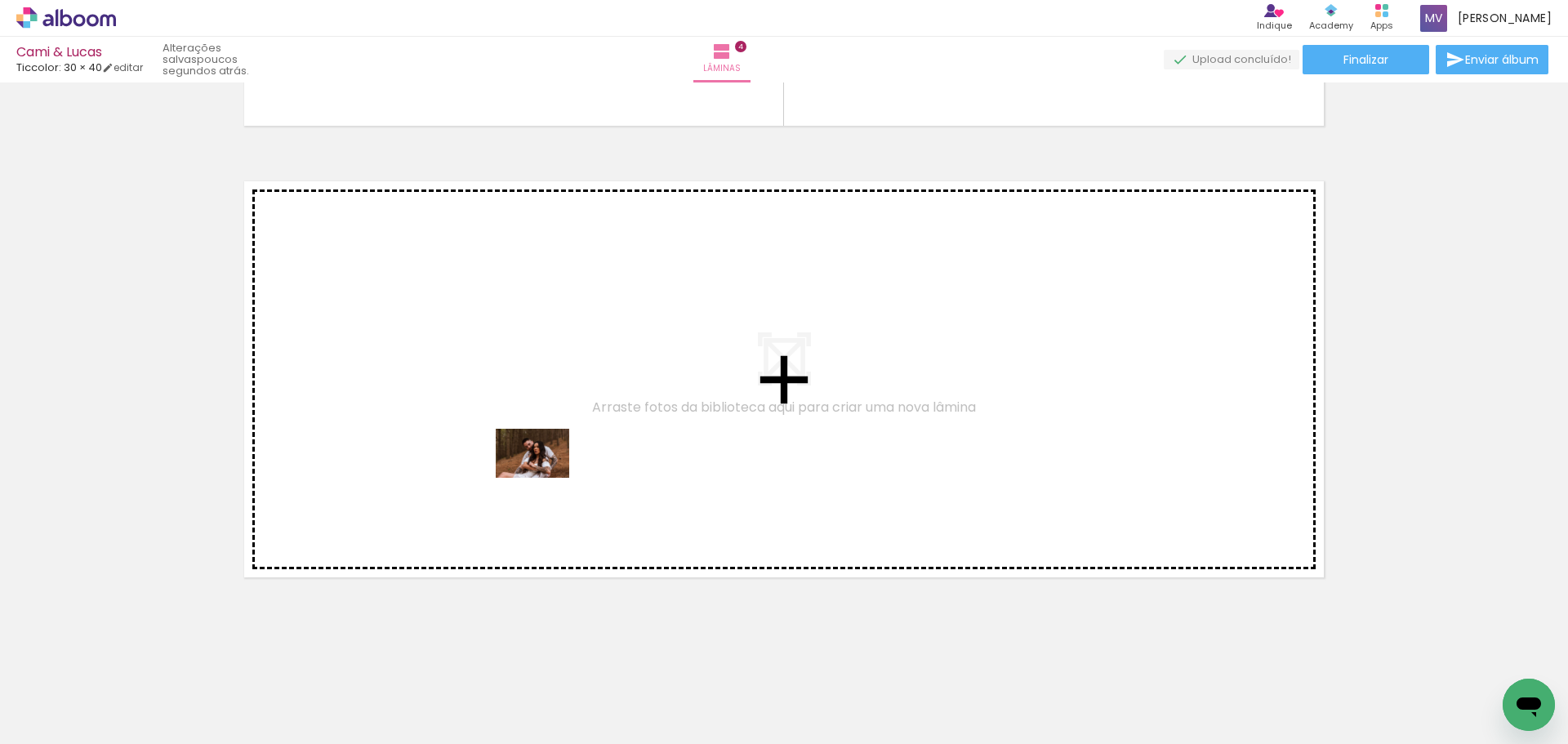
drag, startPoint x: 1168, startPoint y: 697, endPoint x: 545, endPoint y: 478, distance: 660.4
click at [545, 478] on quentale-workspace at bounding box center [784, 372] width 1568 height 744
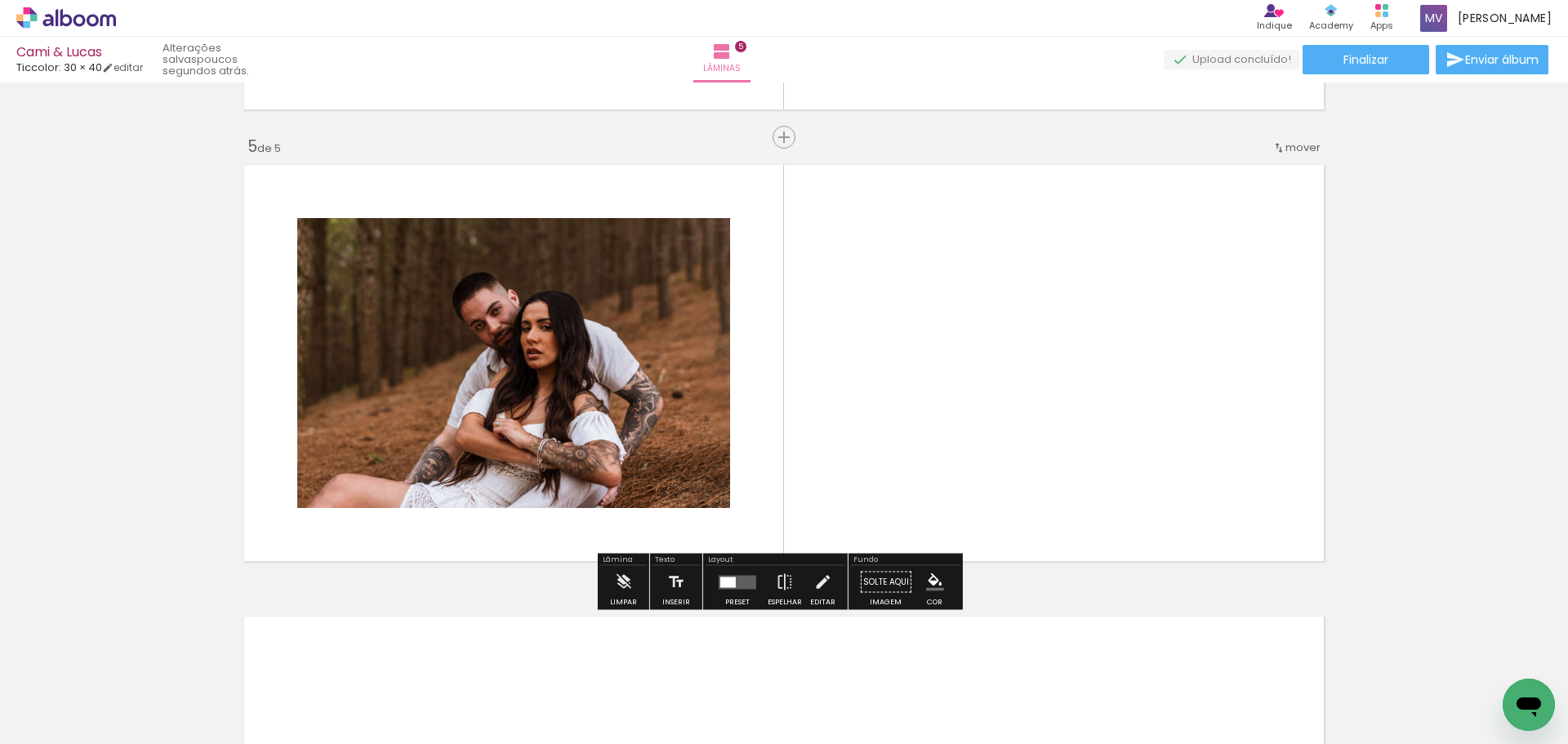
scroll to position [1779, 0]
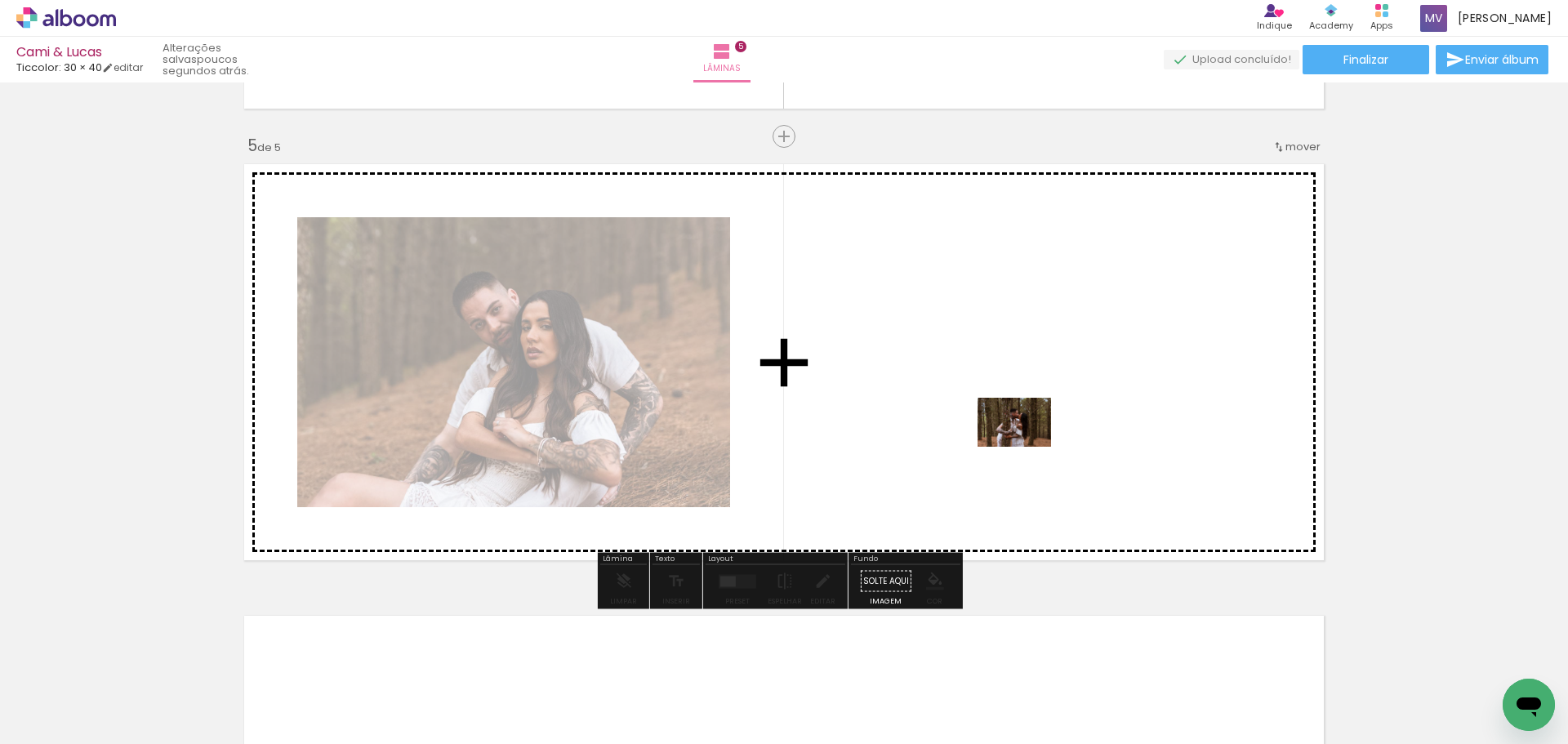
drag, startPoint x: 1251, startPoint y: 679, endPoint x: 1037, endPoint y: 446, distance: 316.4
click at [1037, 446] on quentale-workspace at bounding box center [784, 372] width 1568 height 744
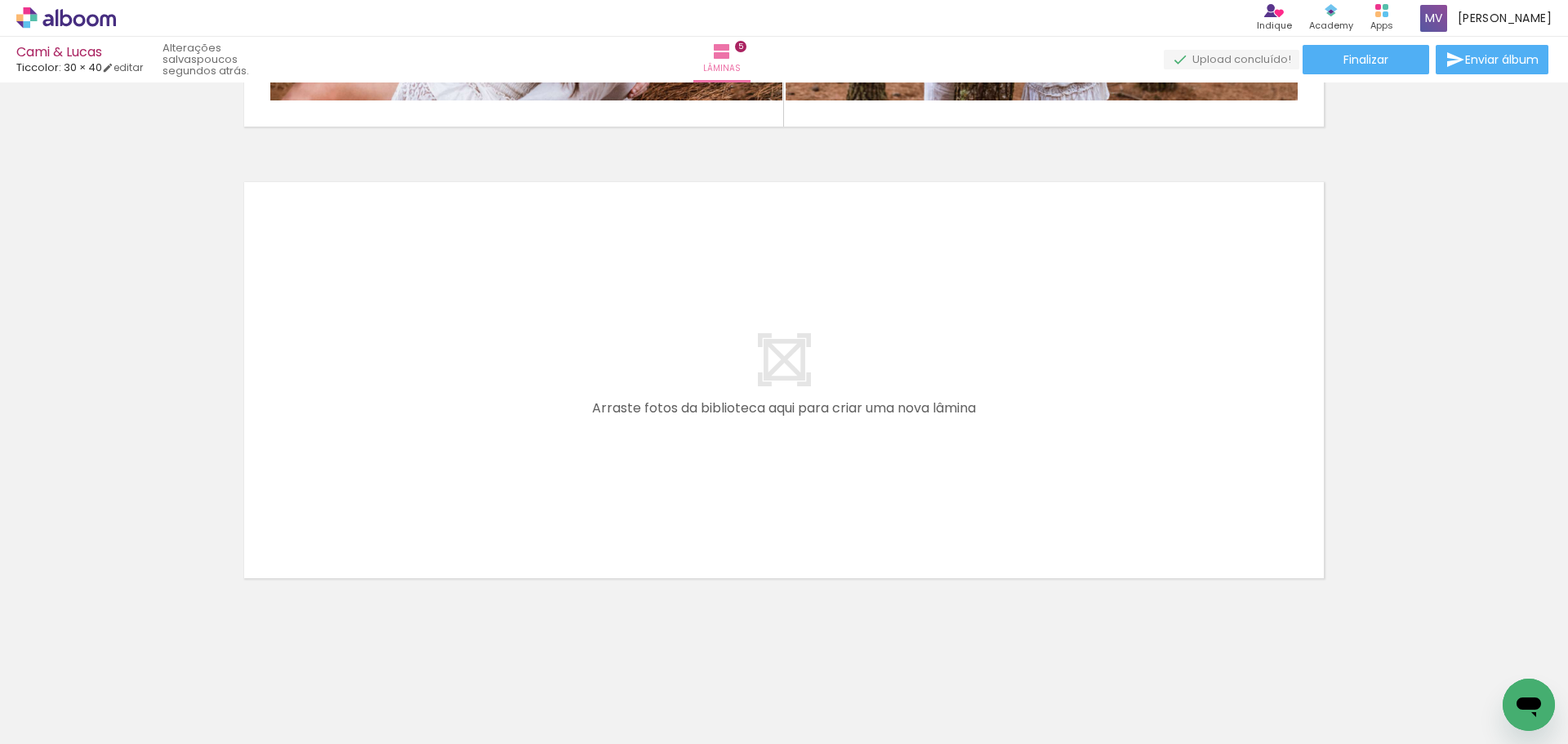
scroll to position [2213, 0]
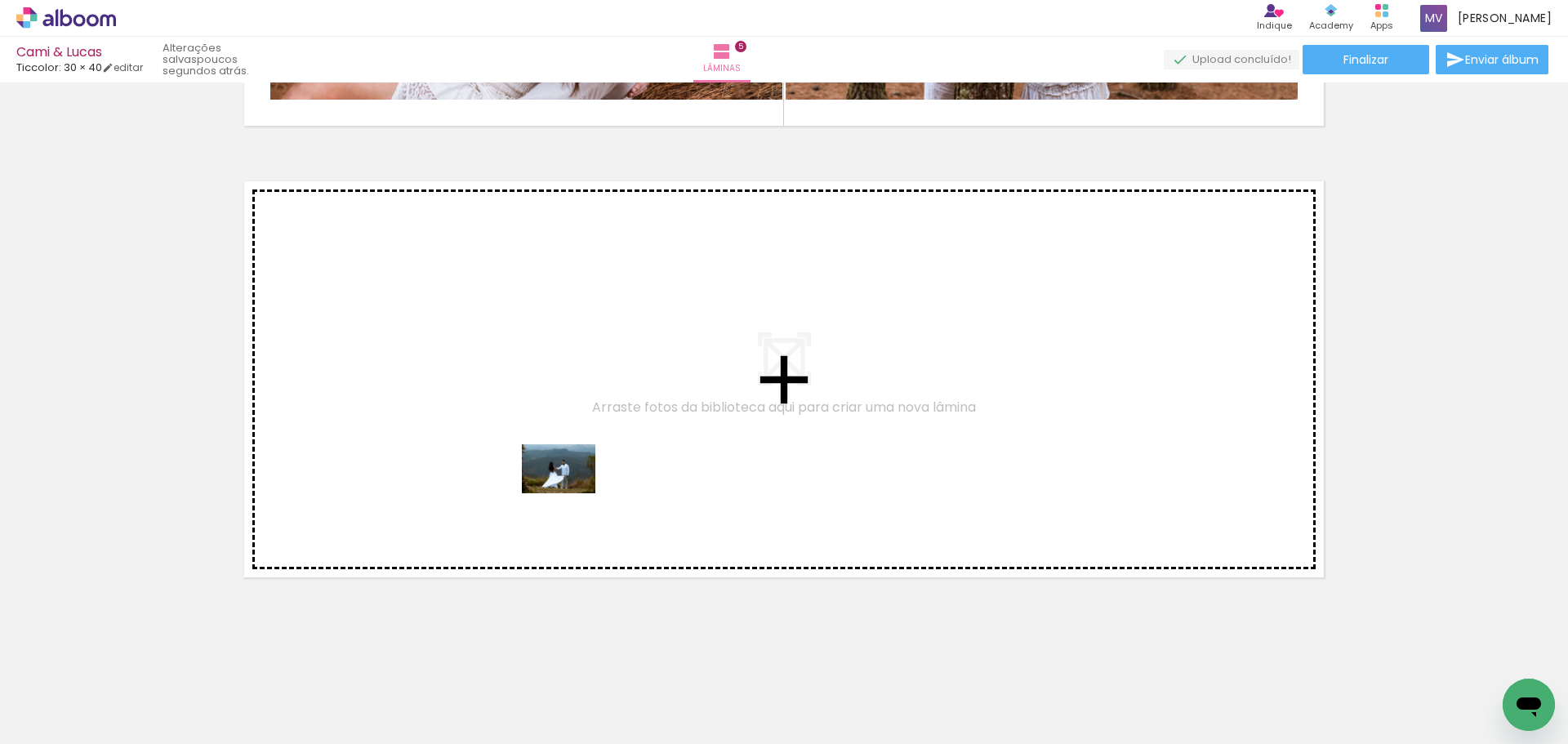
drag, startPoint x: 1377, startPoint y: 693, endPoint x: 571, endPoint y: 493, distance: 830.4
click at [571, 493] on quentale-workspace at bounding box center [784, 372] width 1568 height 744
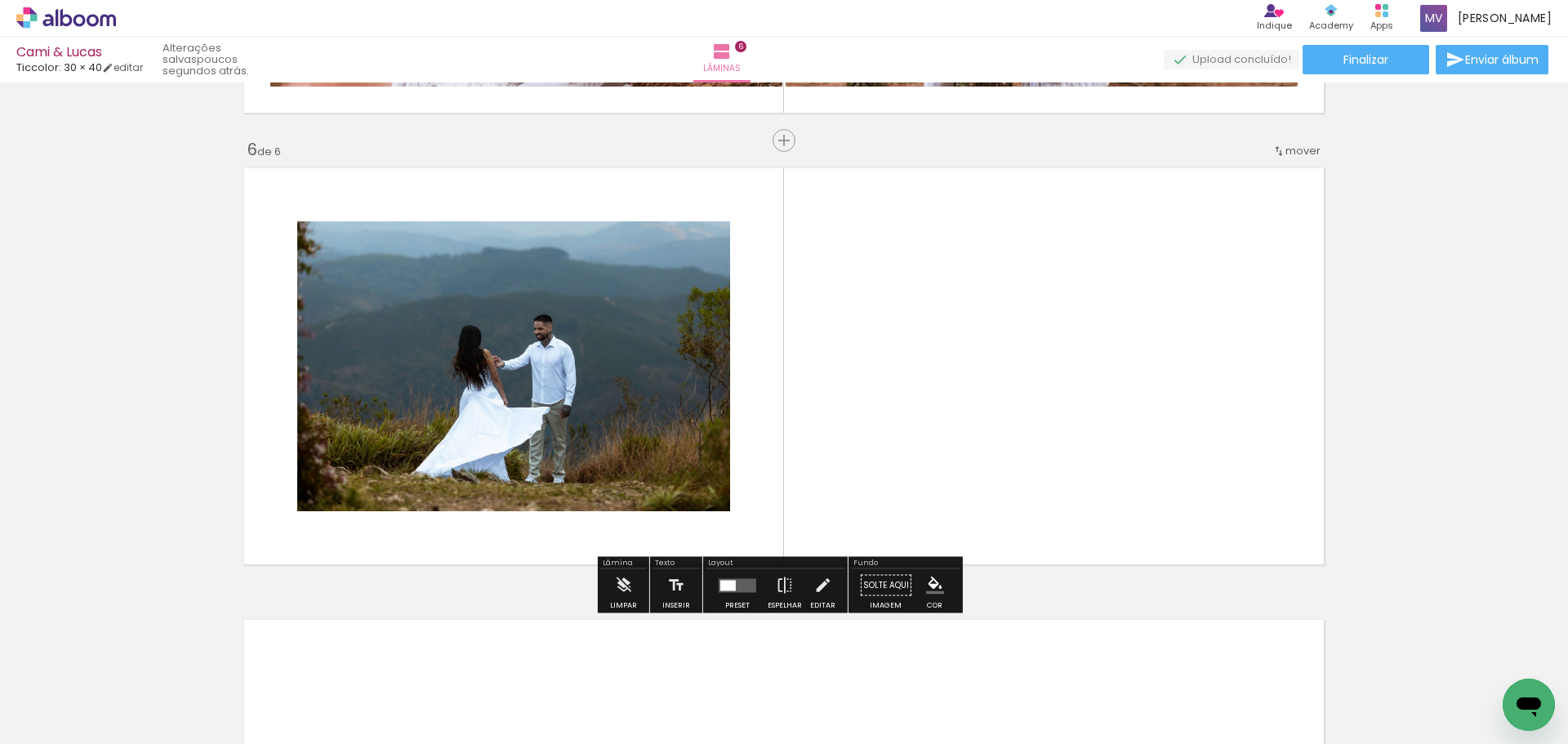
scroll to position [2230, 0]
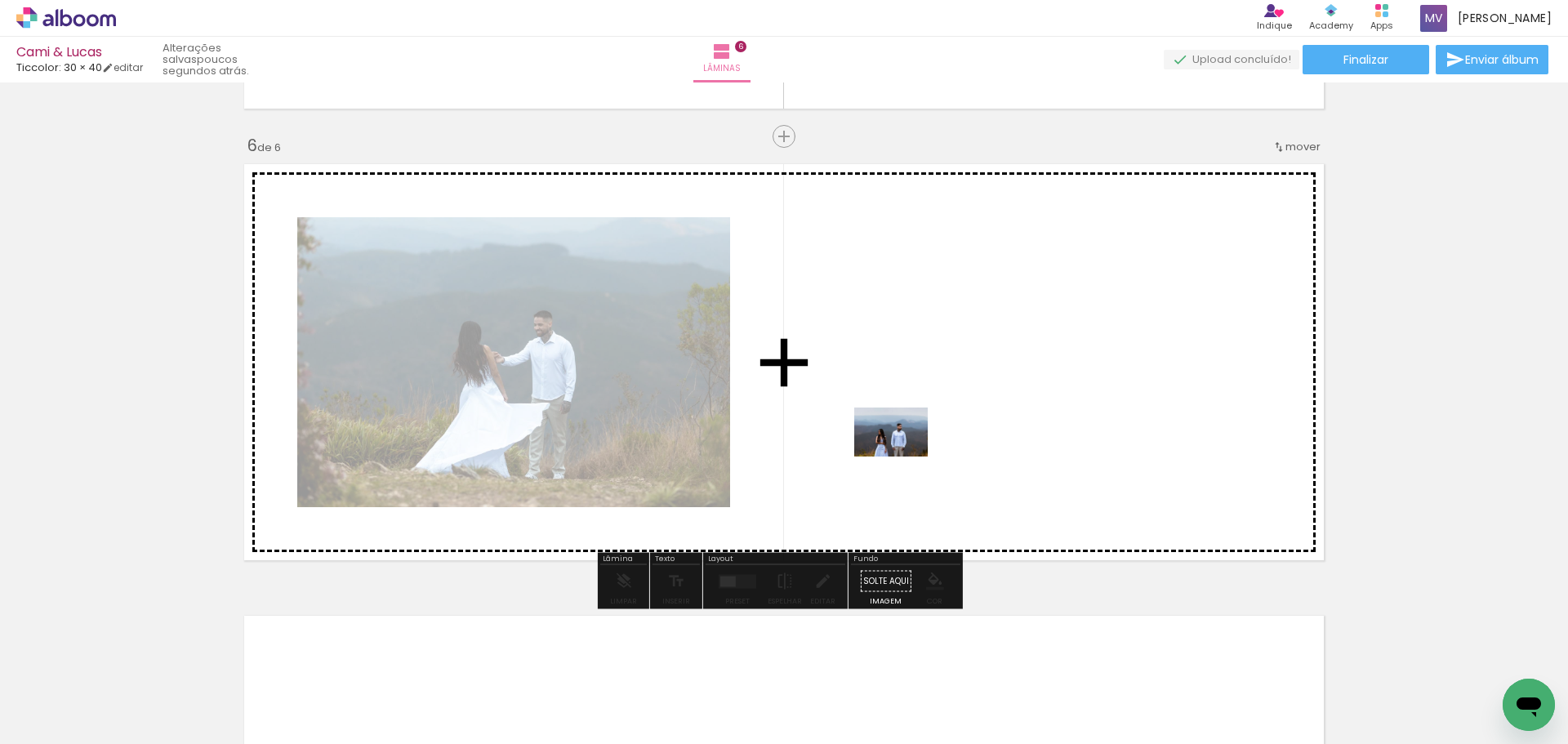
drag, startPoint x: 1440, startPoint y: 702, endPoint x: 921, endPoint y: 464, distance: 571.0
click at [921, 464] on quentale-workspace at bounding box center [784, 372] width 1568 height 744
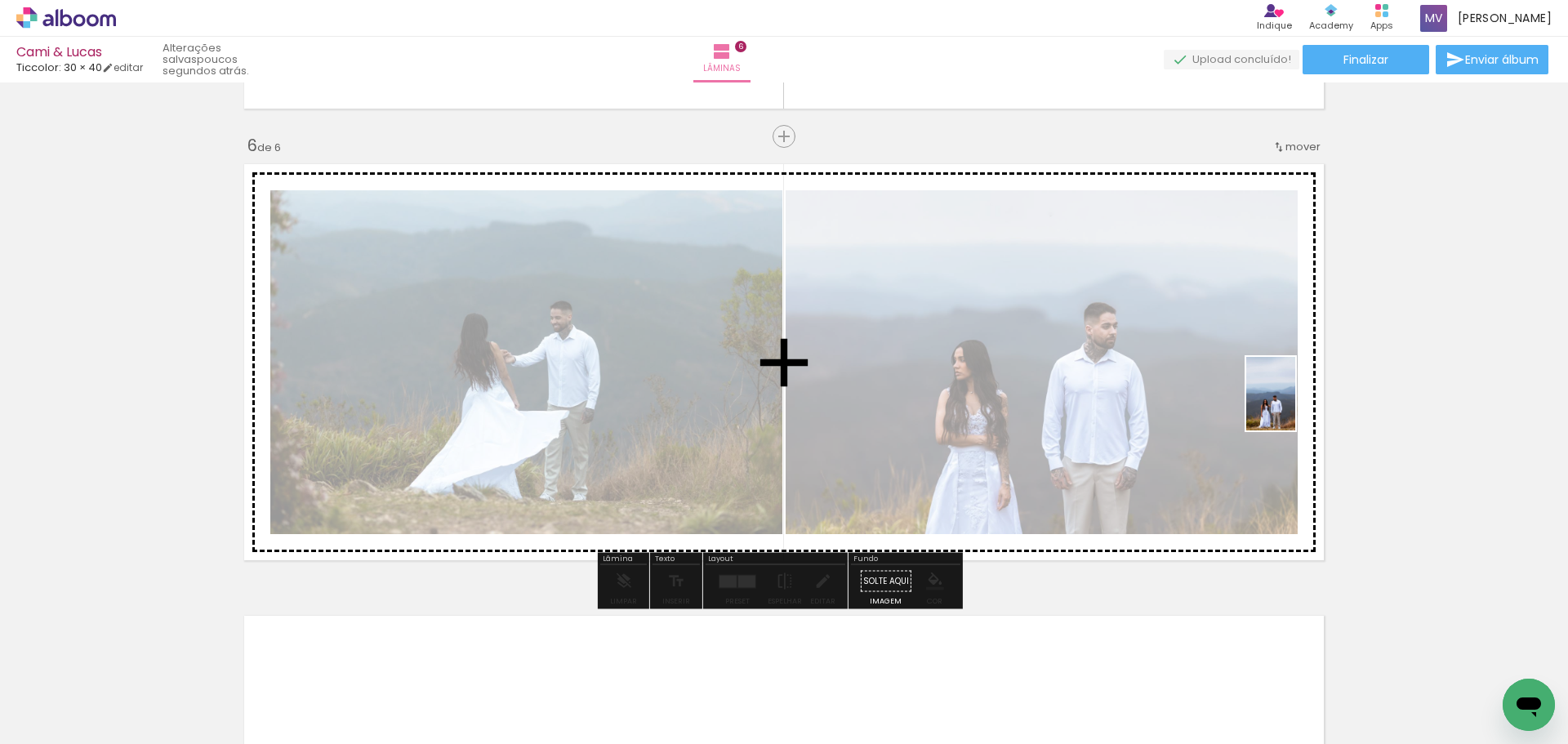
drag, startPoint x: 1556, startPoint y: 678, endPoint x: 1301, endPoint y: 406, distance: 372.8
click at [1301, 406] on quentale-workspace at bounding box center [784, 372] width 1568 height 744
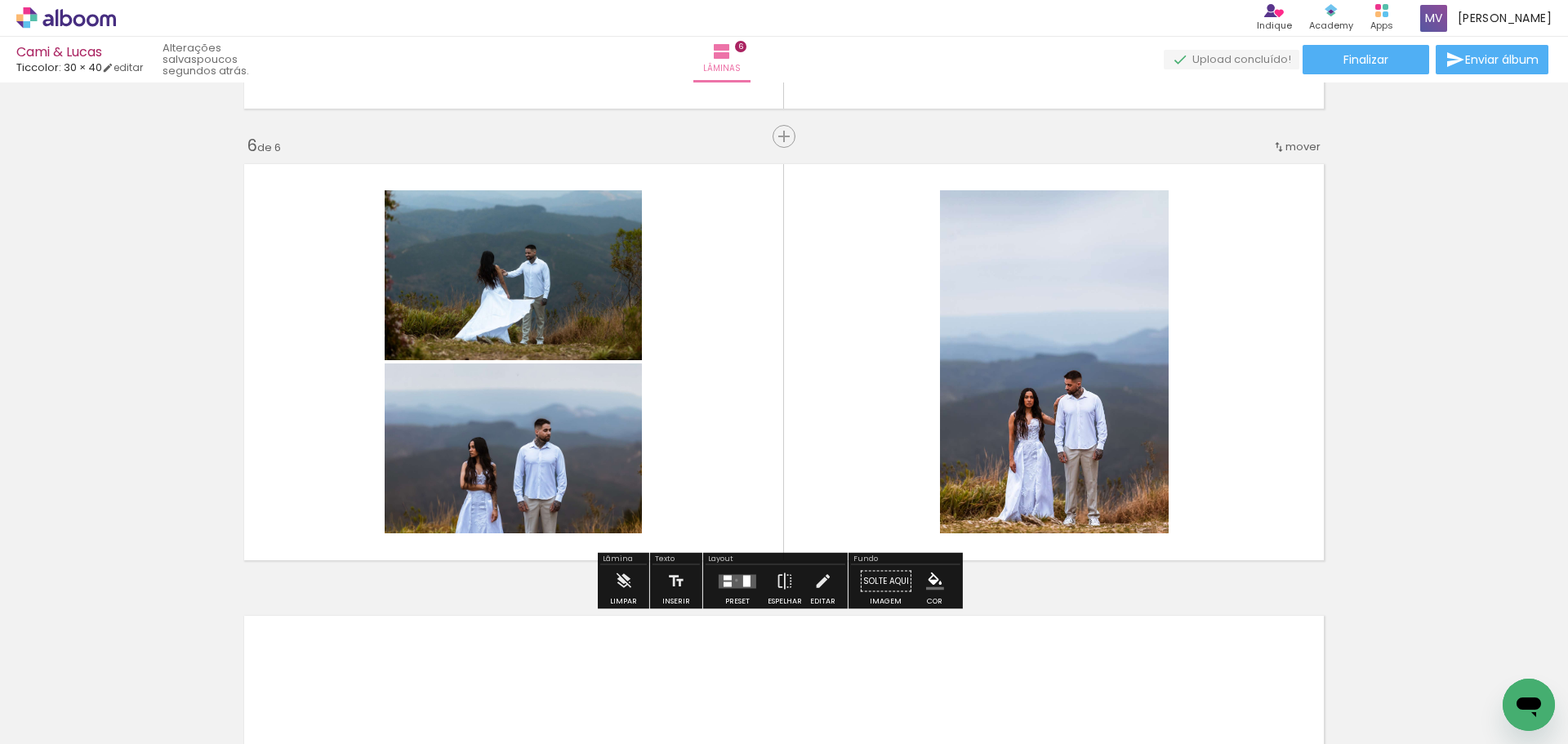
click at [732, 580] on quentale-layouter at bounding box center [737, 580] width 37 height 14
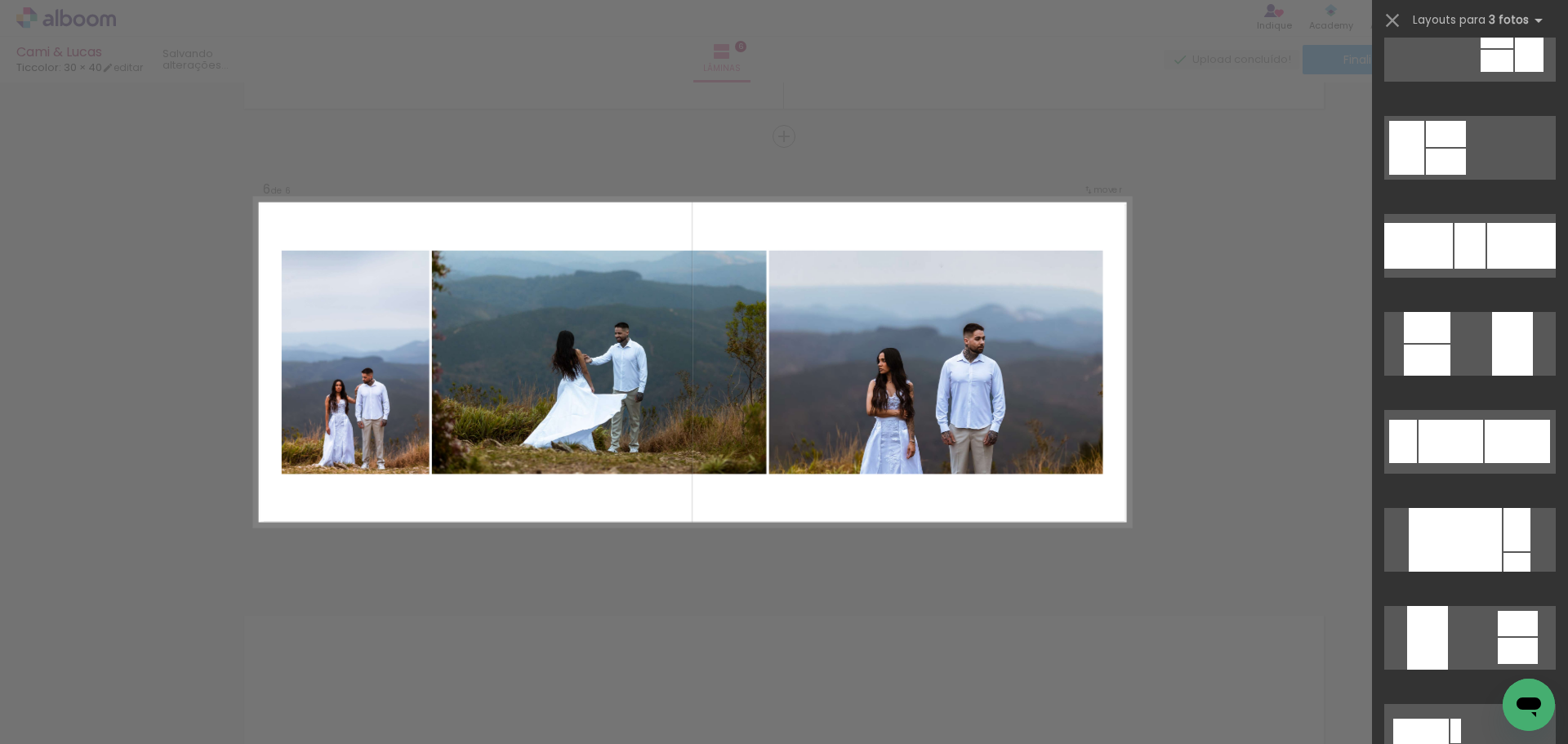
scroll to position [327, 0]
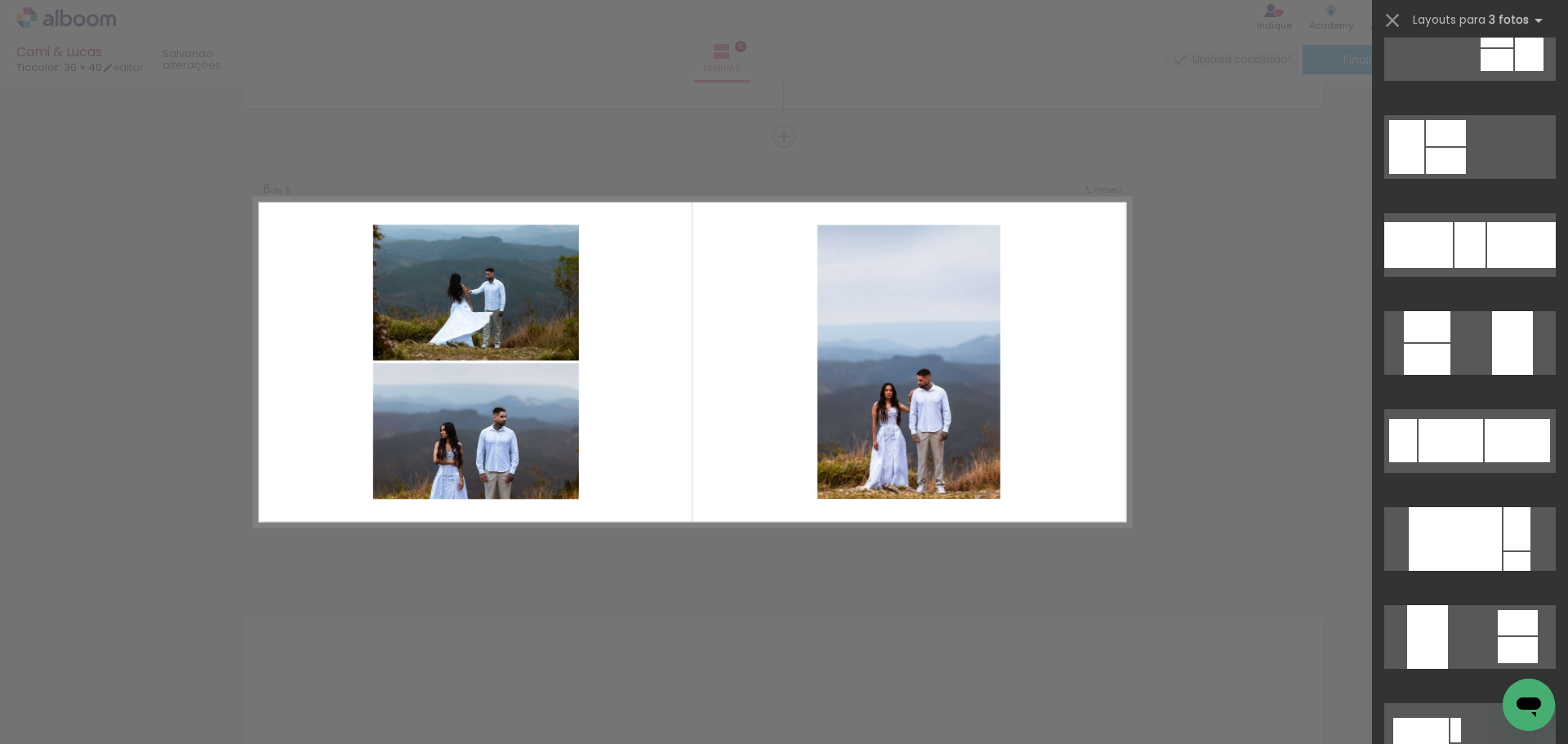
click at [783, 389] on quentale-layouter at bounding box center [693, 361] width 876 height 328
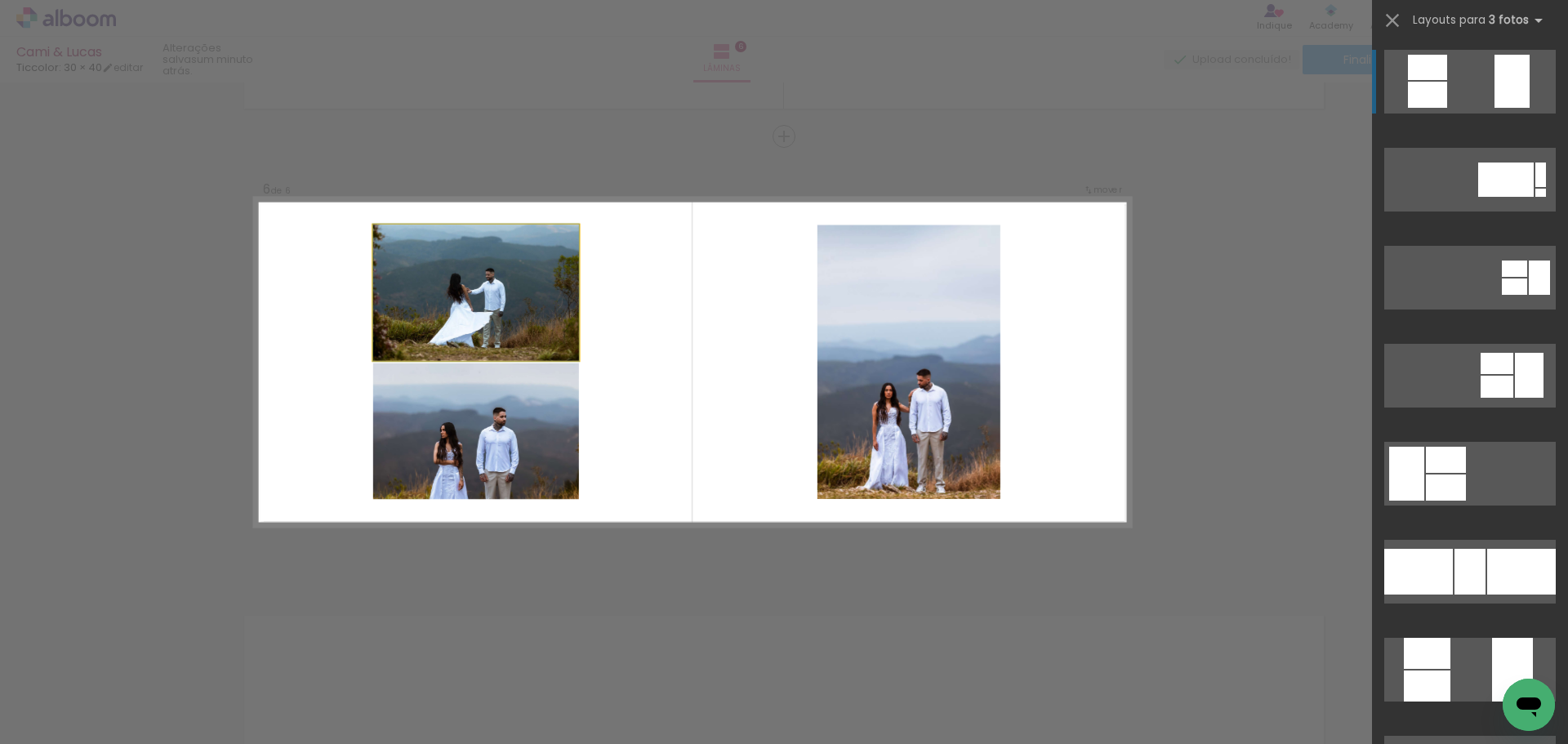
click at [486, 286] on quentale-photo at bounding box center [476, 292] width 206 height 136
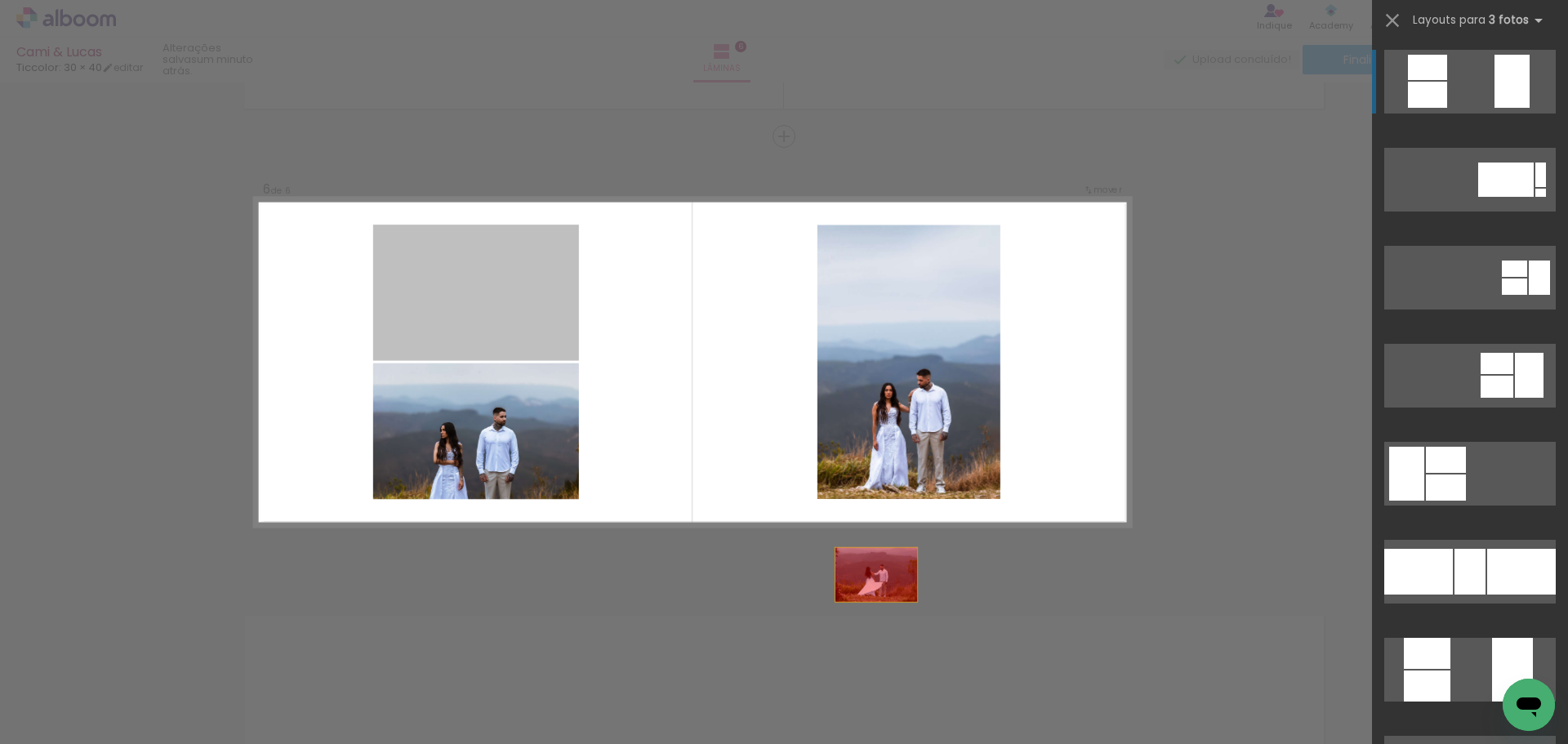
drag, startPoint x: 466, startPoint y: 308, endPoint x: 968, endPoint y: 637, distance: 600.2
click at [970, 642] on quentale-workspace at bounding box center [784, 372] width 1568 height 744
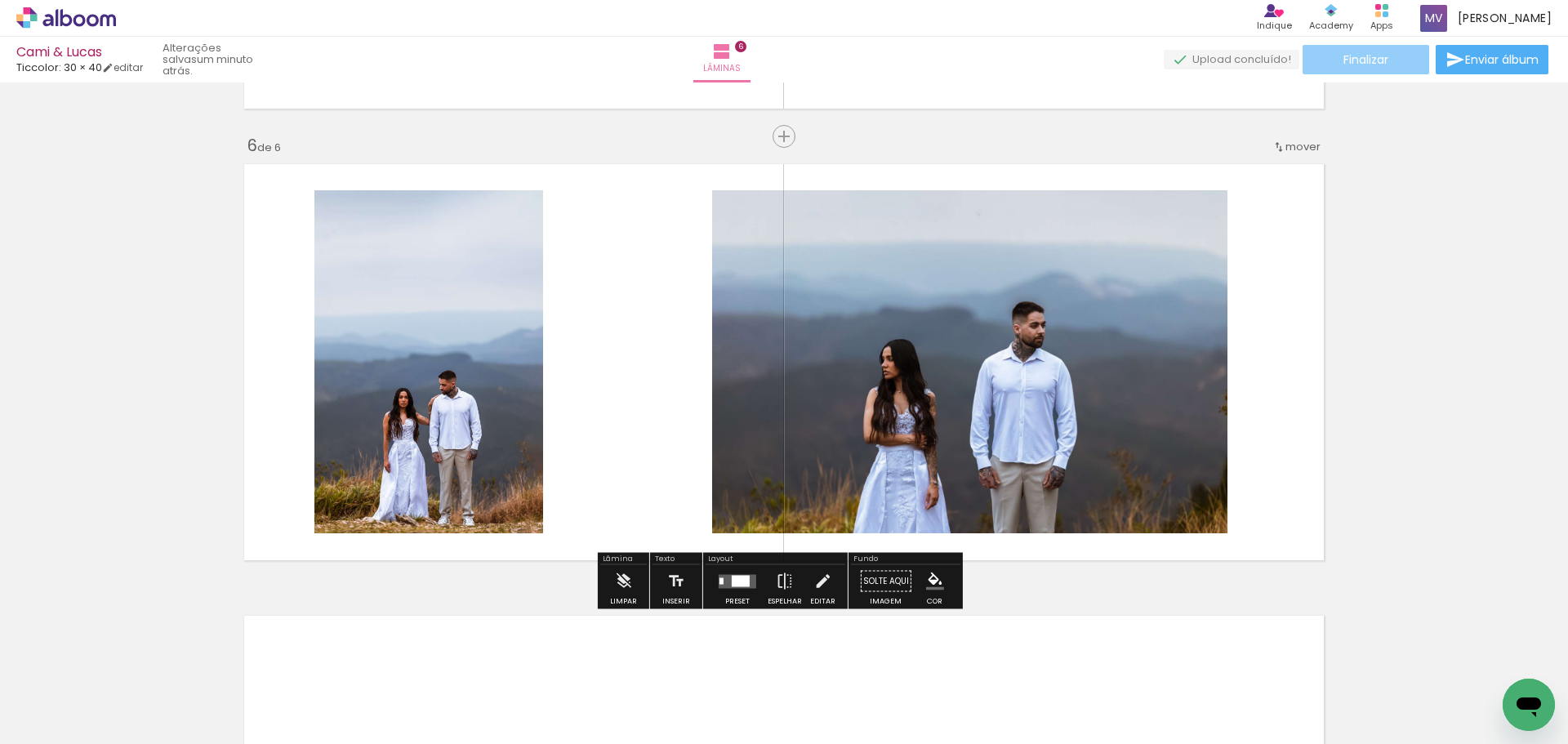
click at [1369, 59] on span "Finalizar" at bounding box center [1366, 60] width 45 height 11
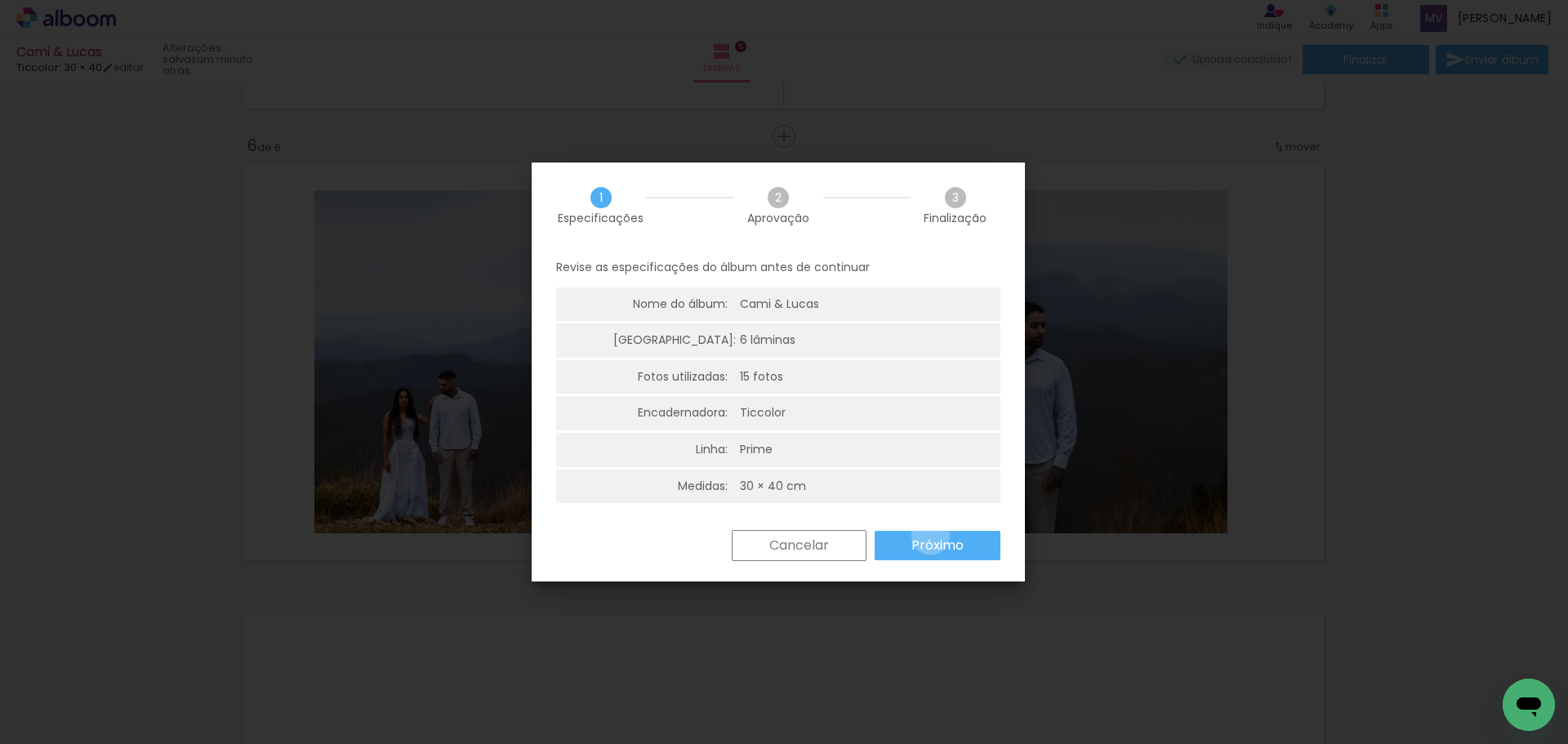
click at [0, 0] on slot "Próximo" at bounding box center [0, 0] width 0 height 0
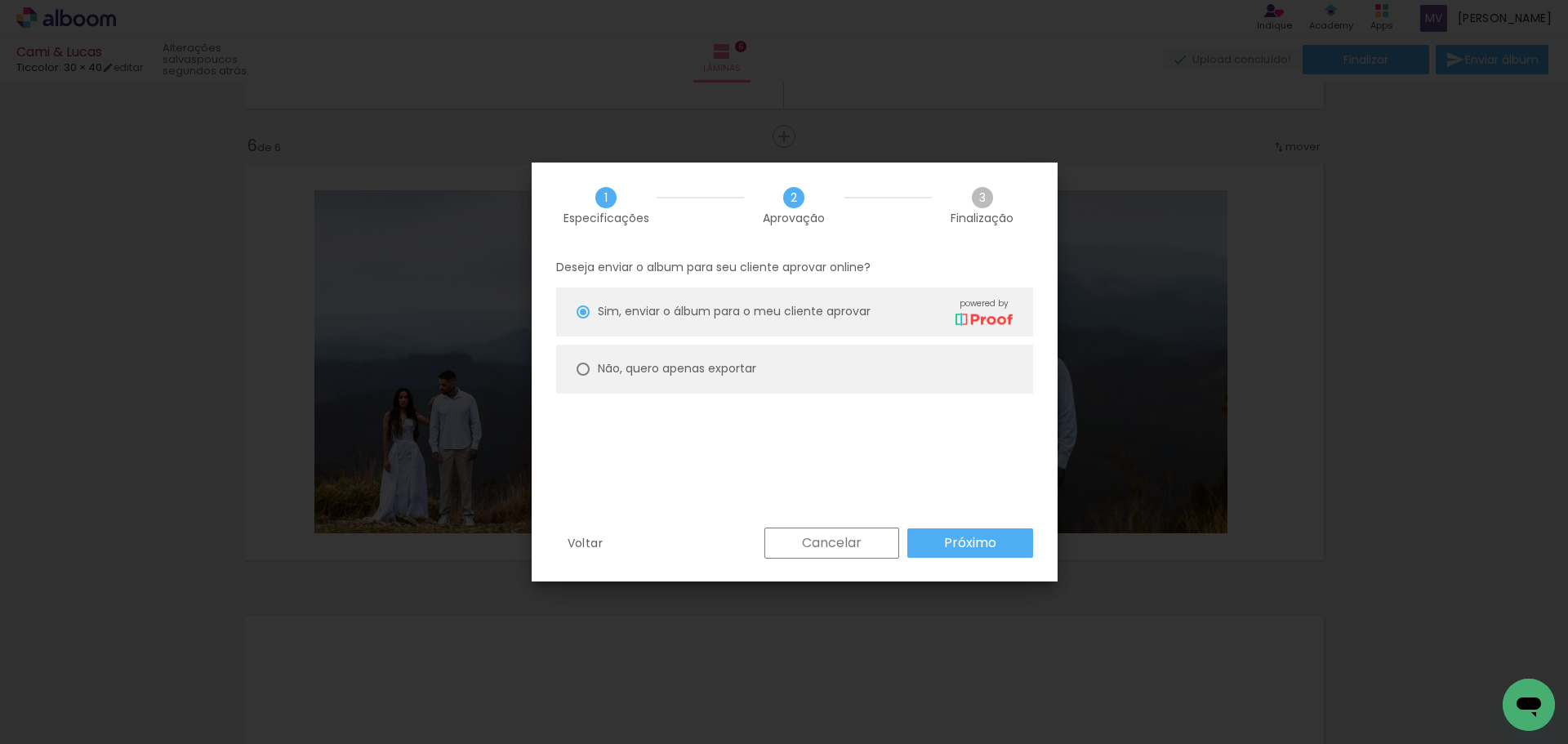
click at [583, 367] on div at bounding box center [583, 369] width 13 height 13
type paper-radio-button "on"
click at [0, 0] on slot "Próximo" at bounding box center [0, 0] width 0 height 0
type input "Alta, 300 DPI"
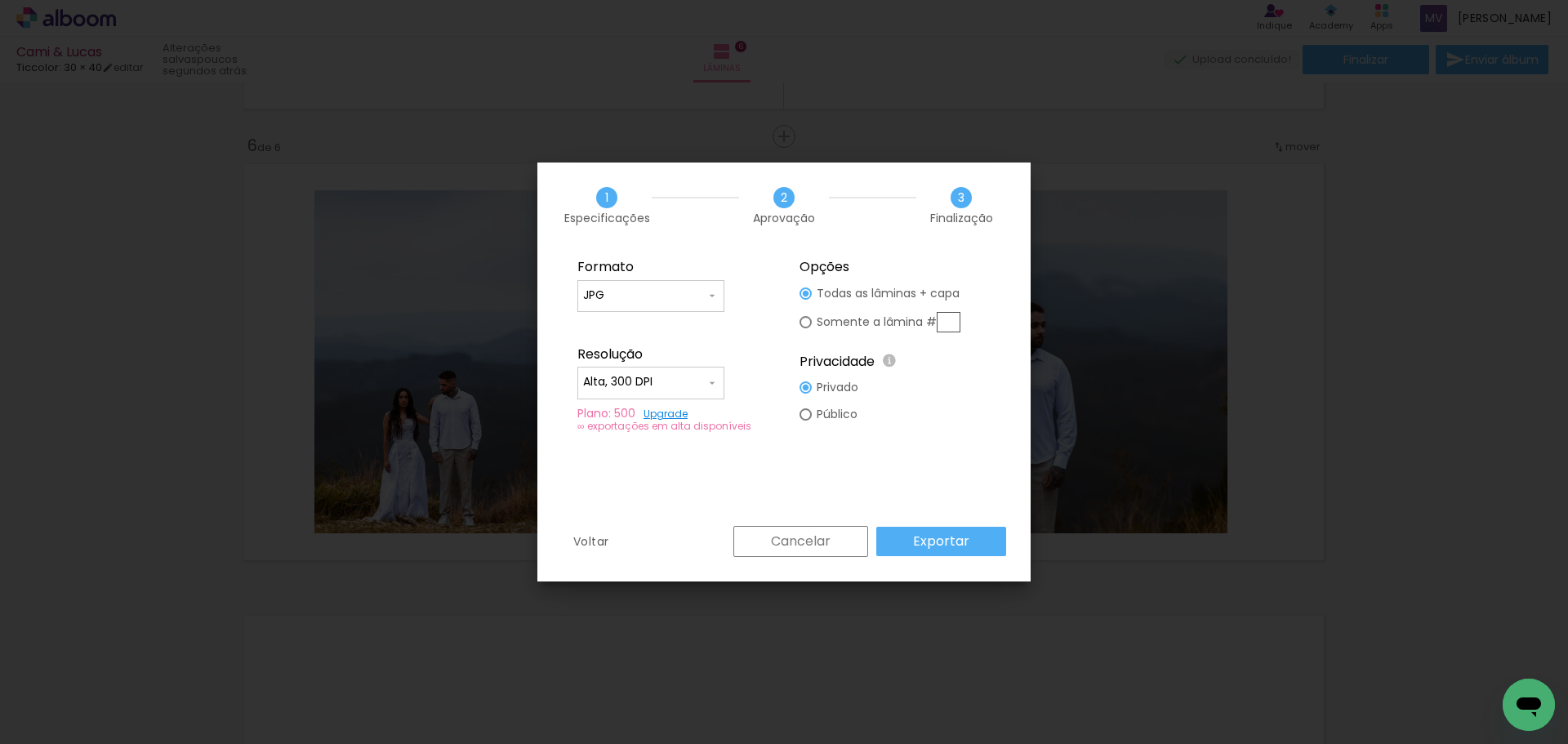
click at [0, 0] on slot "Exportar" at bounding box center [0, 0] width 0 height 0
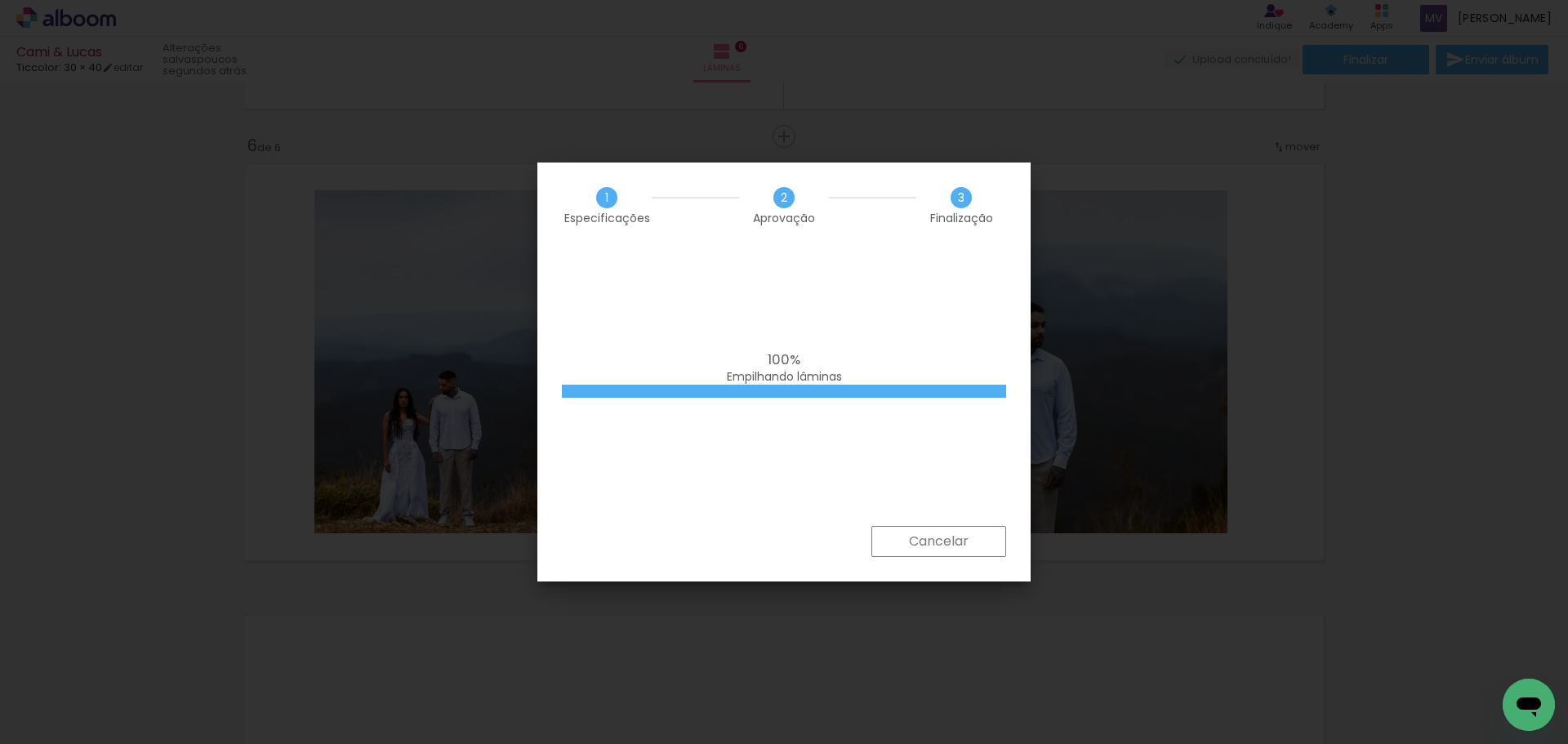
click at [156, 252] on iron-overlay-backdrop at bounding box center [784, 372] width 1568 height 744
click at [825, 356] on div "100% Empilhando lâminas" at bounding box center [784, 368] width 444 height 33
click at [764, 431] on div "100% Empilhando lâminas" at bounding box center [784, 386] width 493 height 277
click at [851, 478] on div "100% Empilhando lâminas" at bounding box center [784, 386] width 493 height 277
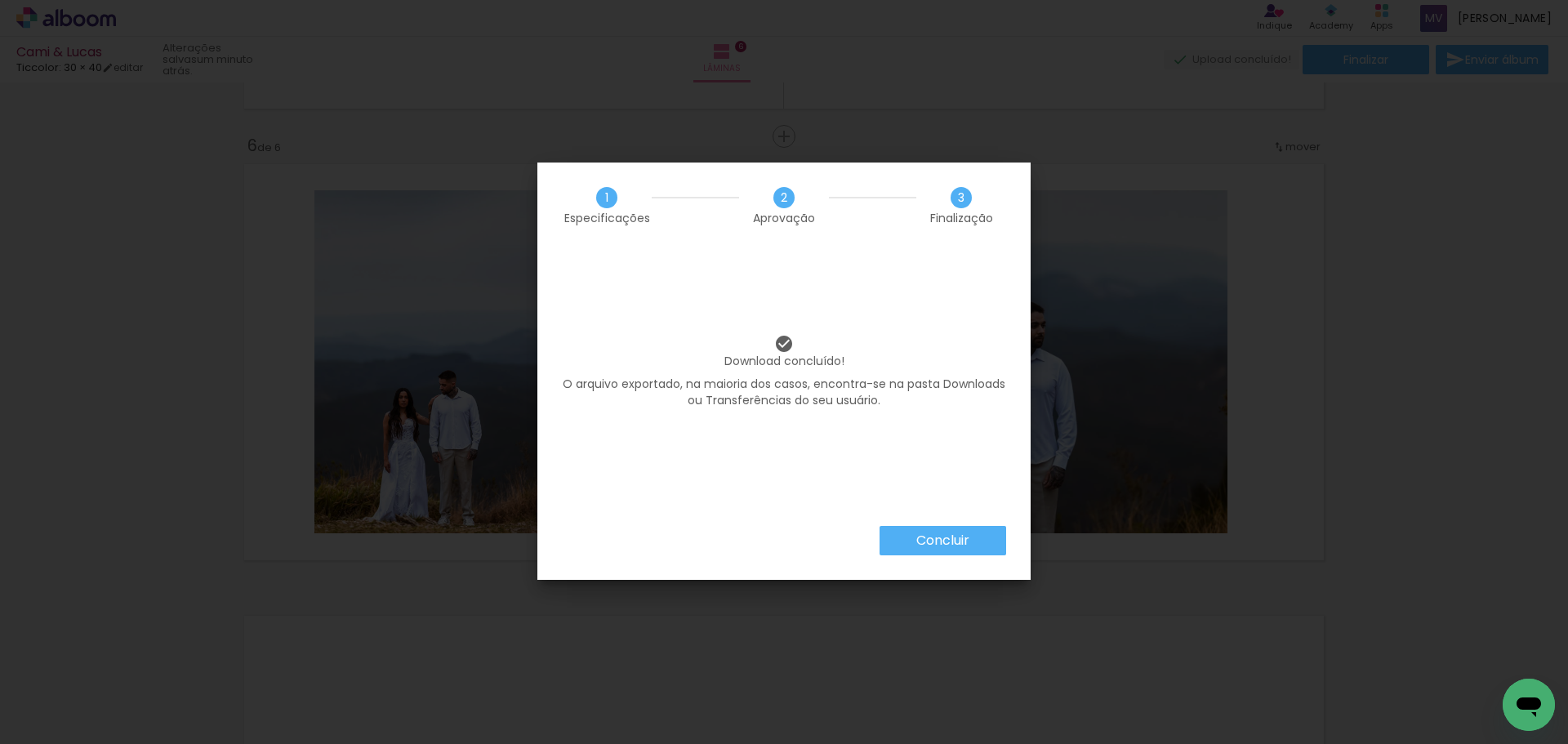
drag, startPoint x: 932, startPoint y: 535, endPoint x: 959, endPoint y: 532, distance: 27.2
click at [0, 0] on slot "Concluir" at bounding box center [0, 0] width 0 height 0
